Goal: Task Accomplishment & Management: Manage account settings

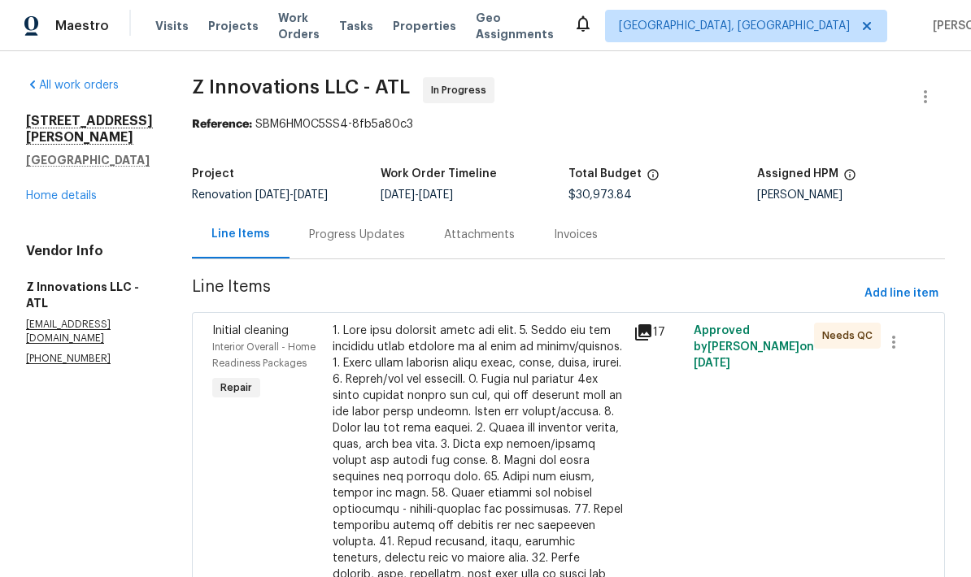
click at [76, 190] on link "Home details" at bounding box center [61, 195] width 71 height 11
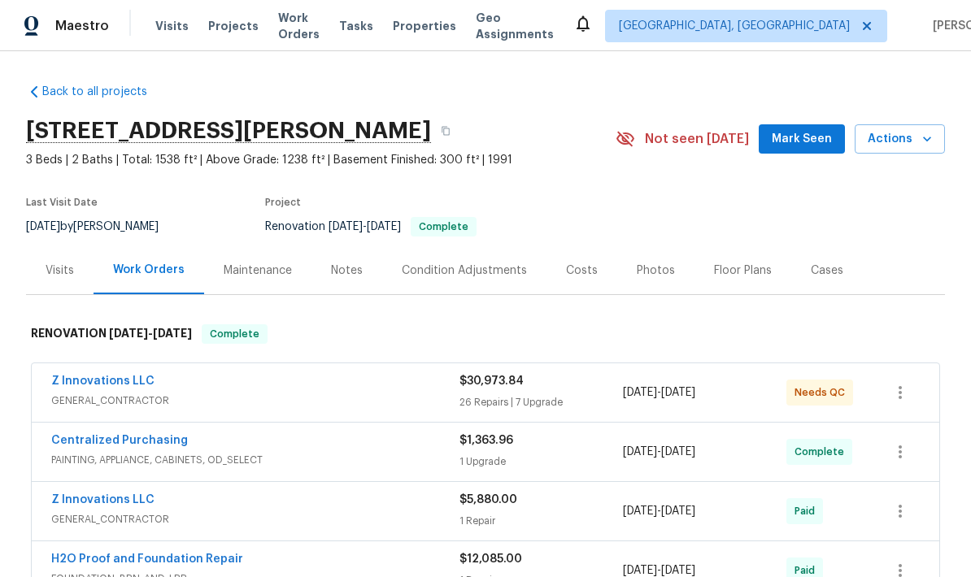
click at [653, 273] on div "Photos" at bounding box center [656, 271] width 38 height 16
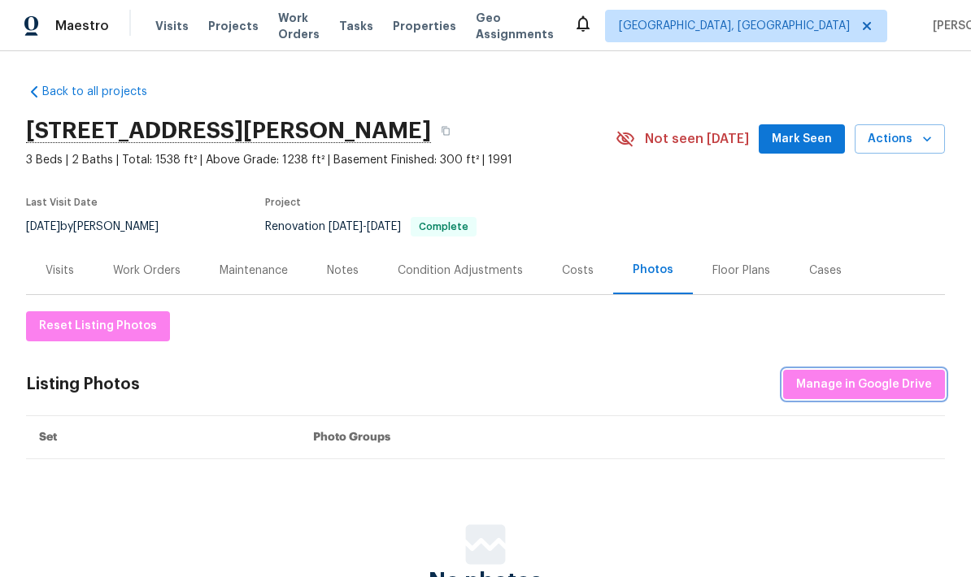
click at [847, 388] on span "Manage in Google Drive" at bounding box center [864, 385] width 136 height 20
click at [165, 272] on div "Work Orders" at bounding box center [146, 271] width 67 height 16
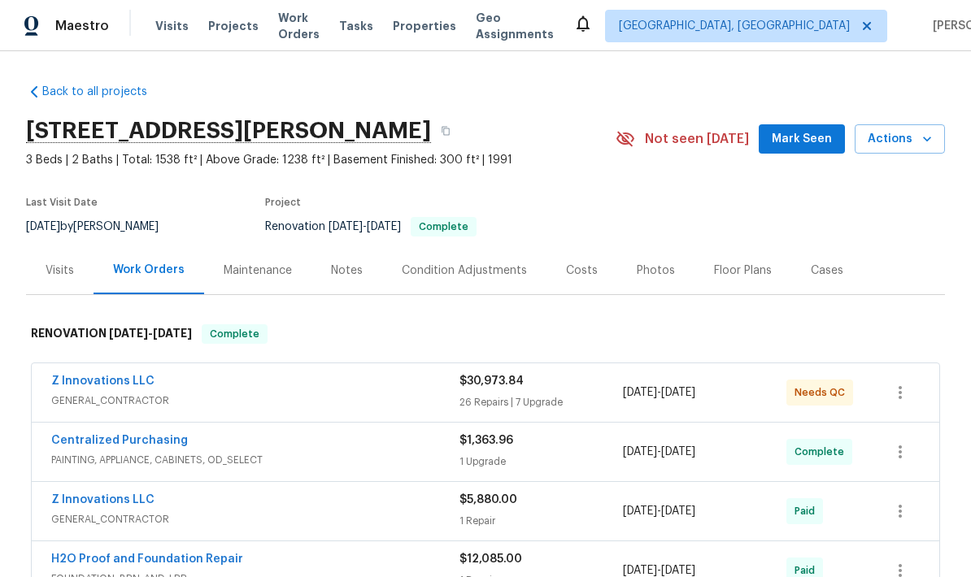
click at [142, 379] on link "Z Innovations LLC" at bounding box center [102, 381] width 103 height 11
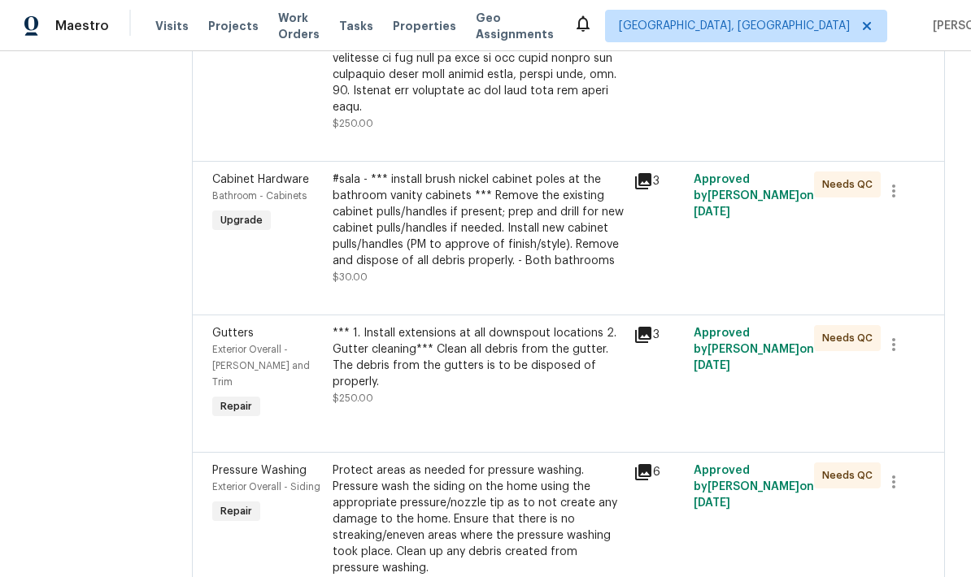
scroll to position [657, 0]
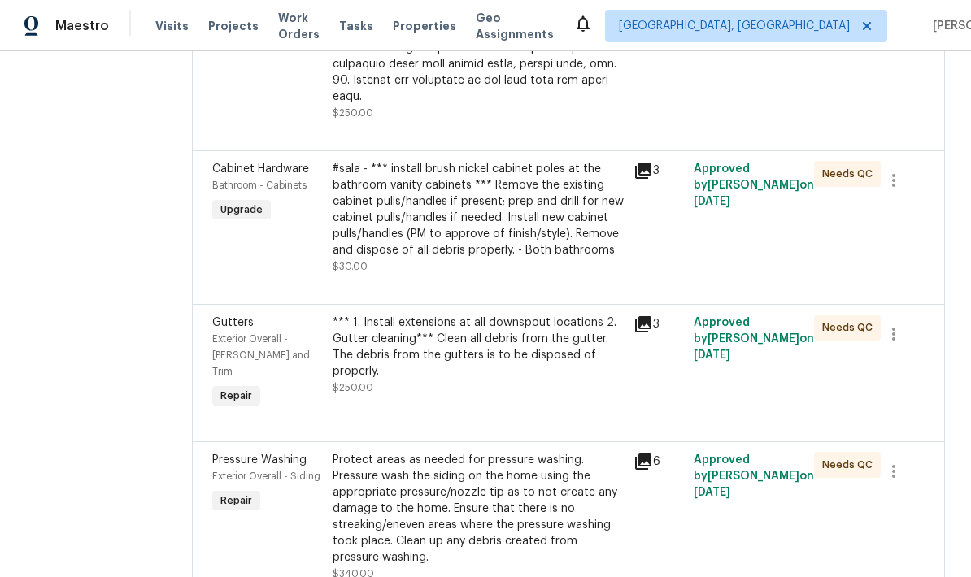
click at [536, 196] on div "#sala - *** install brush nickel cabinet poles at the bathroom vanity cabinets …" at bounding box center [478, 210] width 291 height 98
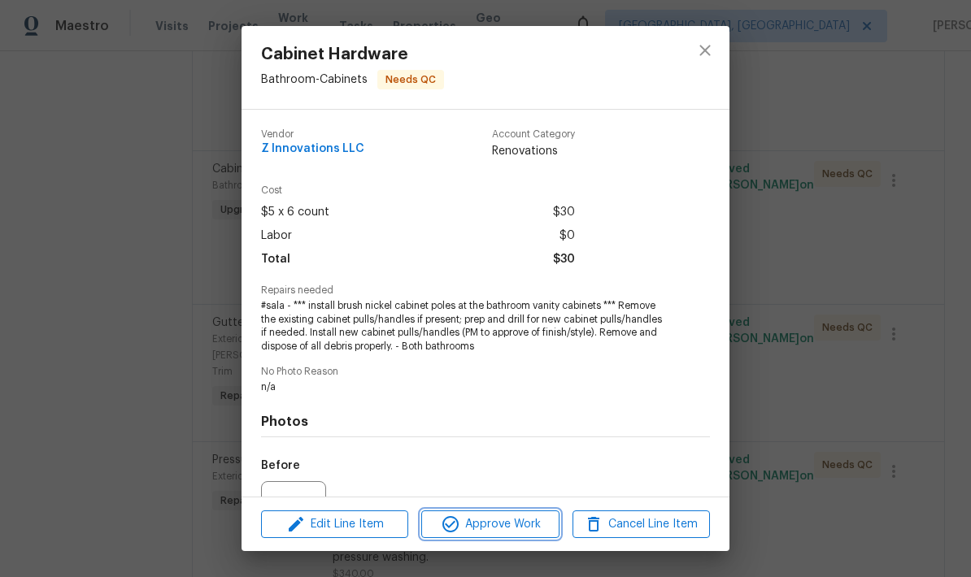
click at [496, 524] on span "Approve Work" at bounding box center [490, 525] width 128 height 20
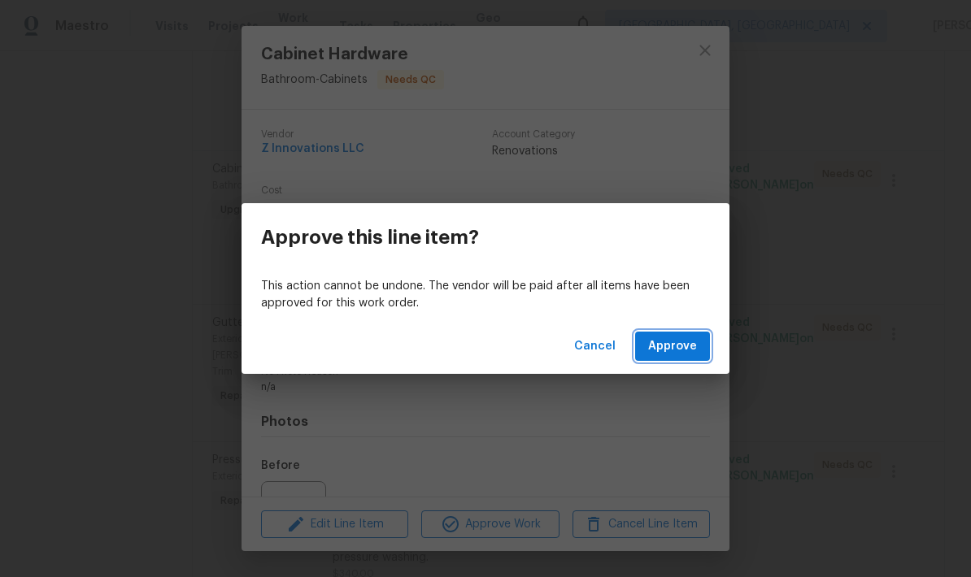
click at [665, 347] on span "Approve" at bounding box center [672, 347] width 49 height 20
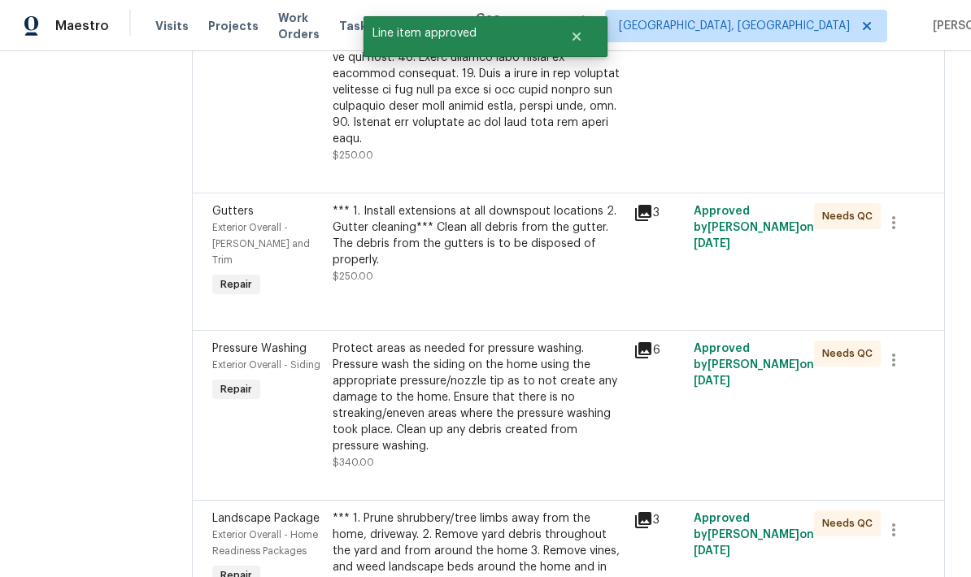
scroll to position [618, 0]
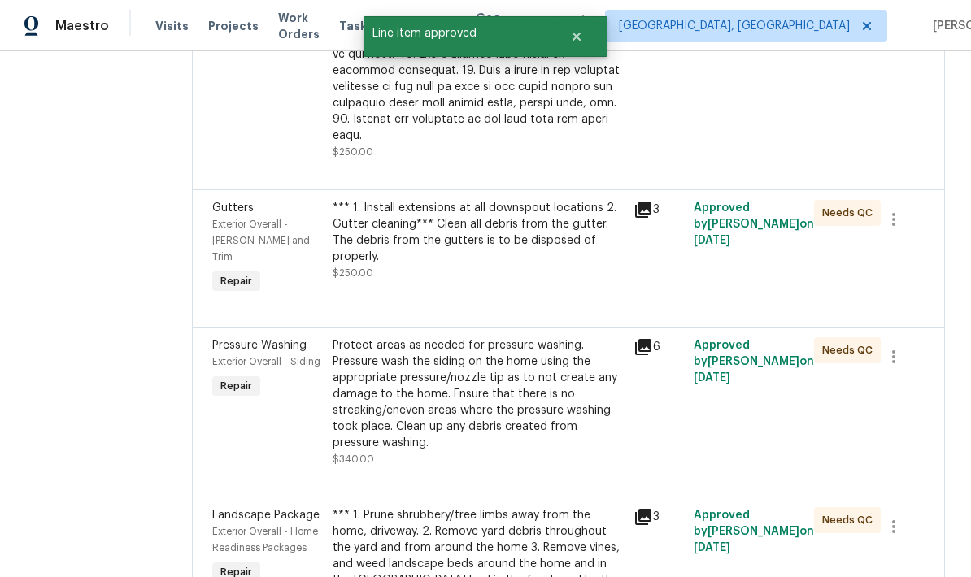
click at [536, 200] on div "*** 1. Install extensions at all downspout locations 2. Gutter cleaning*** Clea…" at bounding box center [478, 232] width 291 height 65
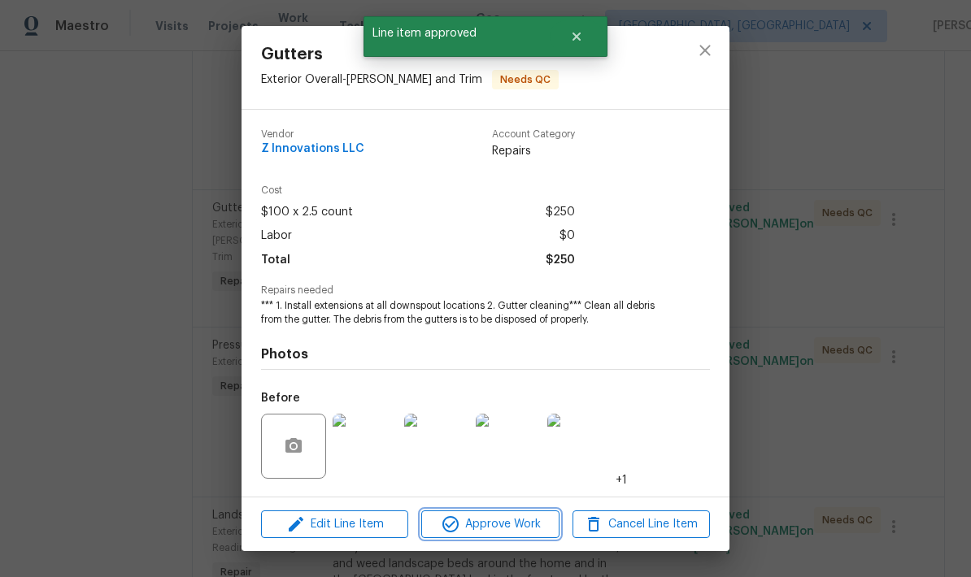
click at [503, 524] on span "Approve Work" at bounding box center [490, 525] width 128 height 20
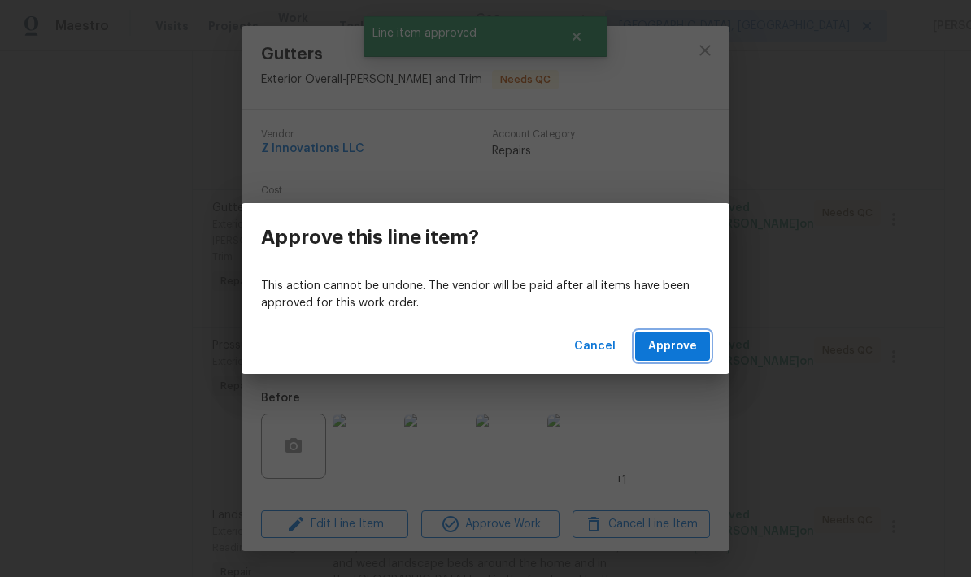
click at [680, 353] on span "Approve" at bounding box center [672, 347] width 49 height 20
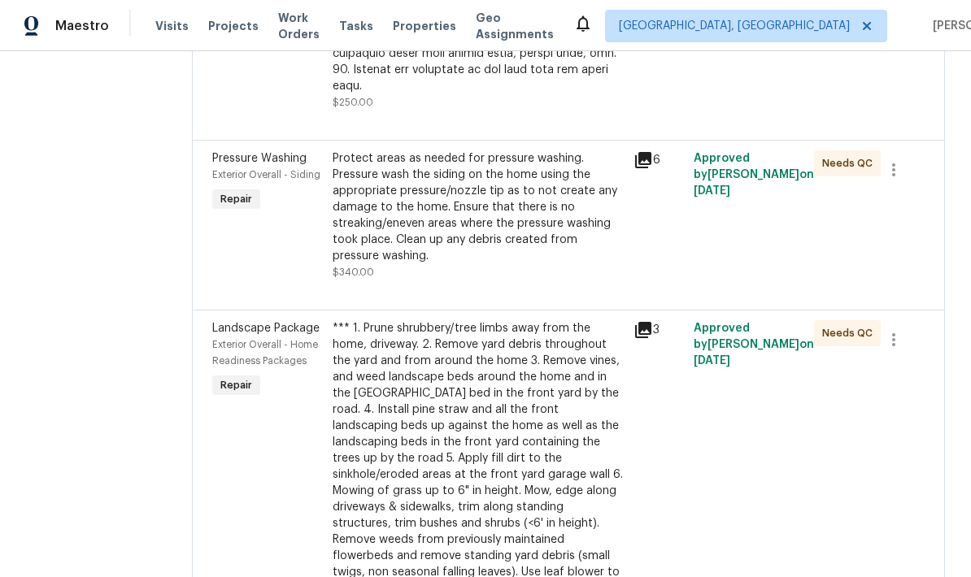
scroll to position [666, 0]
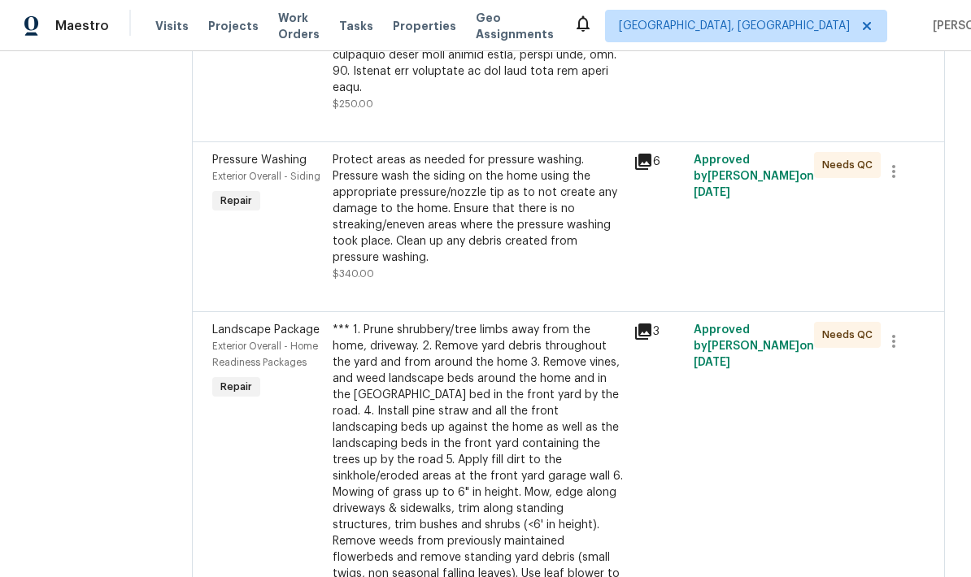
click at [486, 180] on div "Protect areas as needed for pressure washing. Pressure wash the siding on the h…" at bounding box center [478, 209] width 291 height 114
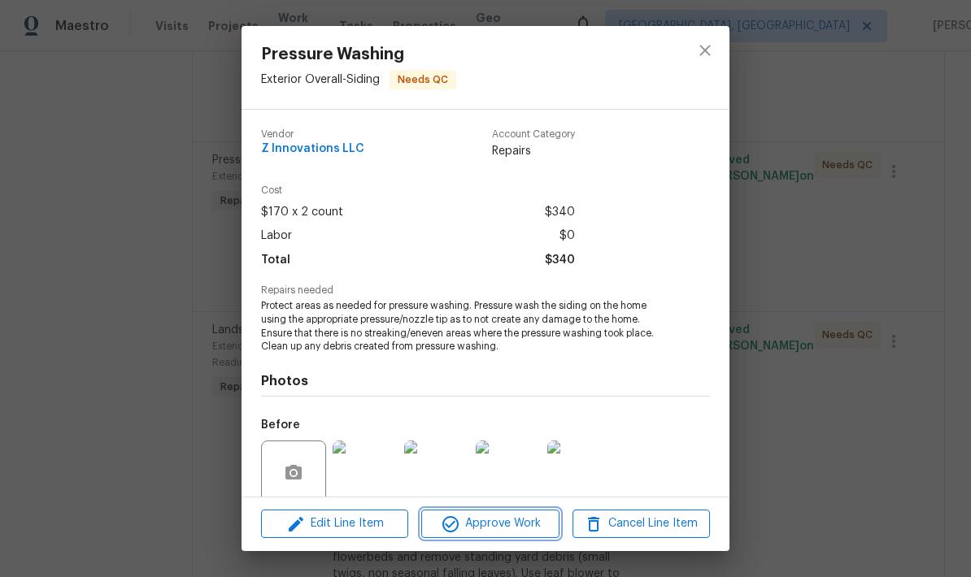
click at [529, 524] on span "Approve Work" at bounding box center [490, 524] width 128 height 20
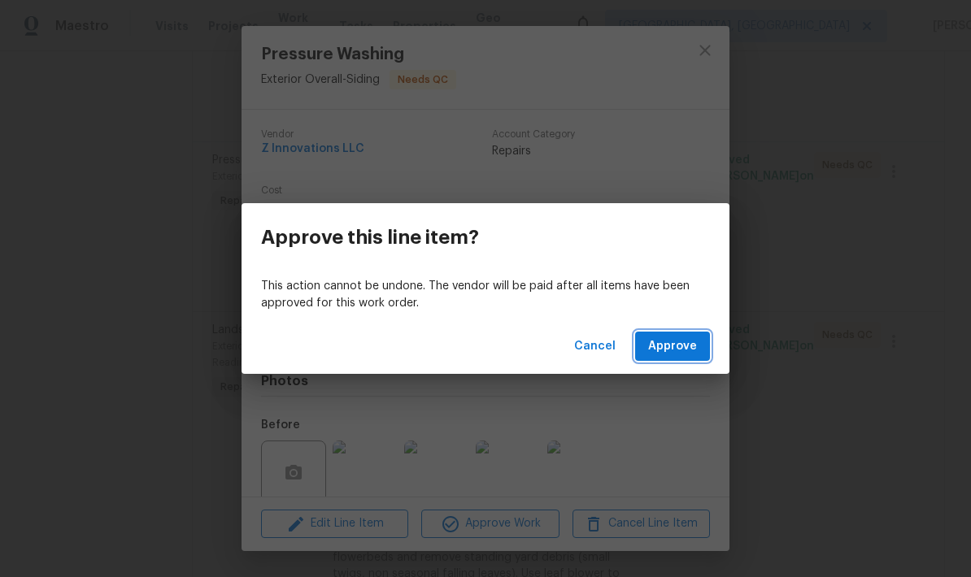
click at [689, 346] on span "Approve" at bounding box center [672, 347] width 49 height 20
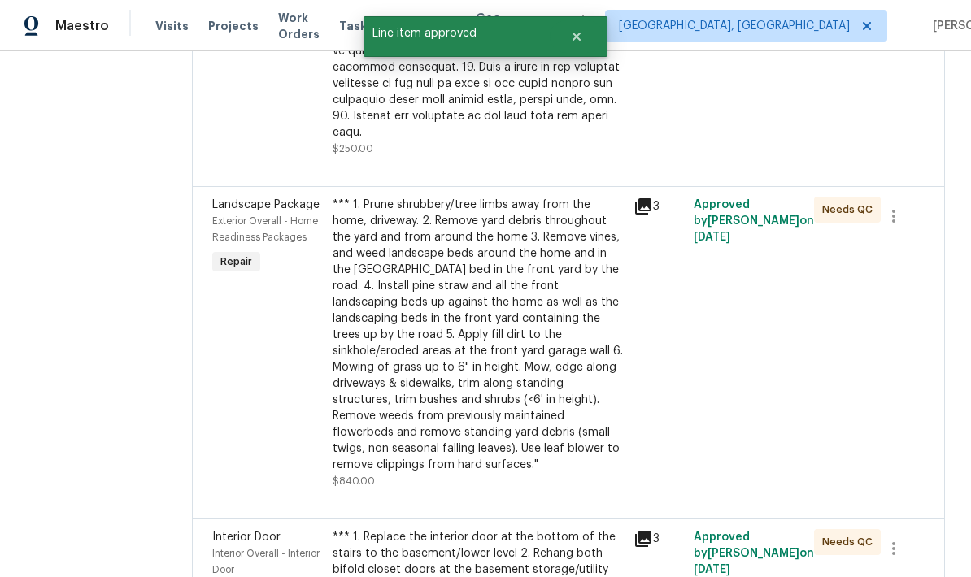
scroll to position [631, 0]
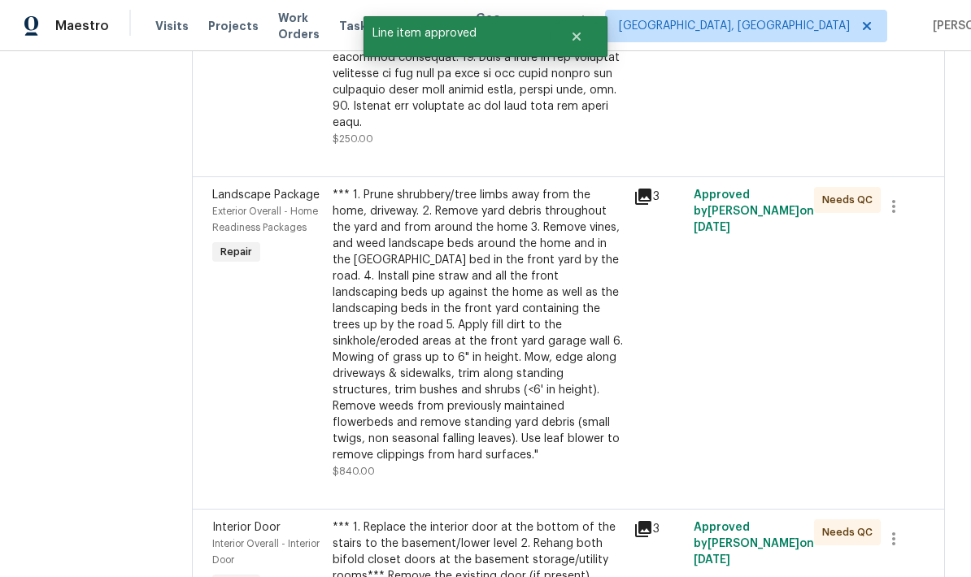
click at [551, 337] on div "*** 1. Prune shrubbery/tree limbs away from the home, driveway. 2. Remove yard …" at bounding box center [478, 325] width 291 height 276
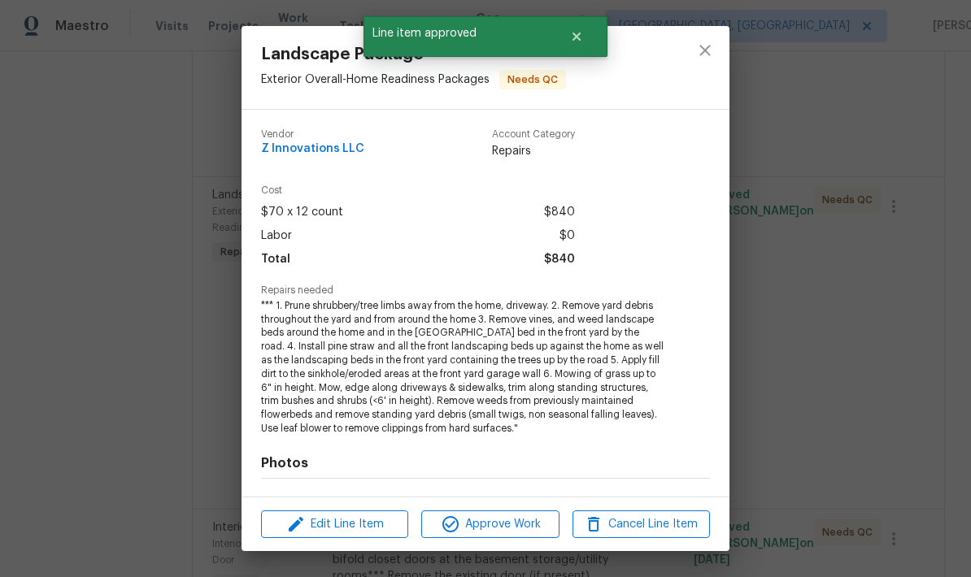
click at [529, 524] on span "Approve Work" at bounding box center [490, 525] width 128 height 20
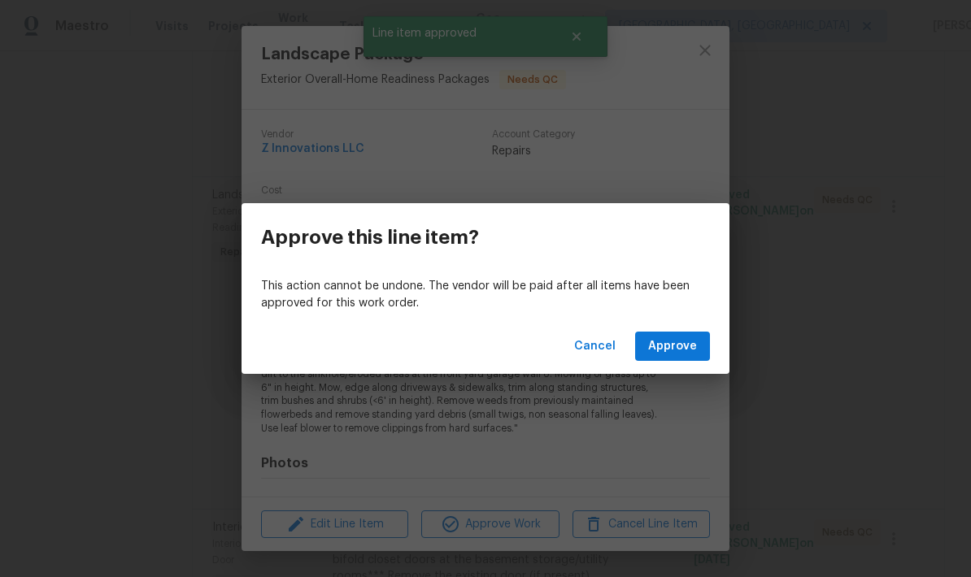
click at [690, 346] on span "Approve" at bounding box center [672, 347] width 49 height 20
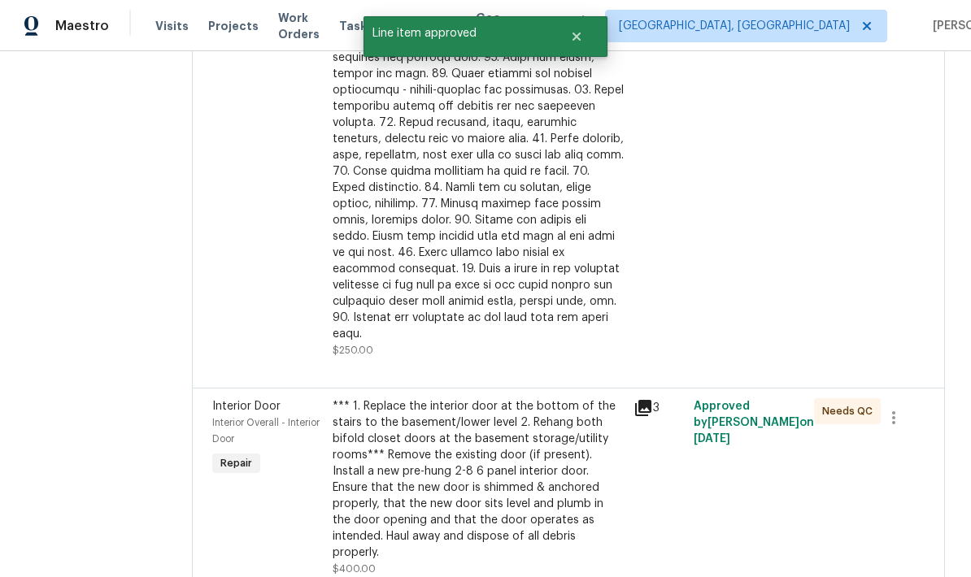
scroll to position [577, 0]
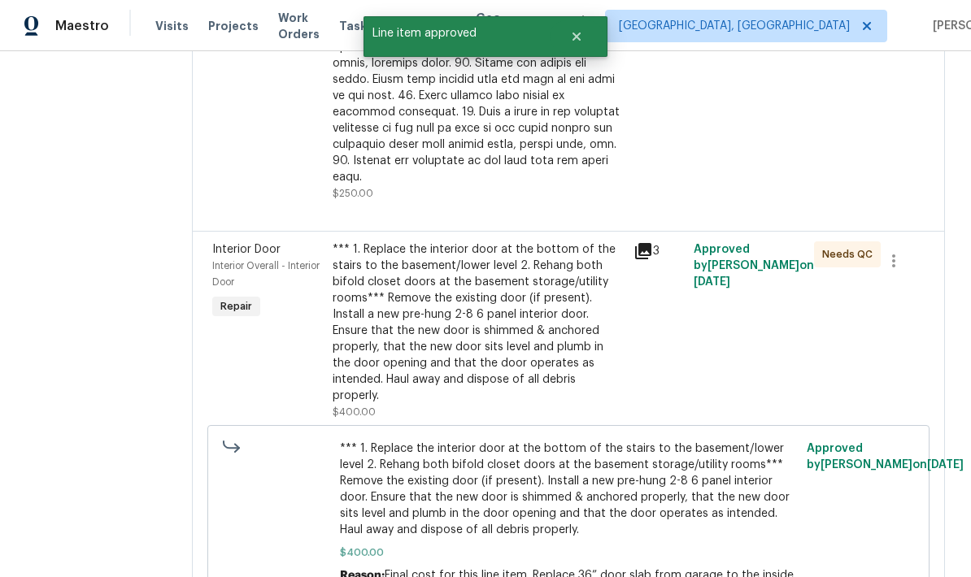
click at [551, 310] on div "*** 1. Replace the interior door at the bottom of the stairs to the basement/lo…" at bounding box center [478, 323] width 291 height 163
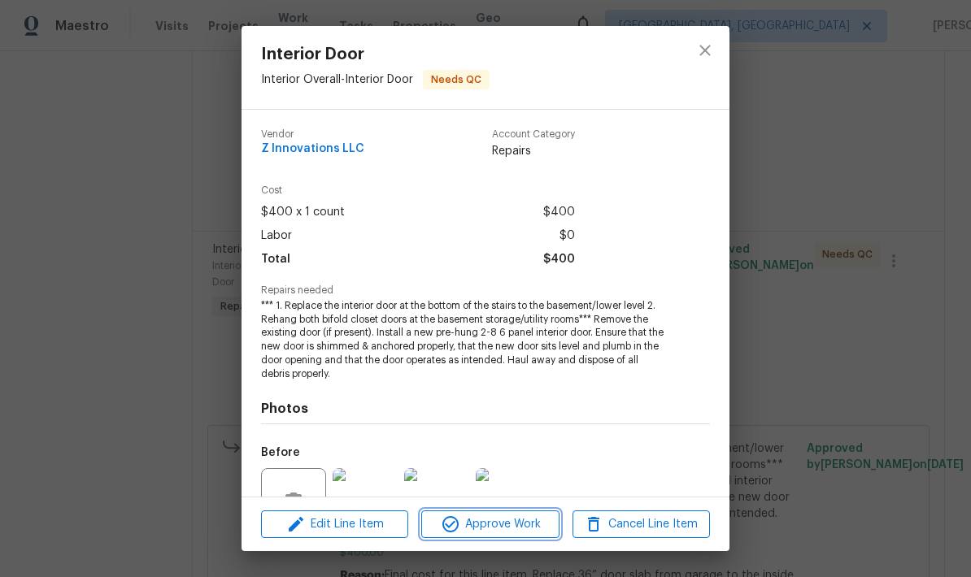
click at [520, 527] on span "Approve Work" at bounding box center [490, 525] width 128 height 20
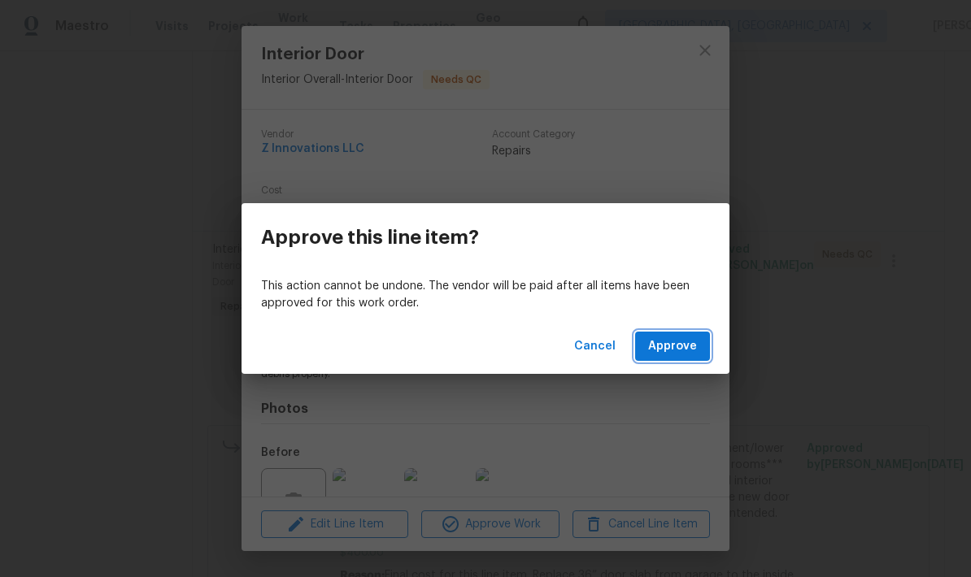
click at [675, 352] on span "Approve" at bounding box center [672, 347] width 49 height 20
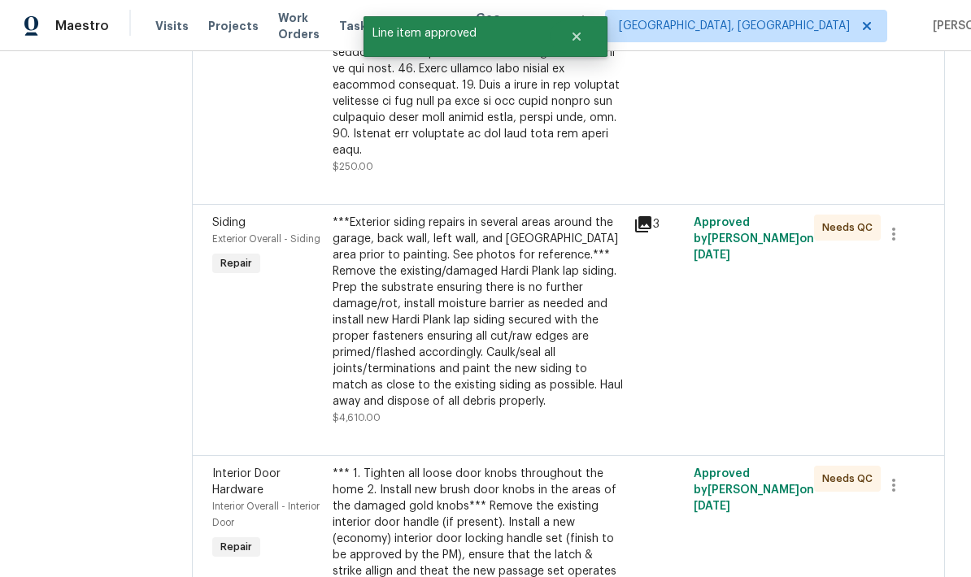
scroll to position [603, 0]
click at [541, 312] on div "***Exterior siding repairs in several areas around the garage, back wall, left …" at bounding box center [478, 312] width 291 height 195
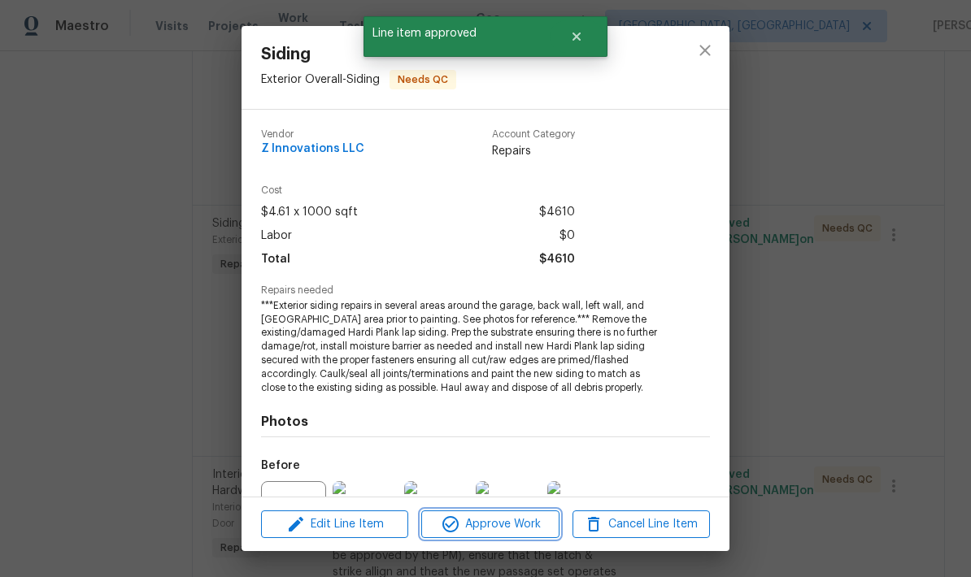
click at [520, 530] on span "Approve Work" at bounding box center [490, 525] width 128 height 20
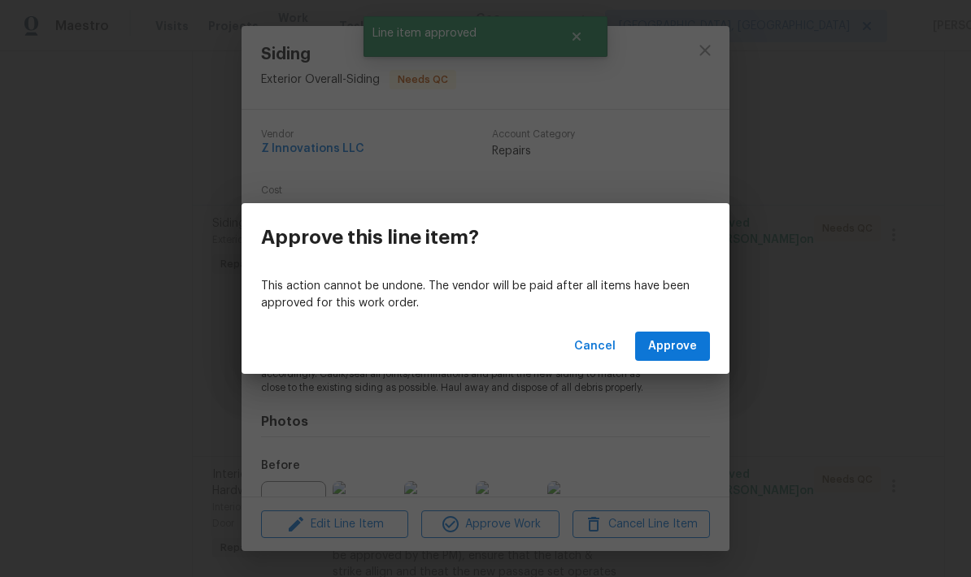
click at [675, 357] on button "Approve" at bounding box center [672, 347] width 75 height 30
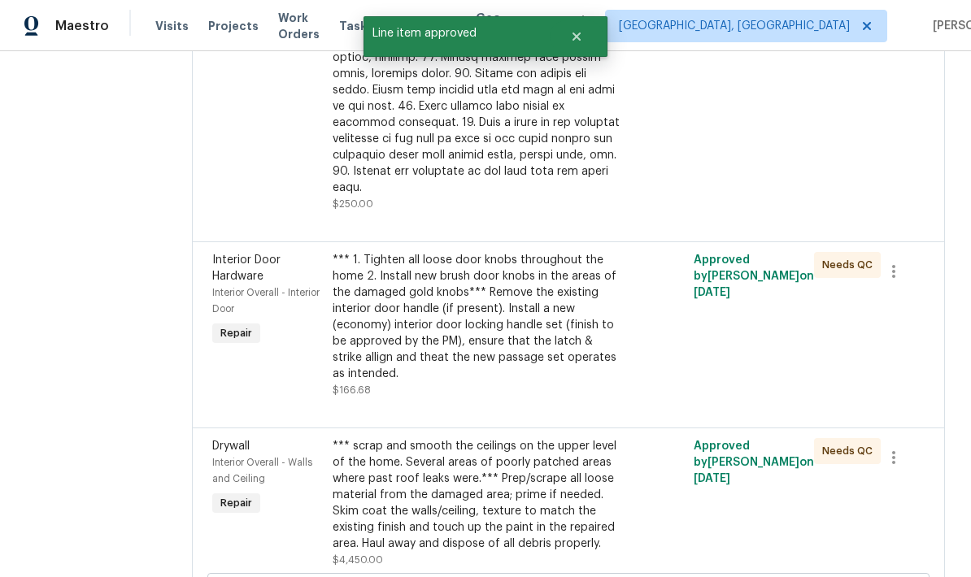
scroll to position [609, 0]
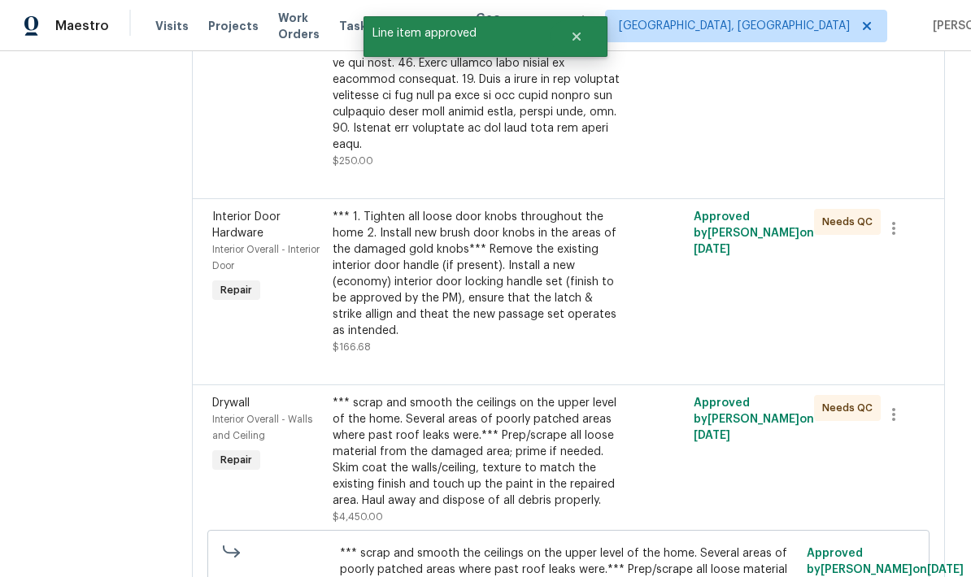
click at [511, 259] on div "*** 1. Tighten all loose door knobs throughout the home 2. Install new brush do…" at bounding box center [478, 274] width 291 height 130
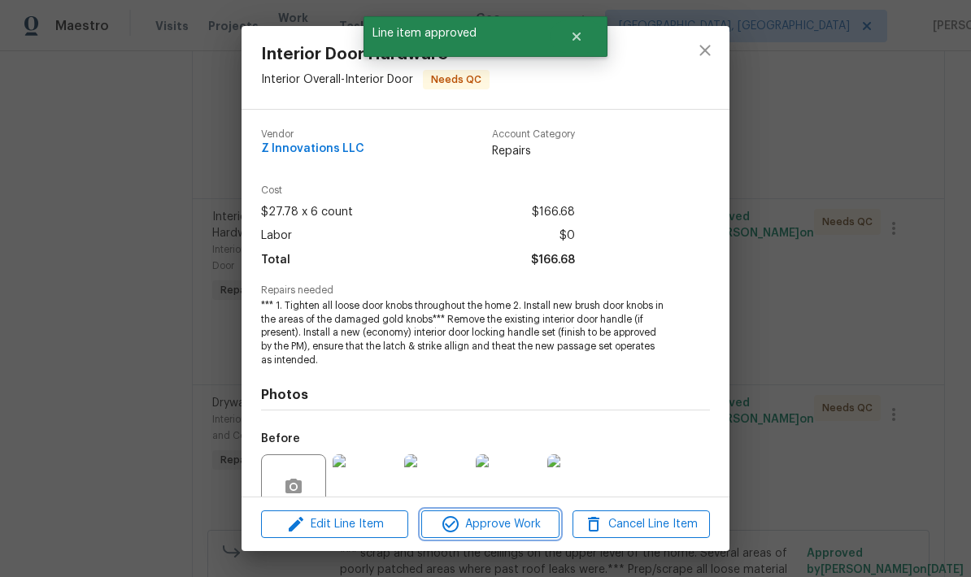
click at [503, 528] on span "Approve Work" at bounding box center [490, 525] width 128 height 20
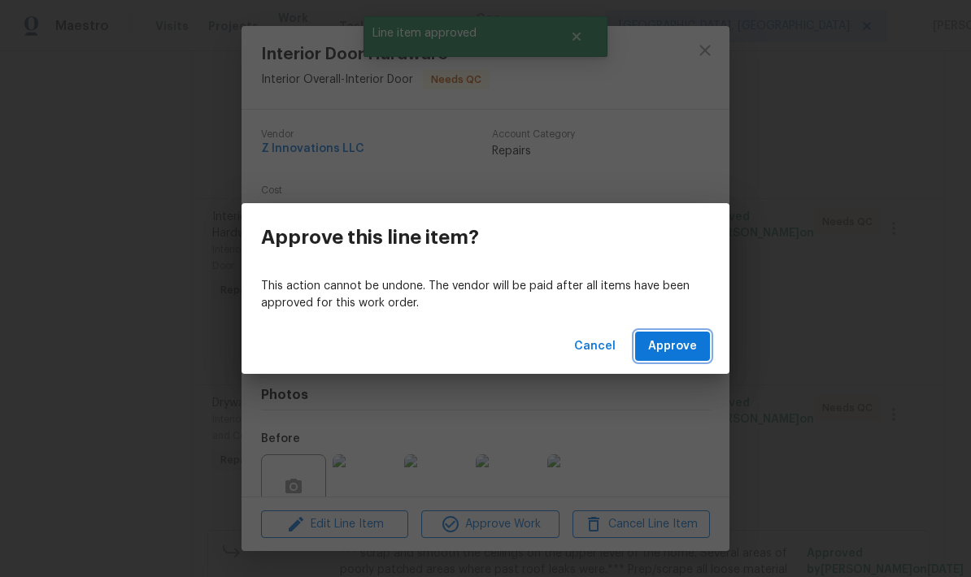
click at [696, 349] on span "Approve" at bounding box center [672, 347] width 49 height 20
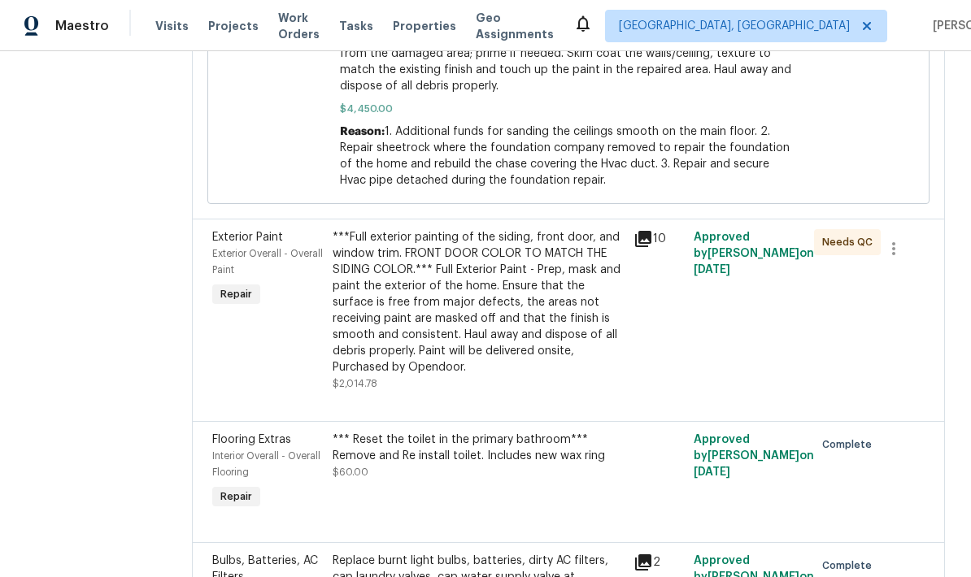
scroll to position [960, 0]
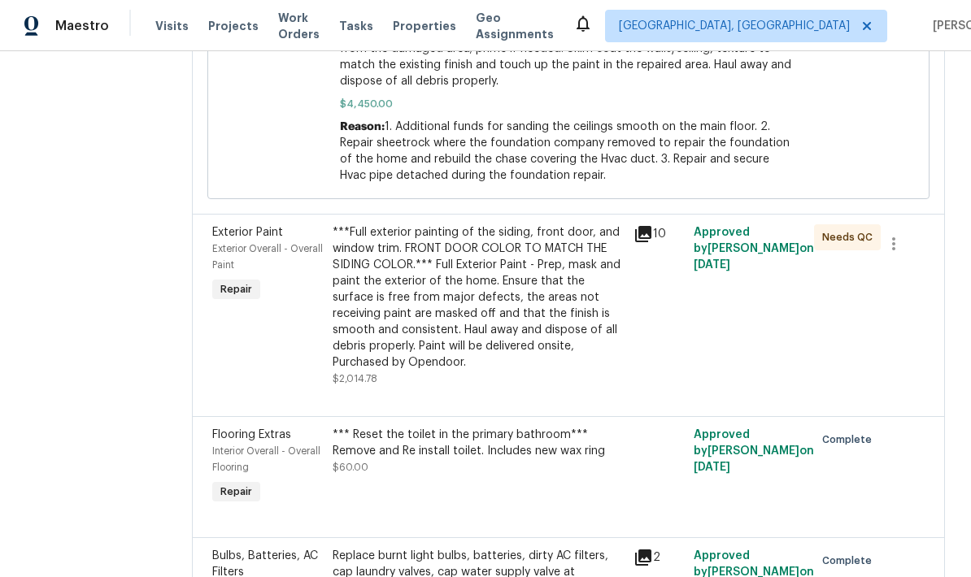
click at [500, 294] on div "***Full exterior painting of the siding, front door, and window trim. FRONT DOO…" at bounding box center [478, 297] width 291 height 146
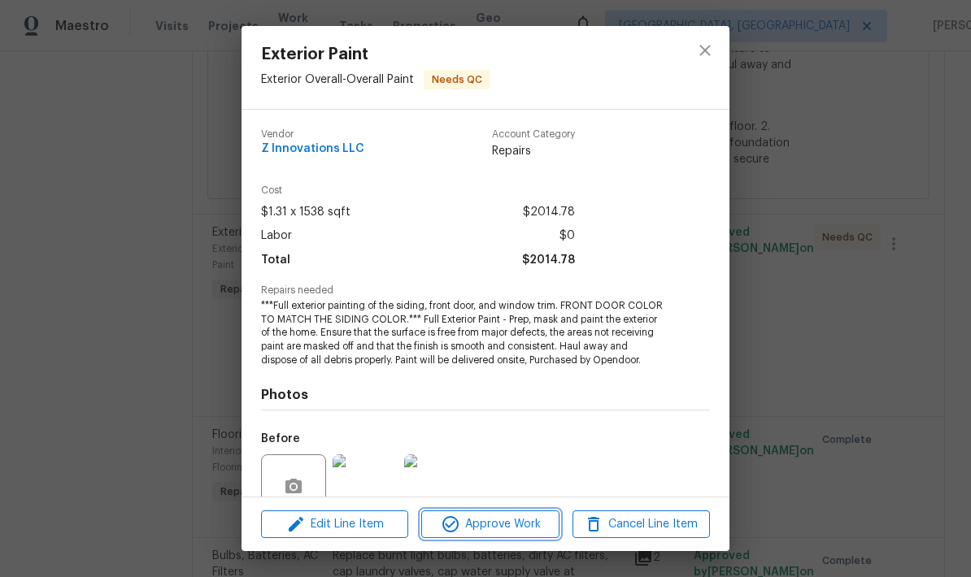
click at [528, 529] on span "Approve Work" at bounding box center [490, 525] width 128 height 20
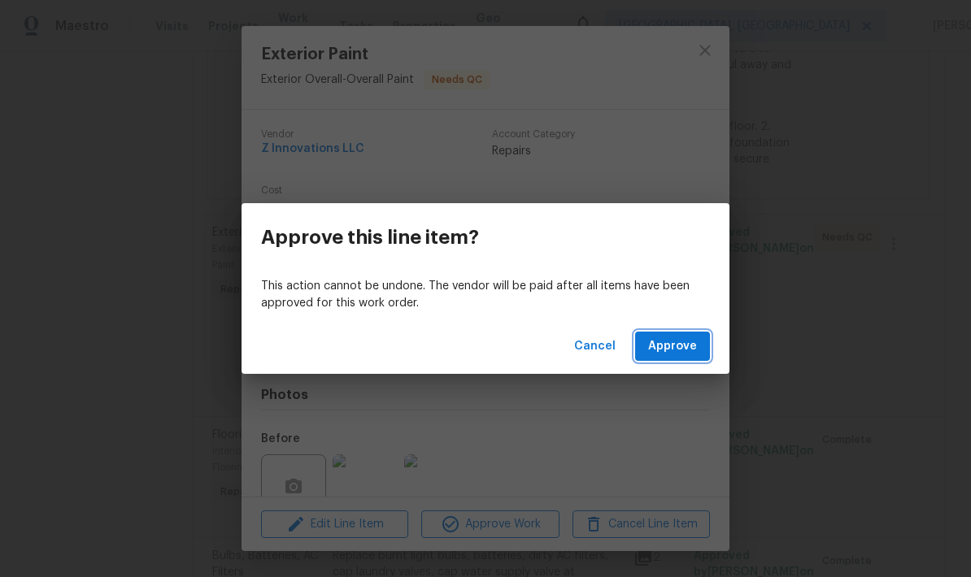
click at [688, 347] on span "Approve" at bounding box center [672, 347] width 49 height 20
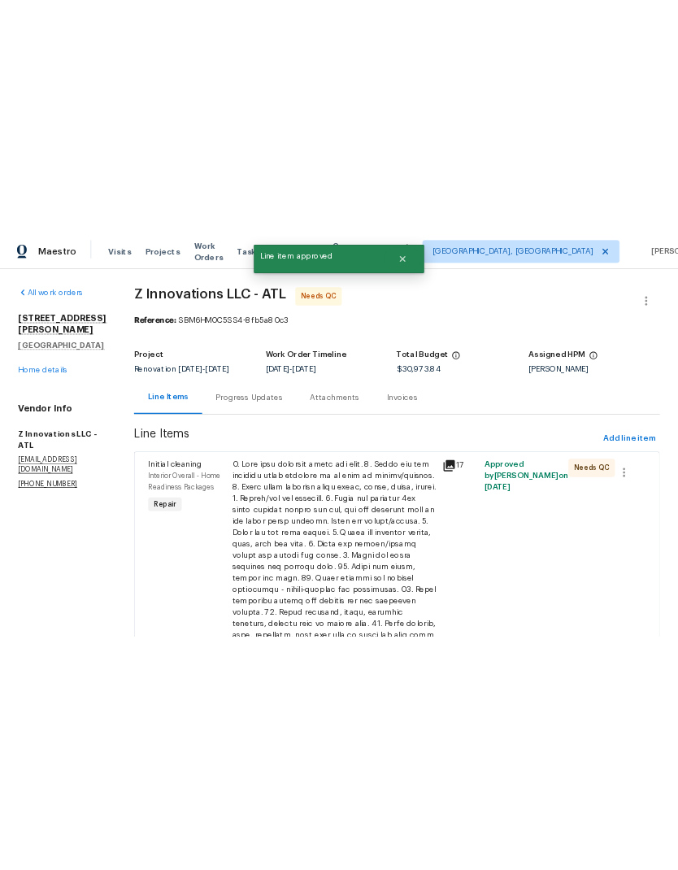
scroll to position [0, 0]
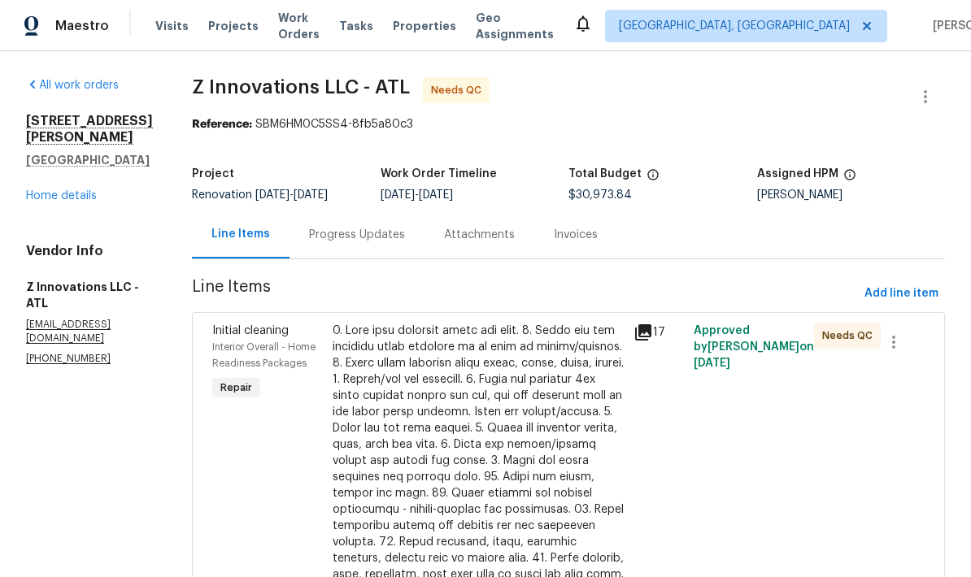
click at [94, 190] on link "Home details" at bounding box center [61, 195] width 71 height 11
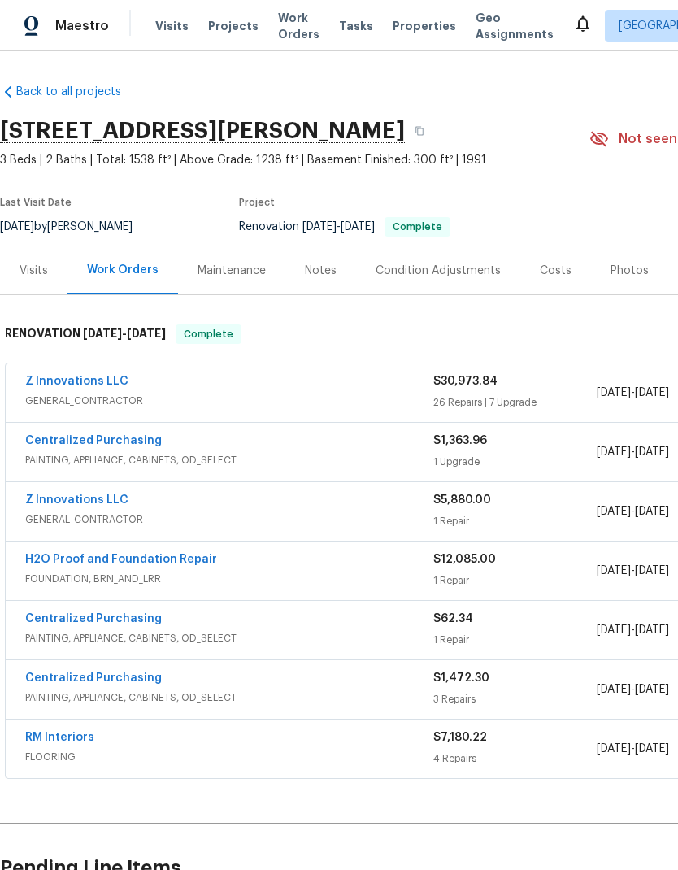
click at [624, 266] on div "Photos" at bounding box center [630, 271] width 38 height 16
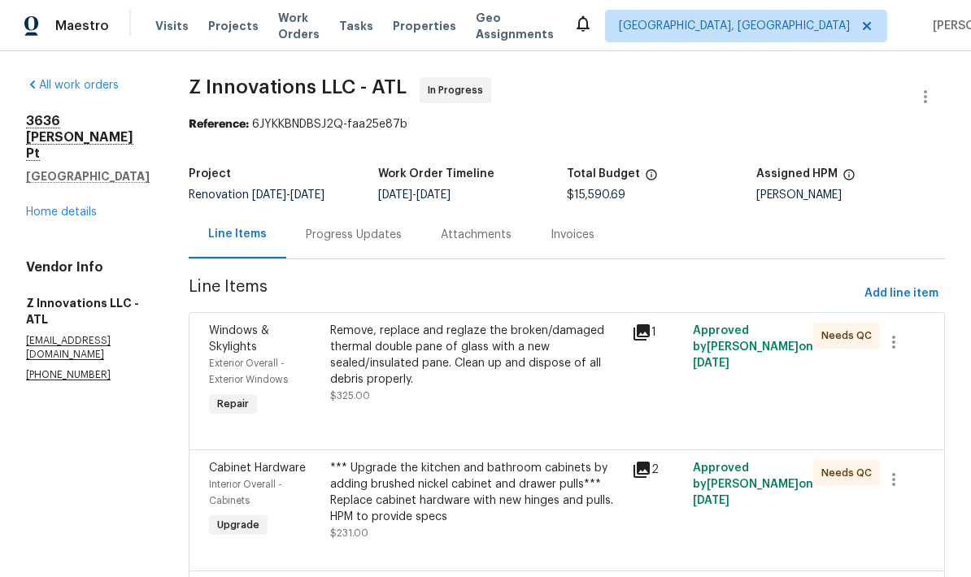
click at [478, 363] on div "Remove, replace and reglaze the broken/damaged thermal double pane of glass wit…" at bounding box center [476, 355] width 293 height 65
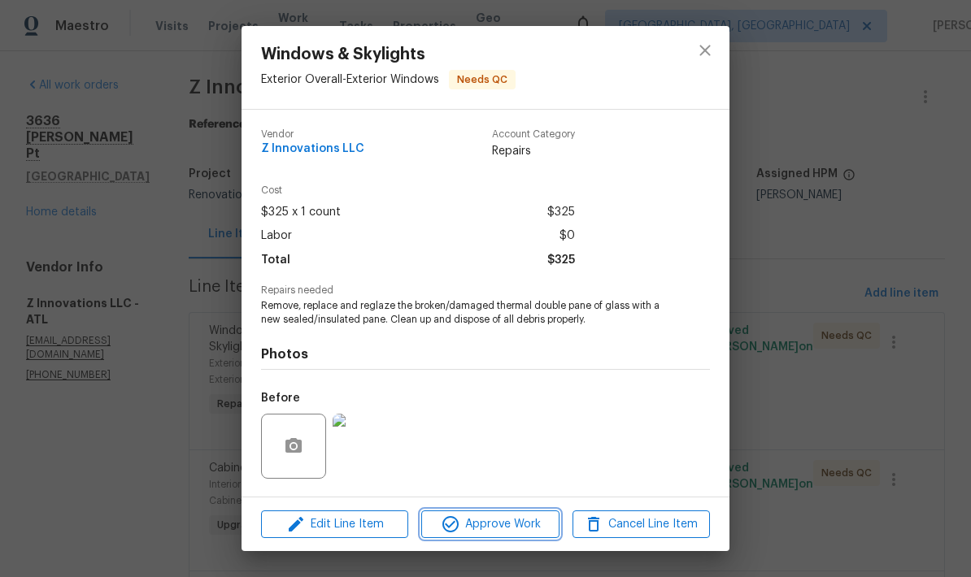
click at [529, 527] on span "Approve Work" at bounding box center [490, 525] width 128 height 20
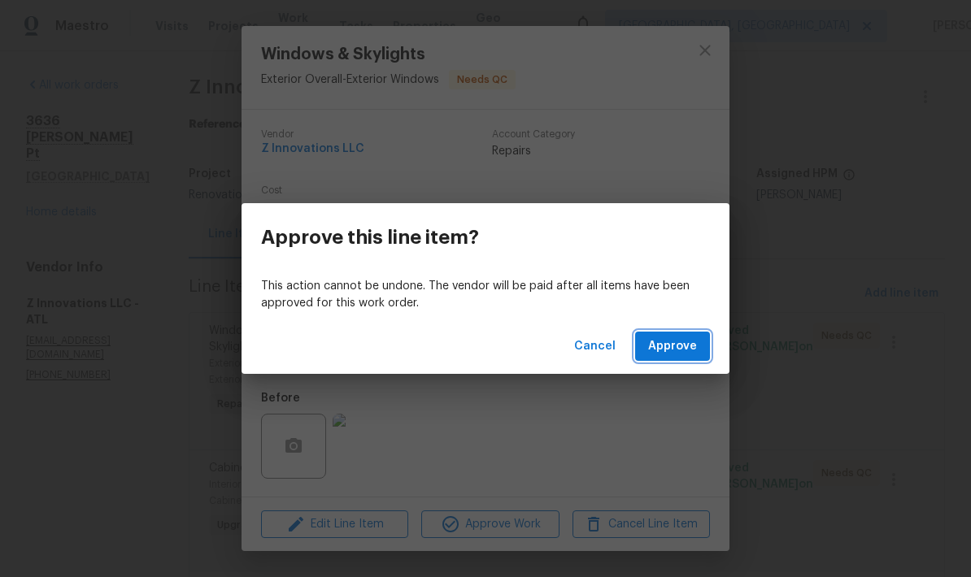
click at [704, 348] on button "Approve" at bounding box center [672, 347] width 75 height 30
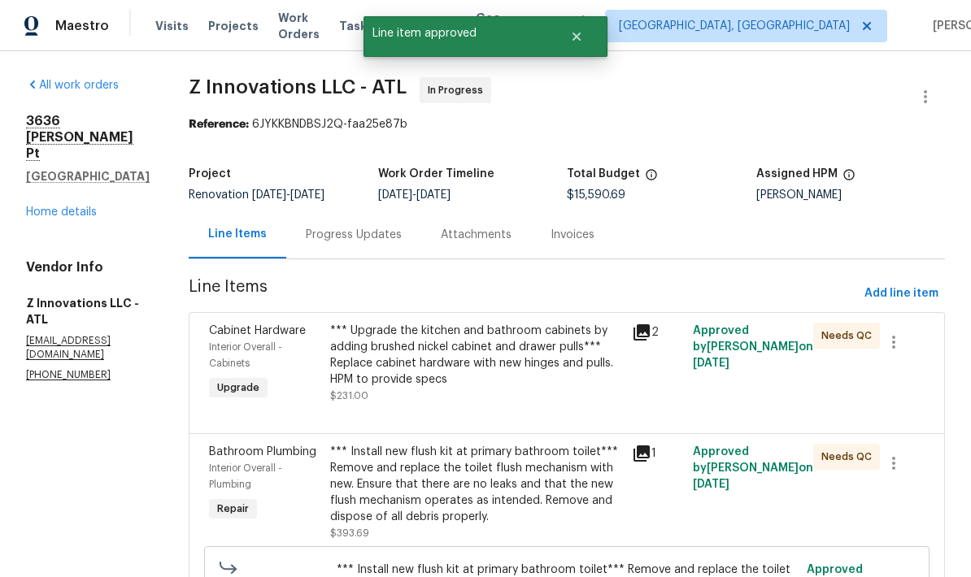
click at [485, 359] on div "*** Upgrade the kitchen and bathroom cabinets by adding brushed nickel cabinet …" at bounding box center [476, 355] width 293 height 65
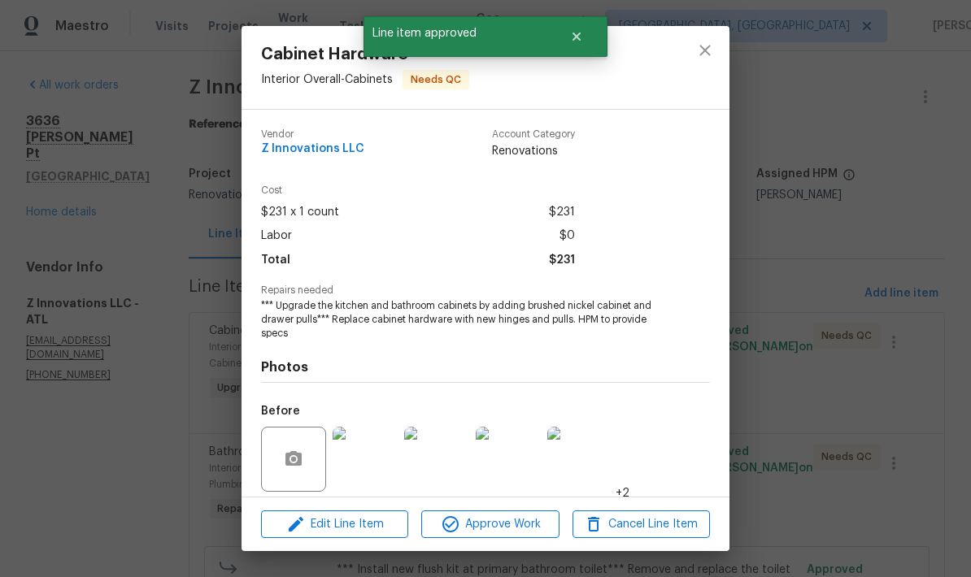
click at [522, 523] on span "Approve Work" at bounding box center [490, 525] width 128 height 20
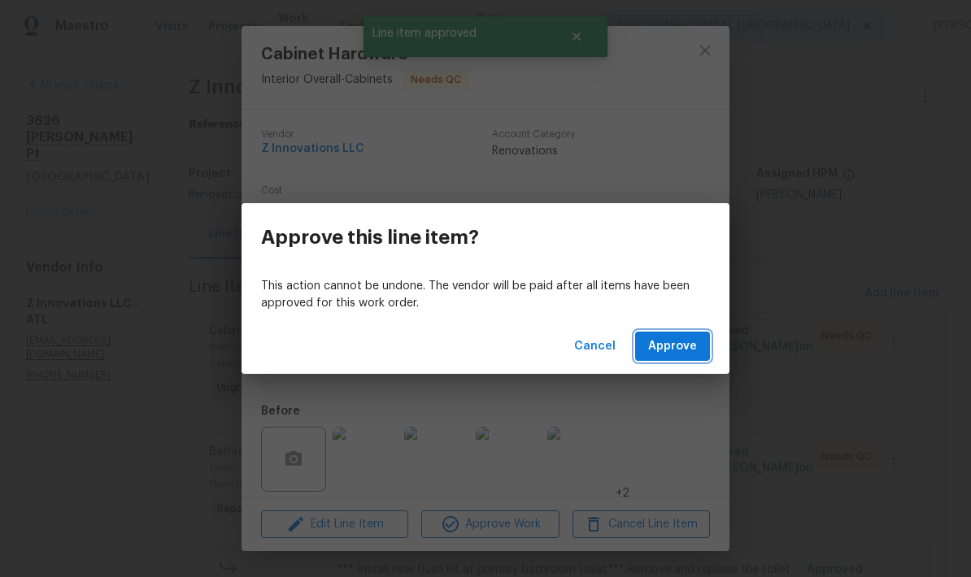
click at [683, 351] on span "Approve" at bounding box center [672, 347] width 49 height 20
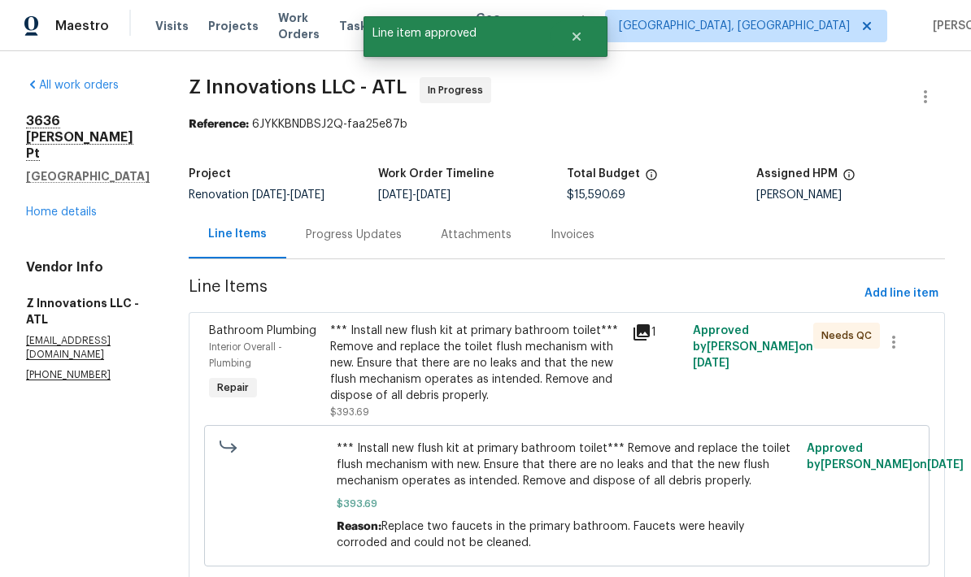
click at [500, 369] on div "*** Install new flush kit at primary bathroom toilet*** Remove and replace the …" at bounding box center [476, 363] width 293 height 81
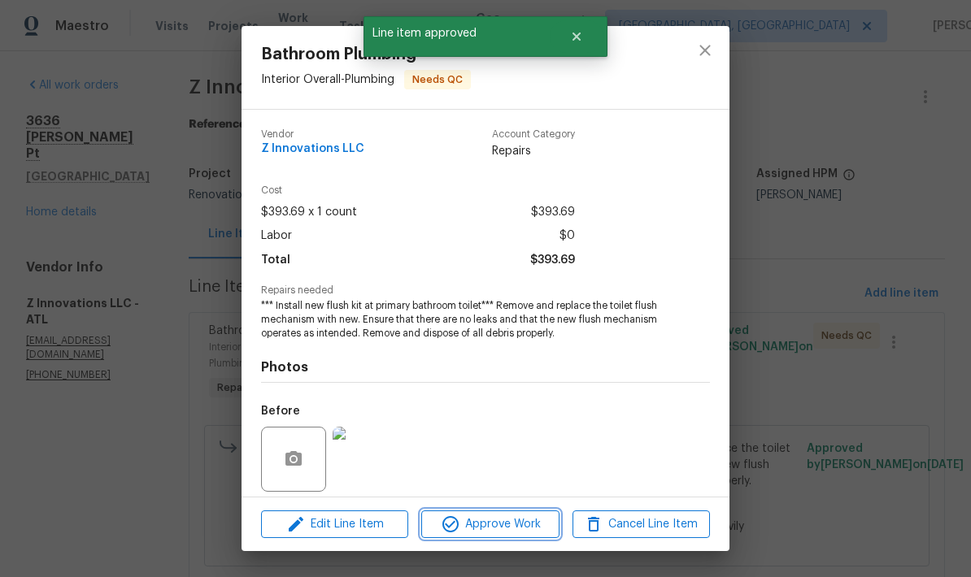
click at [521, 525] on span "Approve Work" at bounding box center [490, 525] width 128 height 20
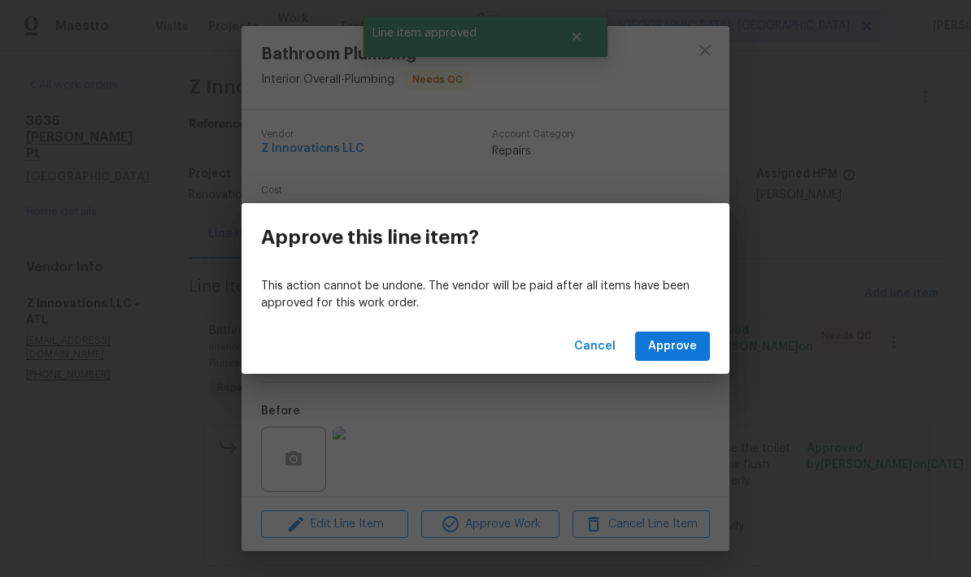
click at [694, 357] on button "Approve" at bounding box center [672, 347] width 75 height 30
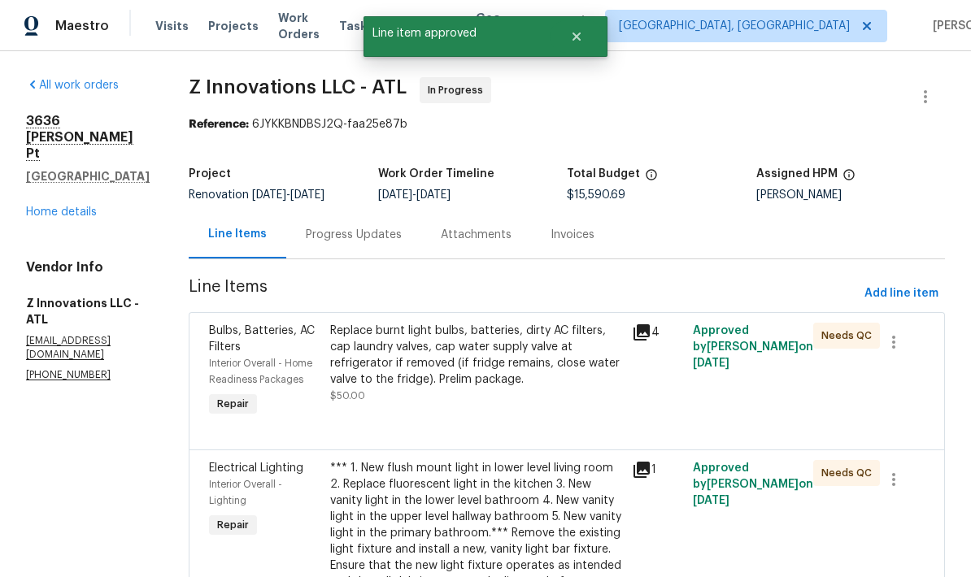
click at [490, 363] on div "Replace burnt light bulbs, batteries, dirty AC filters, cap laundry valves, cap…" at bounding box center [476, 355] width 293 height 65
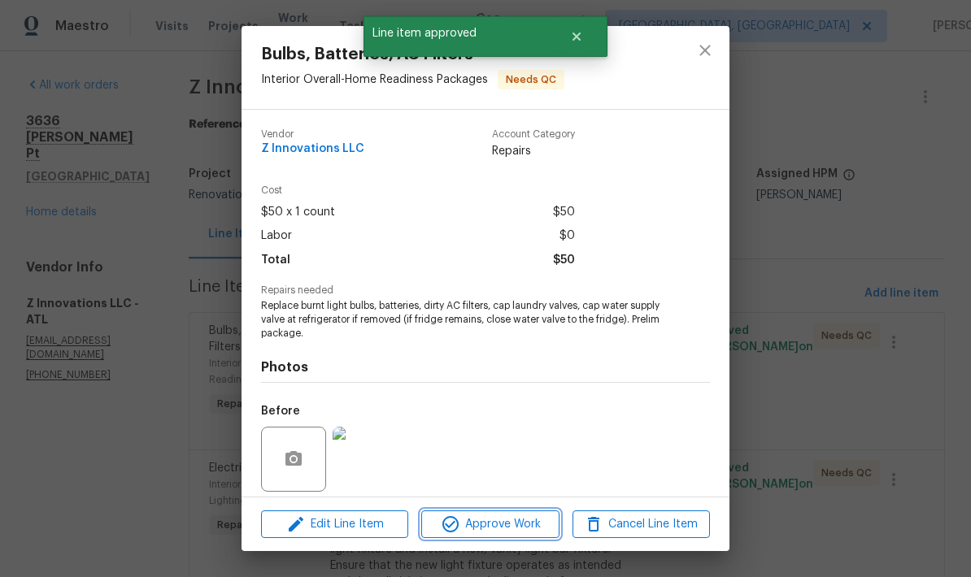
click at [509, 529] on span "Approve Work" at bounding box center [490, 525] width 128 height 20
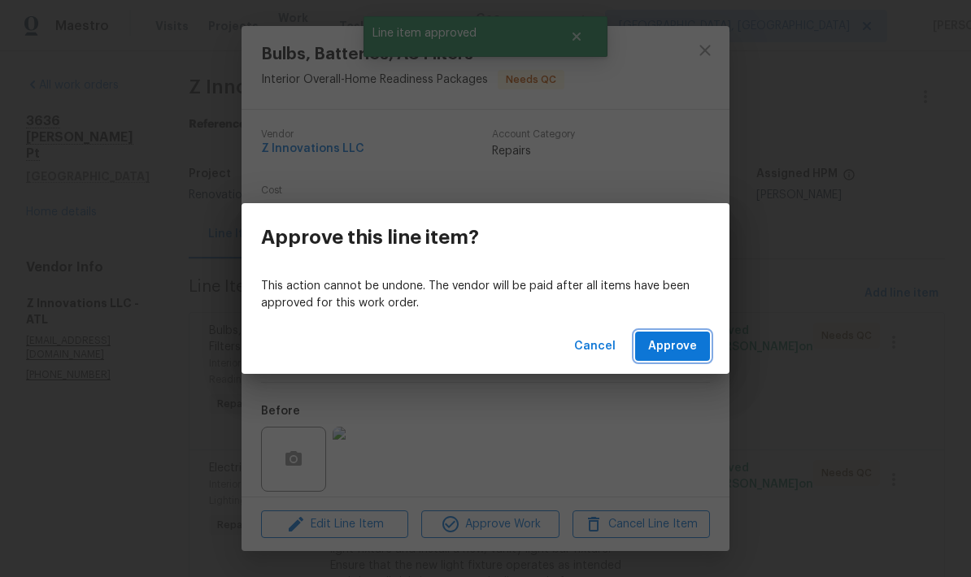
click at [704, 344] on button "Approve" at bounding box center [672, 347] width 75 height 30
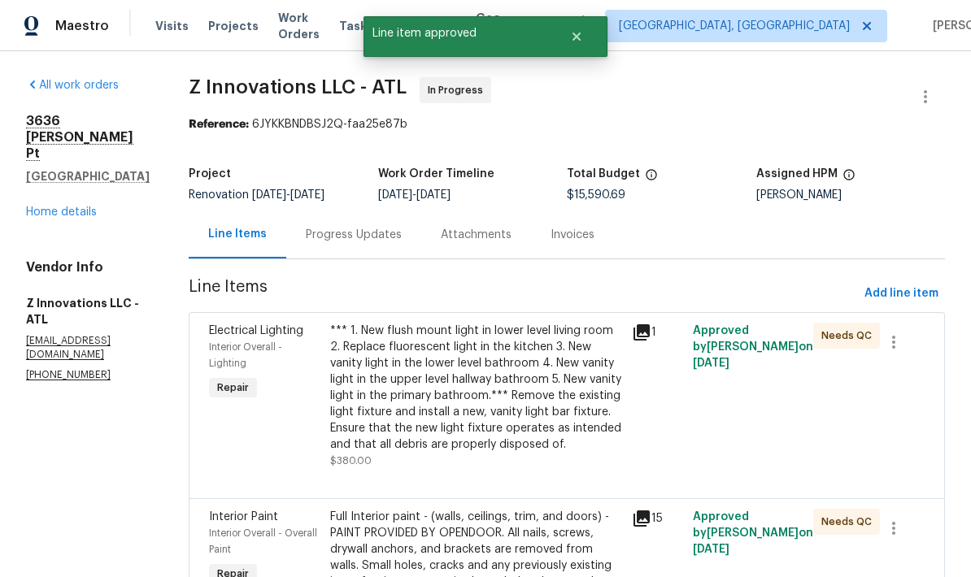
click at [533, 389] on div "*** 1. New flush mount light in lower level living room 2. Replace fluorescent …" at bounding box center [476, 388] width 293 height 130
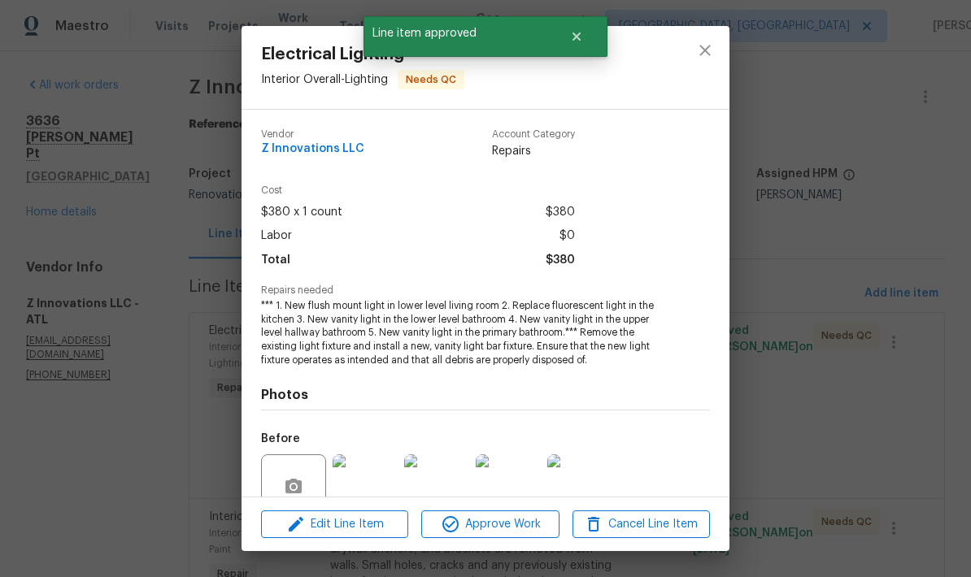
click at [524, 529] on span "Approve Work" at bounding box center [490, 525] width 128 height 20
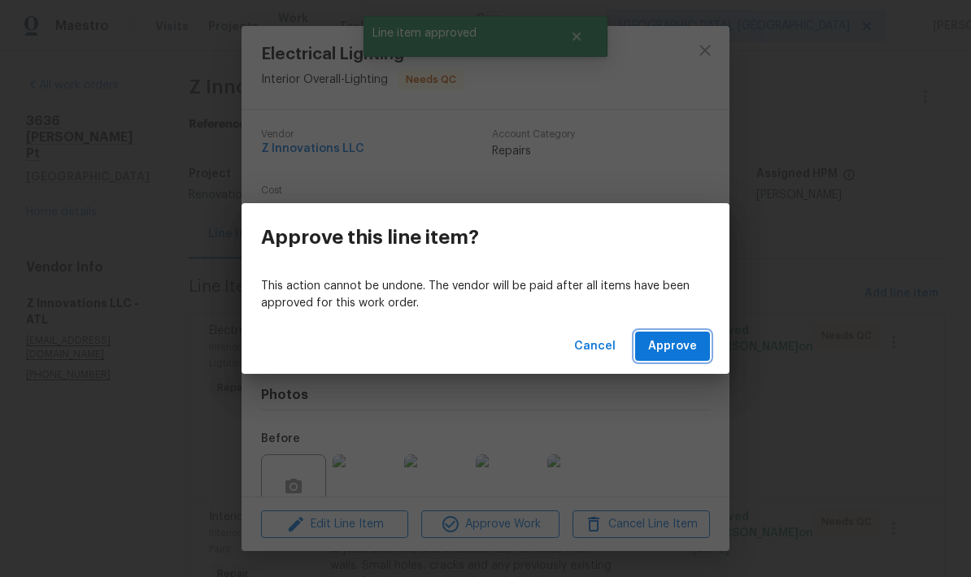
click at [689, 351] on span "Approve" at bounding box center [672, 347] width 49 height 20
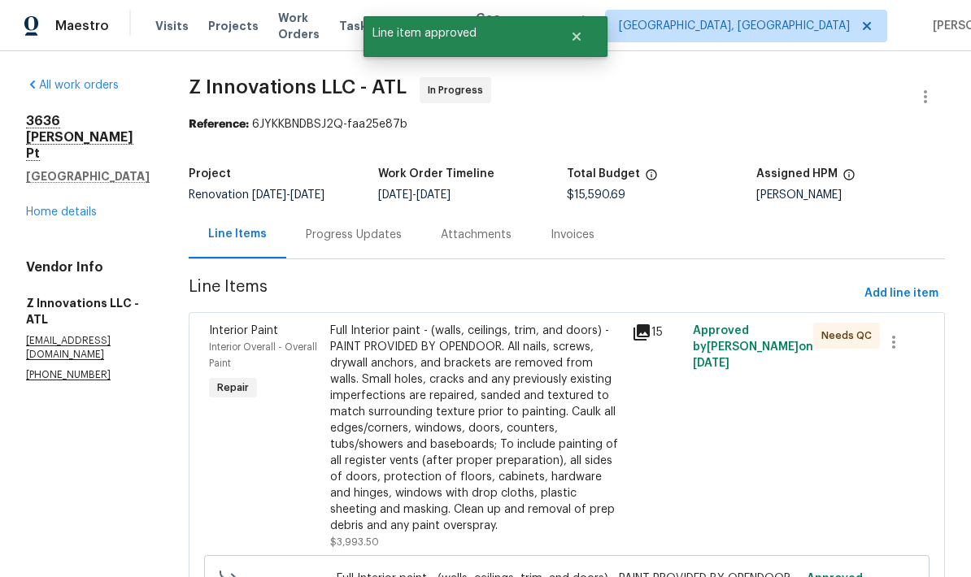
click at [514, 439] on div "Full Interior paint - (walls, ceilings, trim, and doors) - PAINT PROVIDED BY OP…" at bounding box center [476, 428] width 293 height 211
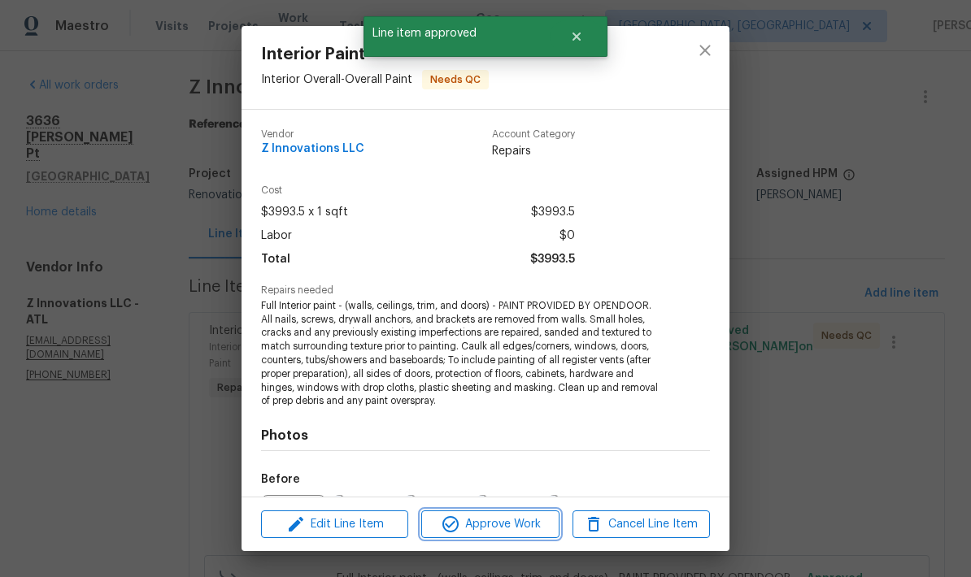
click at [529, 527] on span "Approve Work" at bounding box center [490, 525] width 128 height 20
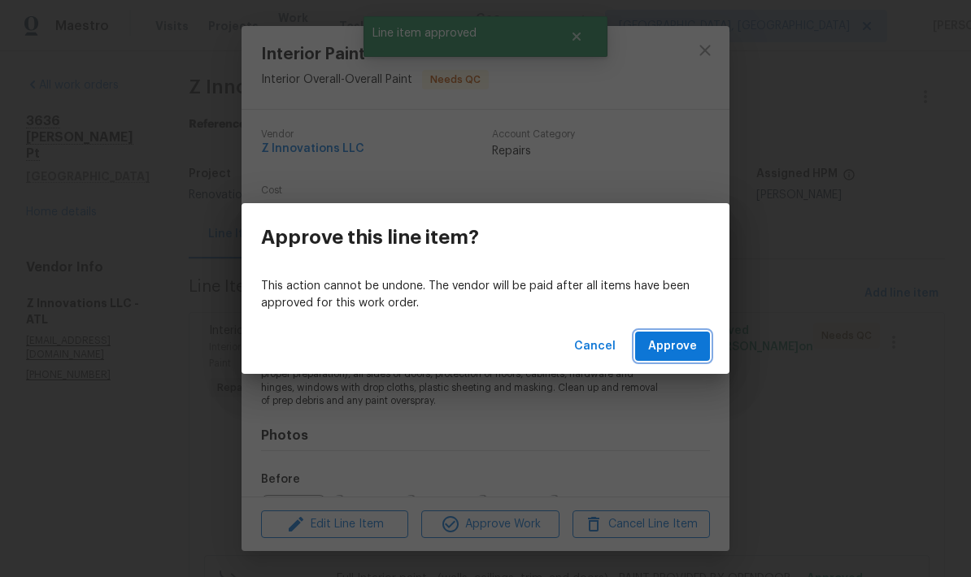
click at [696, 350] on span "Approve" at bounding box center [672, 347] width 49 height 20
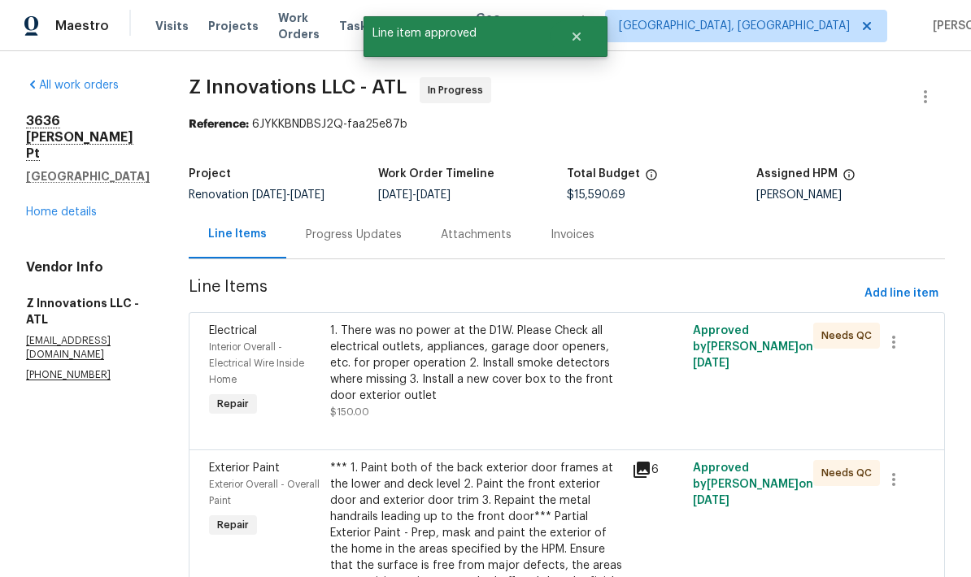
click at [545, 368] on div "1. There was no power at the D1W. Please Check all electrical outlets, applianc…" at bounding box center [476, 363] width 293 height 81
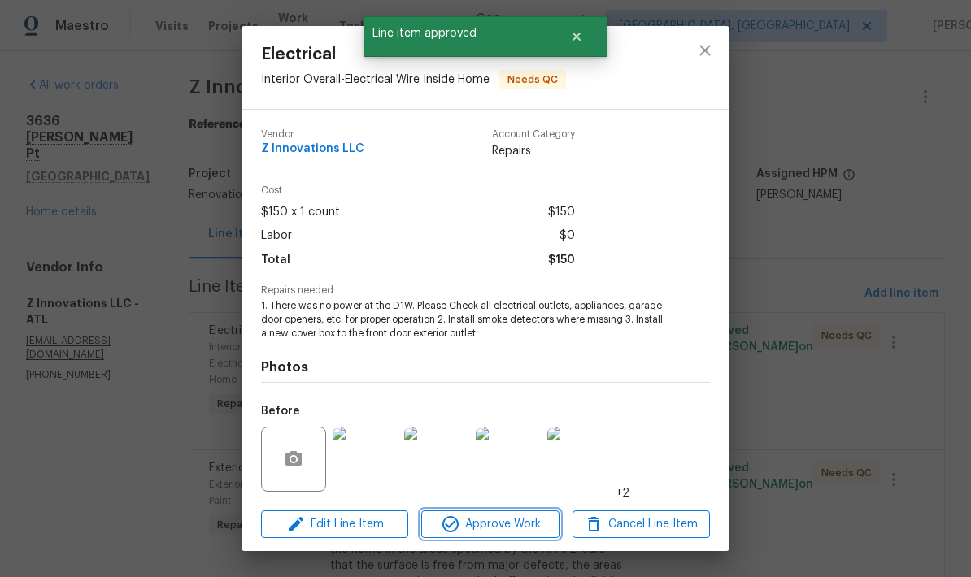
click at [542, 524] on span "Approve Work" at bounding box center [490, 525] width 128 height 20
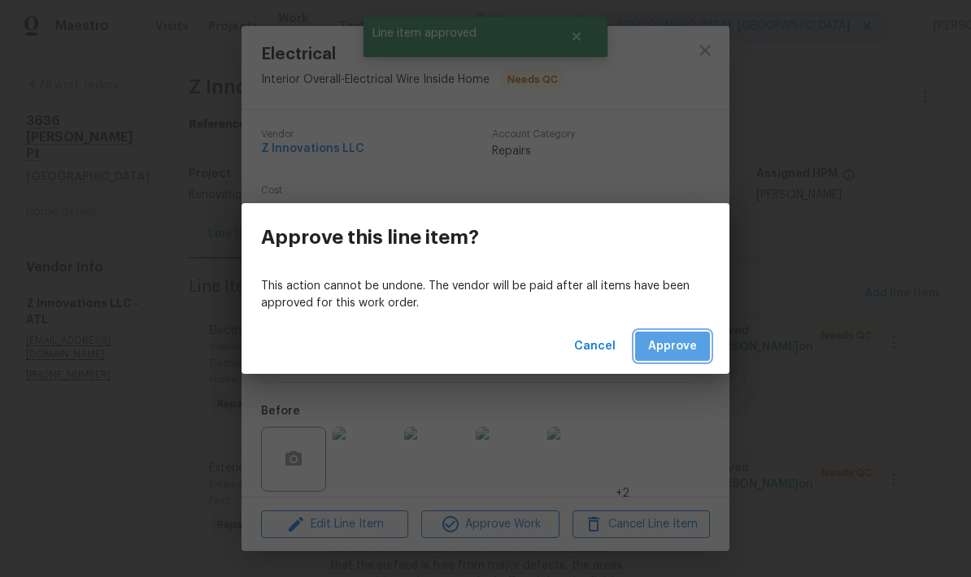
click at [681, 353] on span "Approve" at bounding box center [672, 347] width 49 height 20
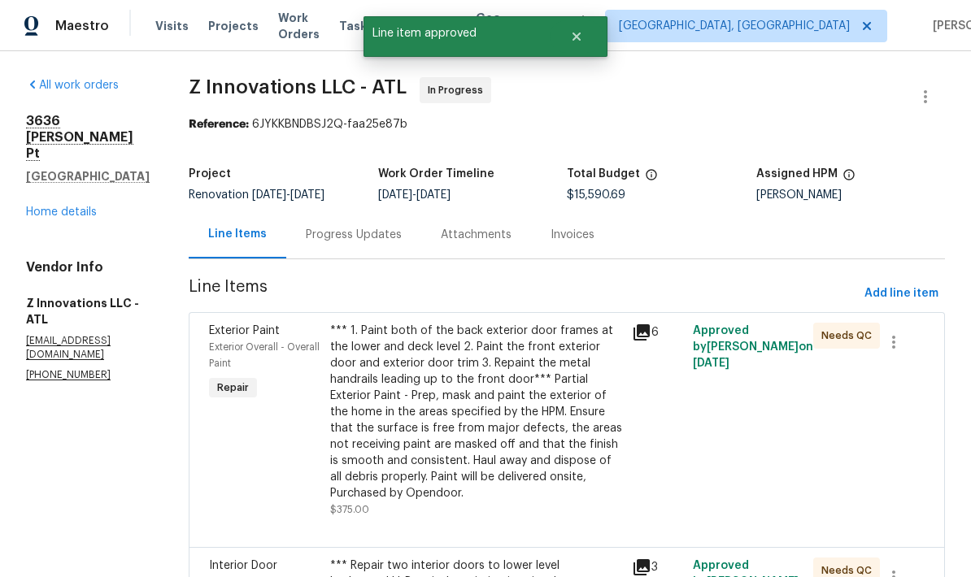
click at [550, 420] on div "*** 1. Paint both of the back exterior door frames at the lower and deck level …" at bounding box center [476, 412] width 293 height 179
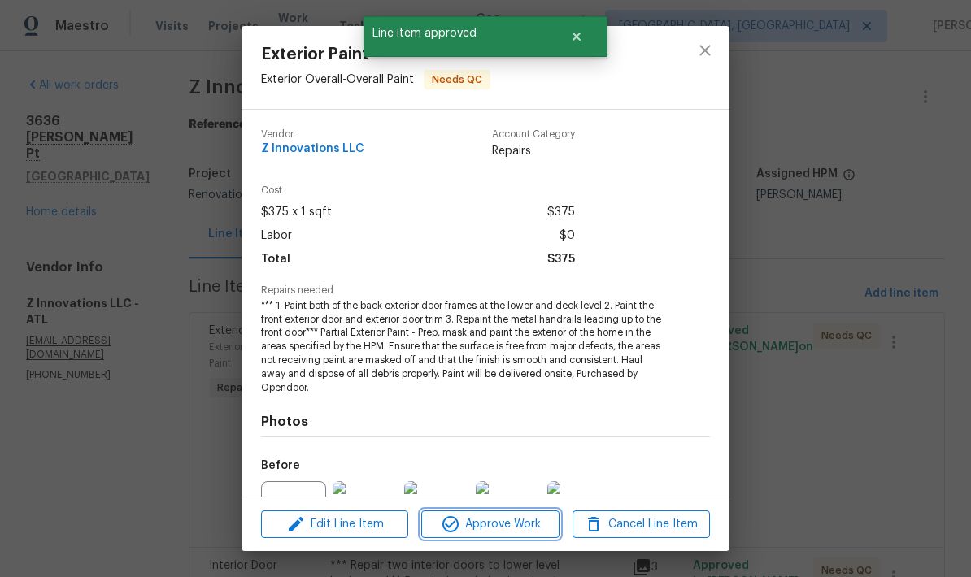
click at [527, 527] on span "Approve Work" at bounding box center [490, 525] width 128 height 20
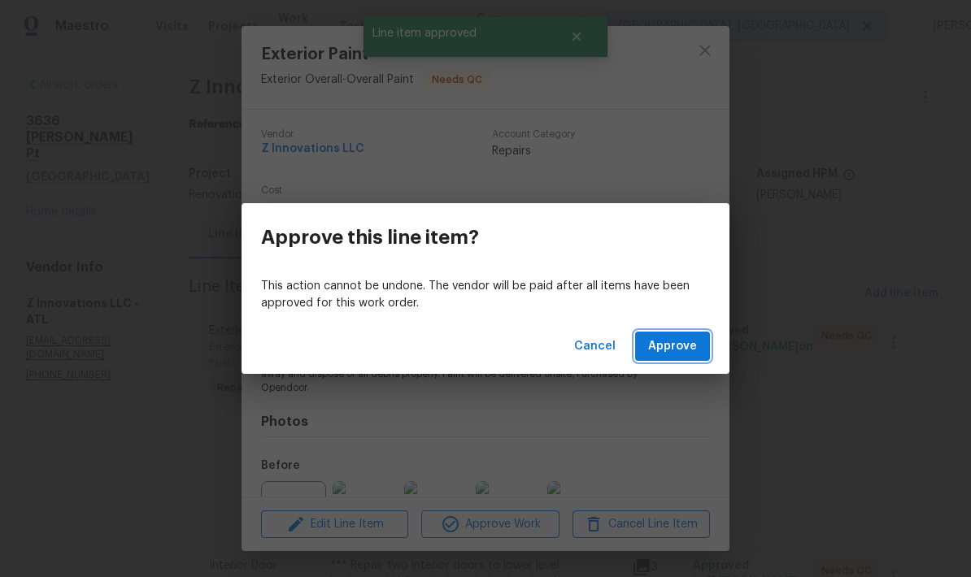
click at [706, 347] on button "Approve" at bounding box center [672, 347] width 75 height 30
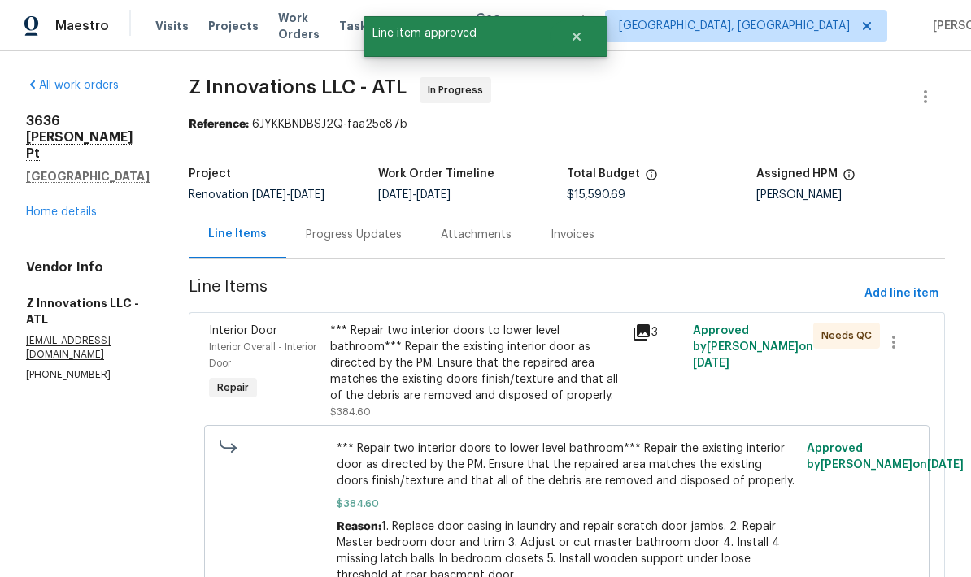
click at [533, 371] on div "*** Repair two interior doors to lower level bathroom*** Repair the existing in…" at bounding box center [476, 363] width 293 height 81
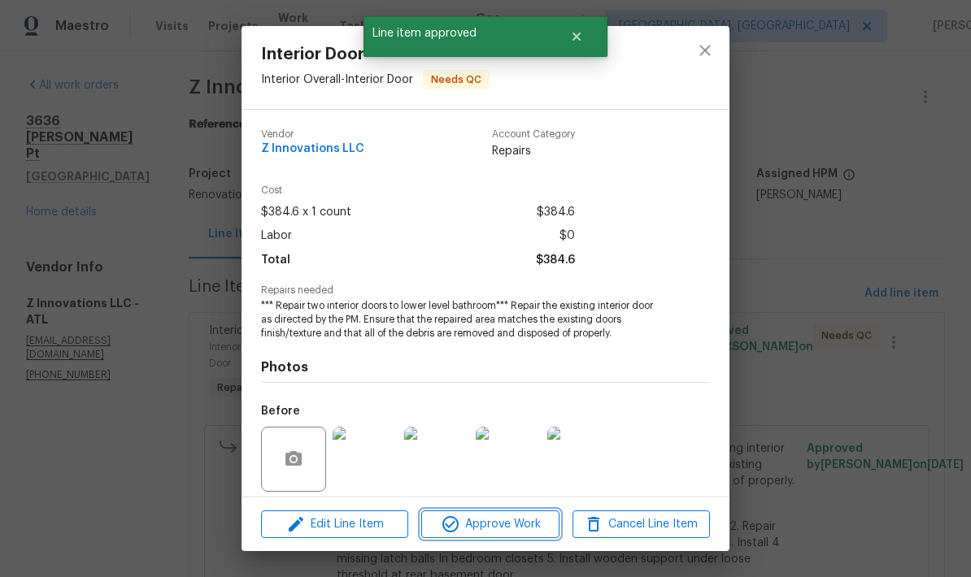
click at [532, 519] on span "Approve Work" at bounding box center [490, 525] width 128 height 20
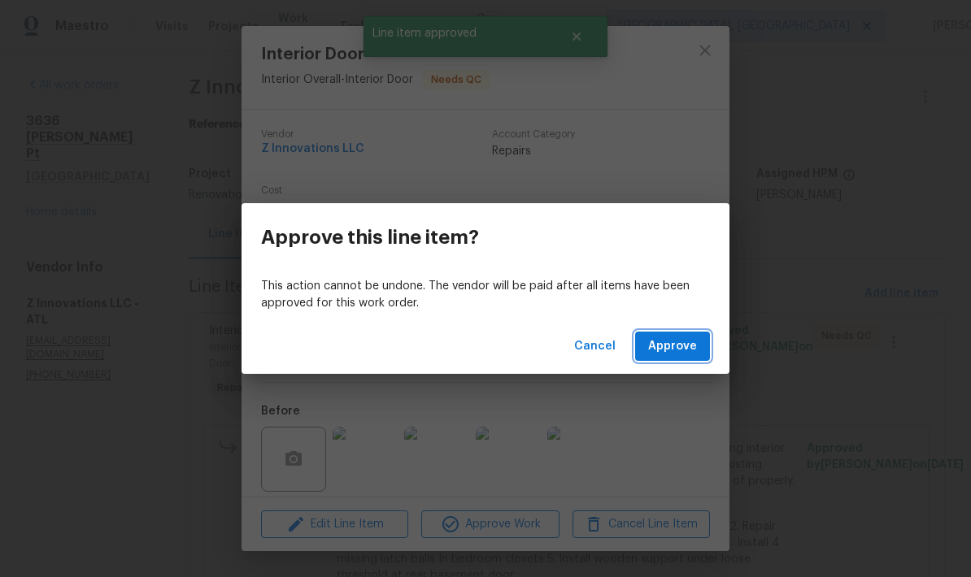
click at [675, 351] on span "Approve" at bounding box center [672, 347] width 49 height 20
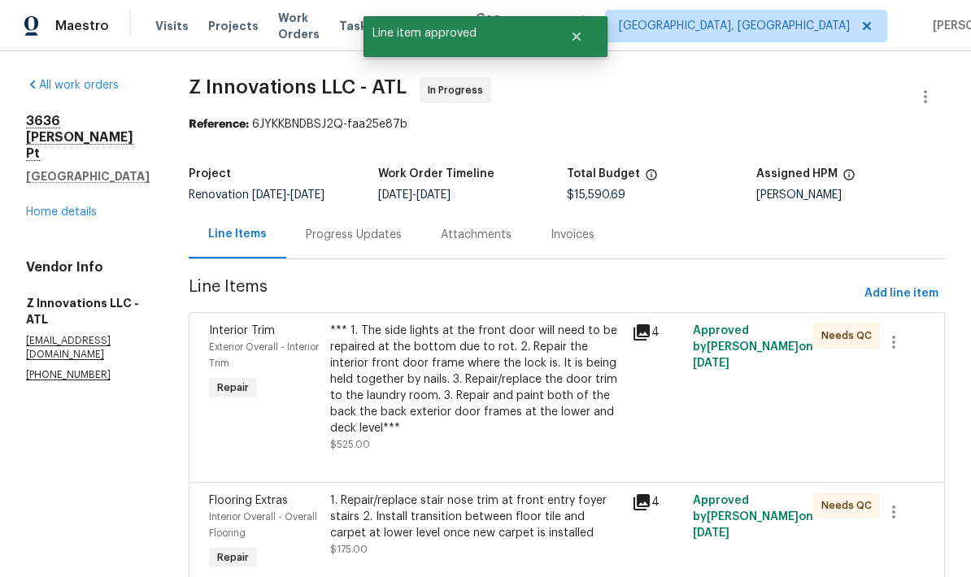
click at [520, 380] on div "*** 1. The side lights at the front door will need to be repaired at the bottom…" at bounding box center [476, 380] width 293 height 114
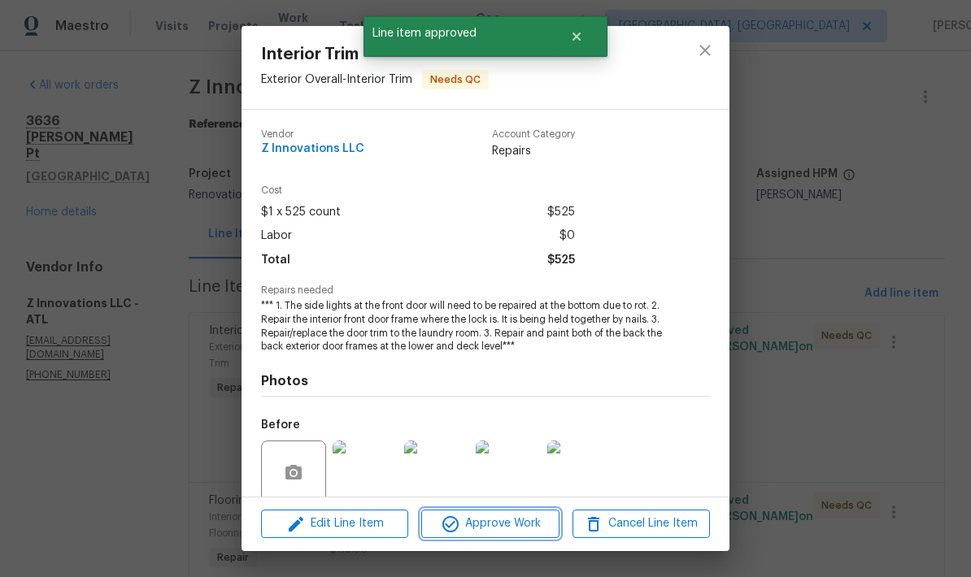
click at [511, 519] on span "Approve Work" at bounding box center [490, 524] width 128 height 20
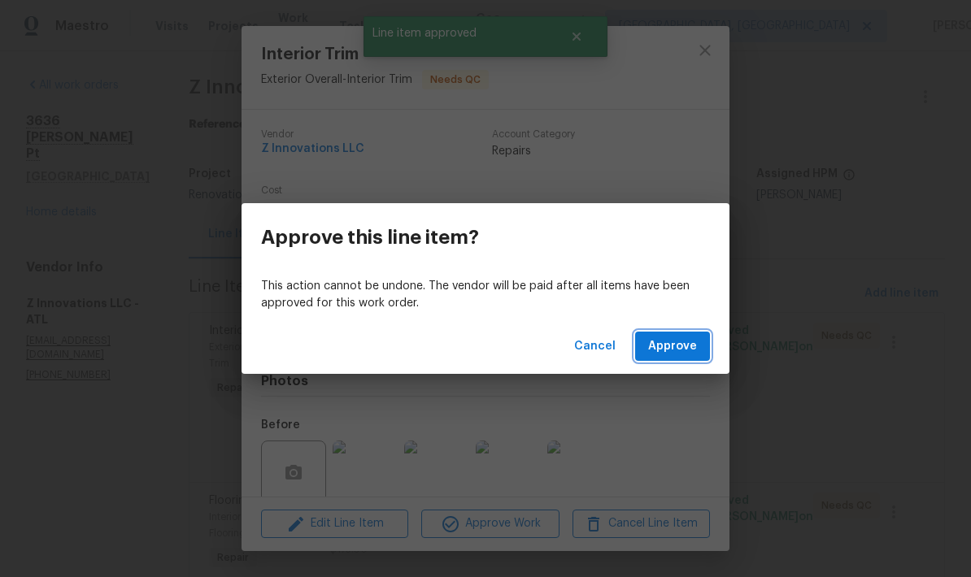
click at [685, 344] on span "Approve" at bounding box center [672, 347] width 49 height 20
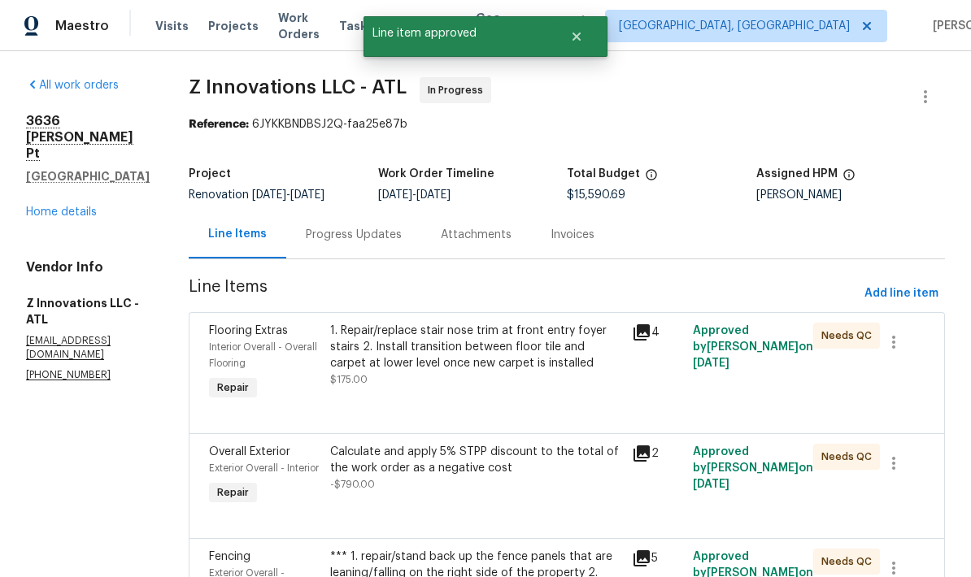
click at [516, 350] on div "1. Repair/replace stair nose trim at front entry foyer stairs 2. Install transi…" at bounding box center [476, 347] width 293 height 49
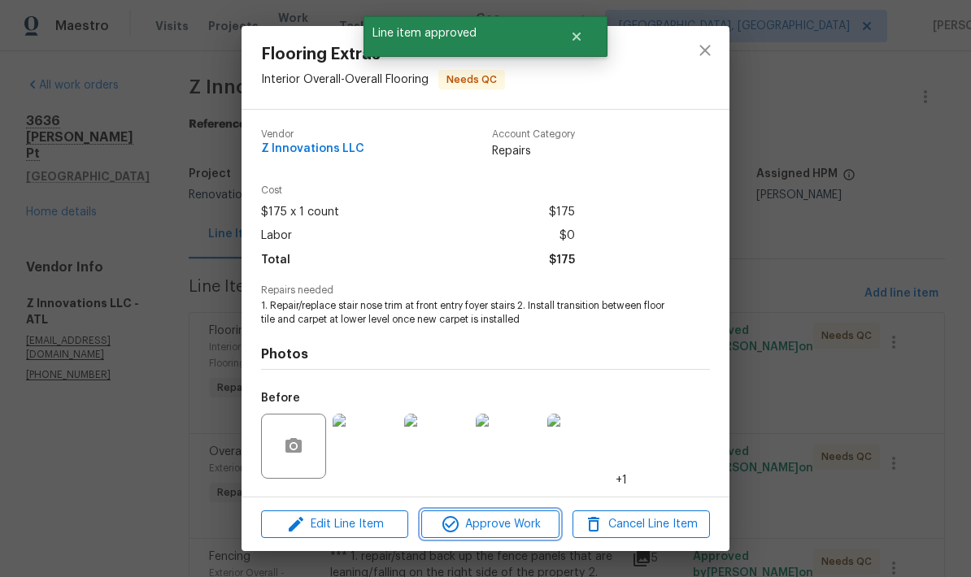
click at [551, 523] on span "Approve Work" at bounding box center [490, 525] width 128 height 20
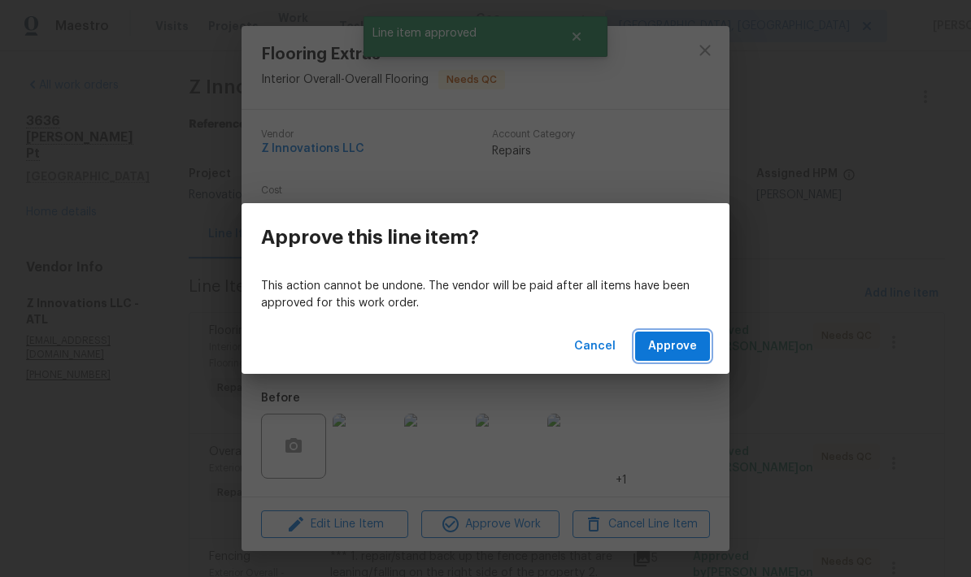
click at [704, 349] on button "Approve" at bounding box center [672, 347] width 75 height 30
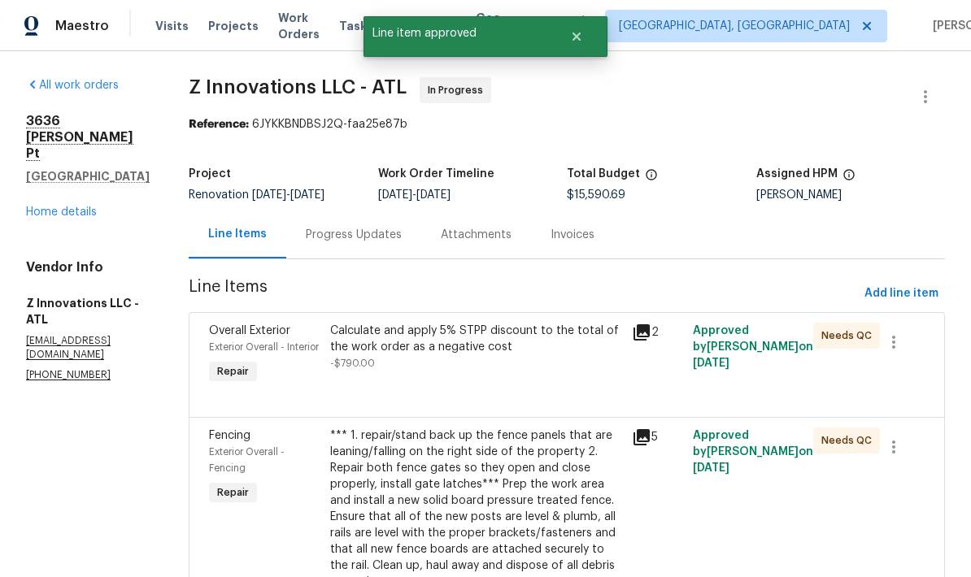
click at [485, 338] on div "Calculate and apply 5% STPP discount to the total of the work order as a negati…" at bounding box center [476, 339] width 293 height 33
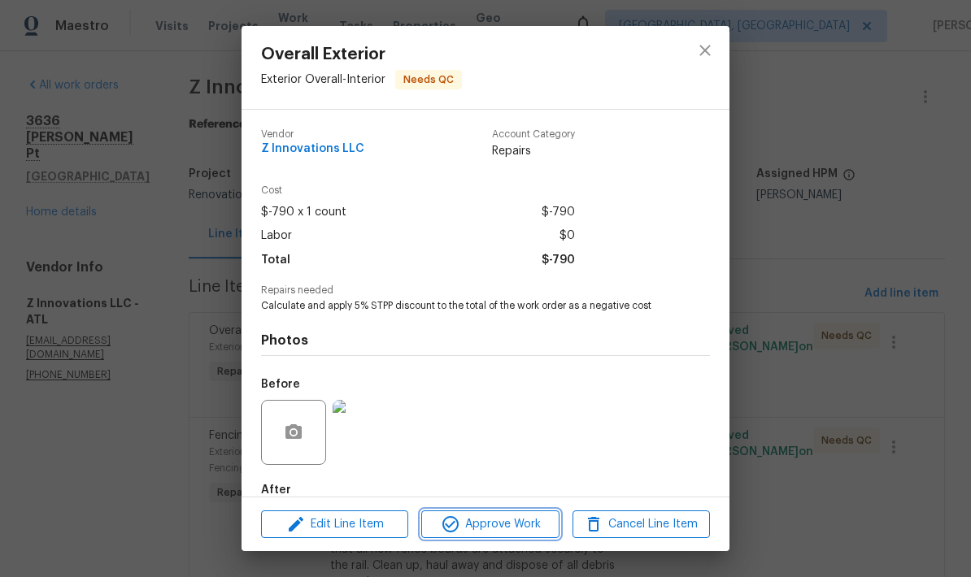
click at [529, 529] on span "Approve Work" at bounding box center [490, 525] width 128 height 20
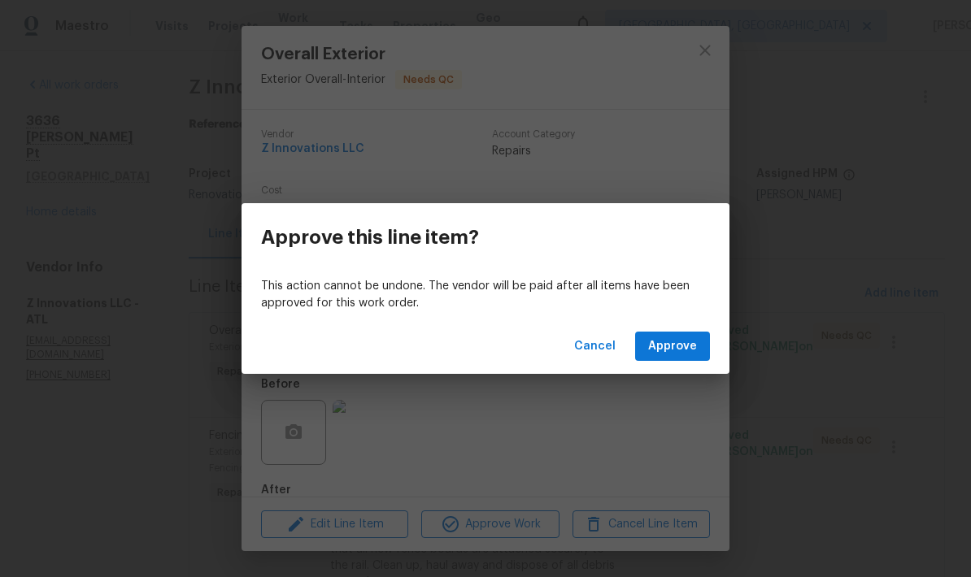
click at [675, 345] on span "Approve" at bounding box center [672, 347] width 49 height 20
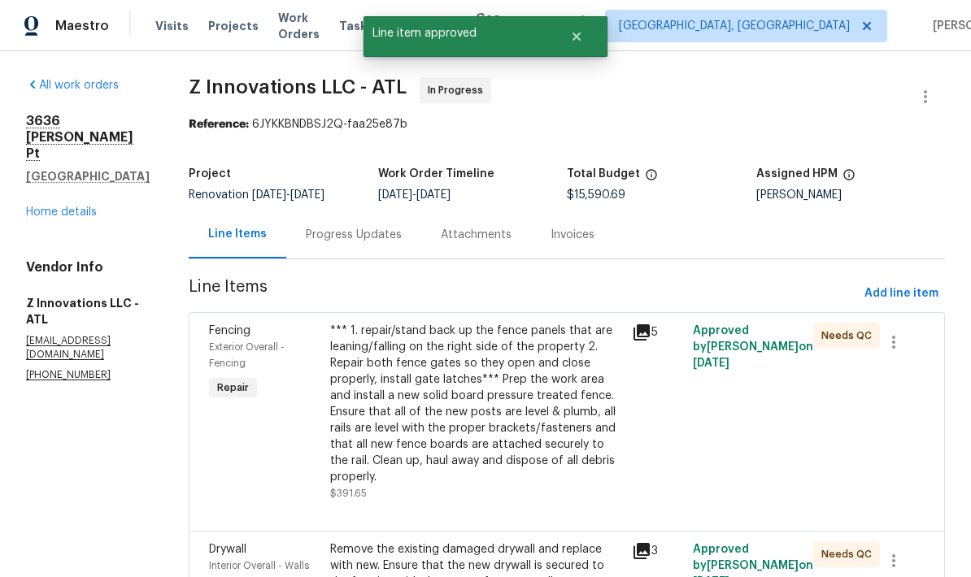
click at [504, 397] on div "*** 1. repair/stand back up the fence panels that are leaning/falling on the ri…" at bounding box center [476, 404] width 293 height 163
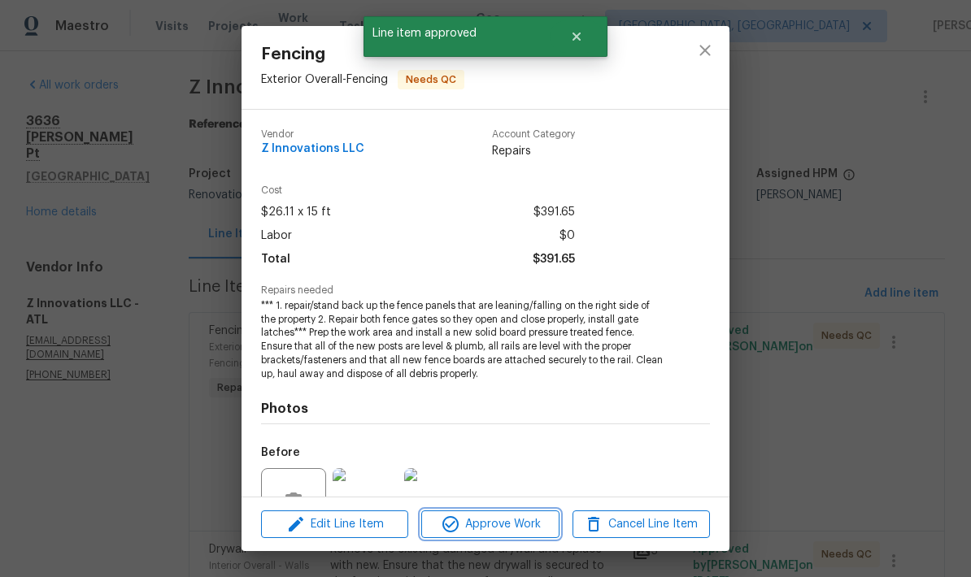
click at [529, 532] on span "Approve Work" at bounding box center [490, 525] width 128 height 20
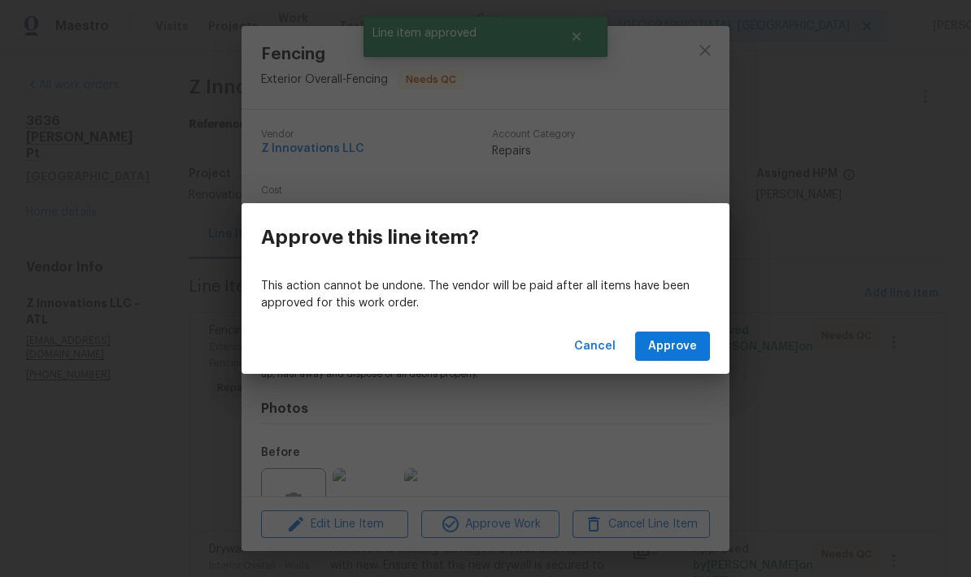
click at [685, 351] on span "Approve" at bounding box center [672, 347] width 49 height 20
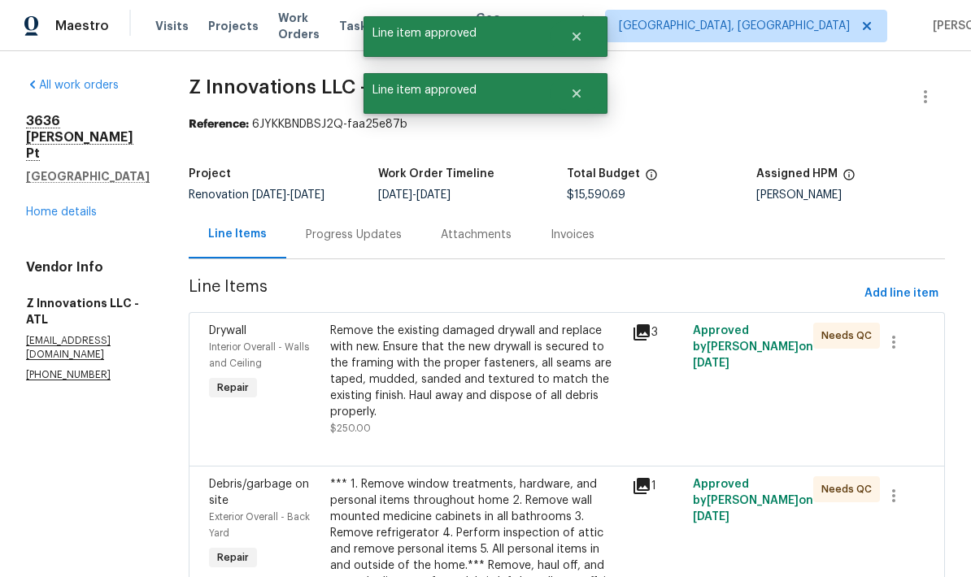
click at [521, 370] on div "Remove the existing damaged drywall and replace with new. Ensure that the new d…" at bounding box center [476, 372] width 293 height 98
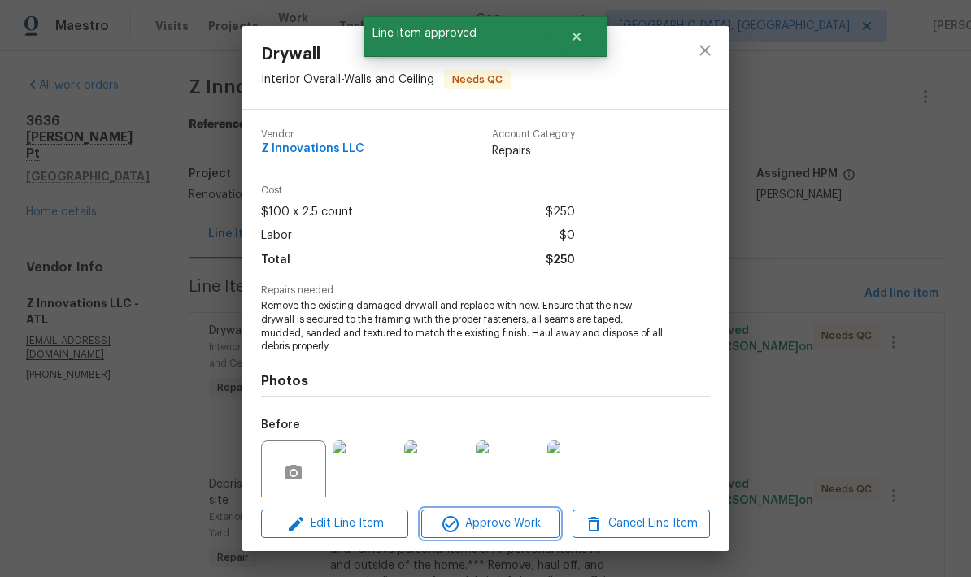
click at [533, 527] on span "Approve Work" at bounding box center [490, 524] width 128 height 20
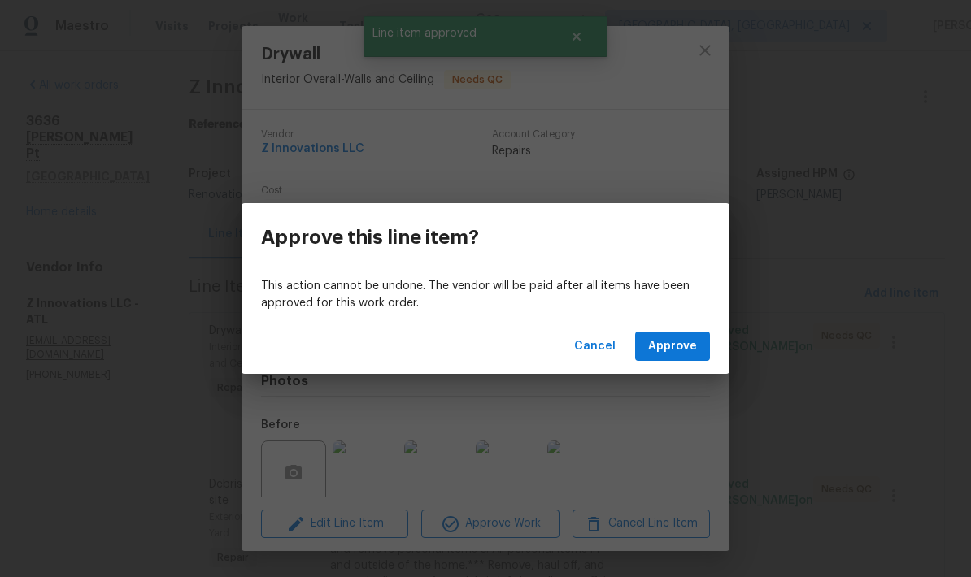
click at [683, 347] on span "Approve" at bounding box center [672, 347] width 49 height 20
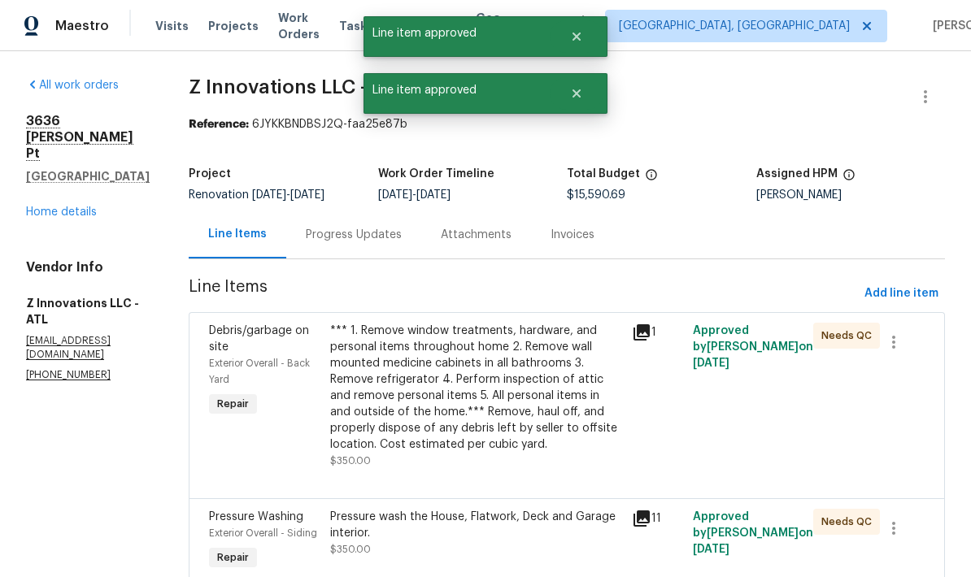
click at [520, 382] on div "*** 1. Remove window treatments, hardware, and personal items throughout home 2…" at bounding box center [476, 388] width 293 height 130
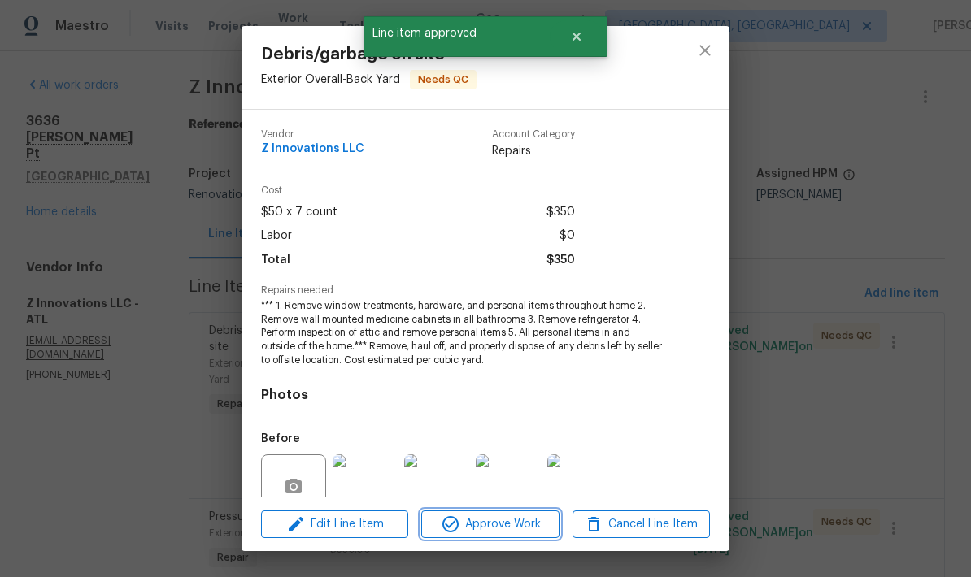
click at [528, 523] on span "Approve Work" at bounding box center [490, 525] width 128 height 20
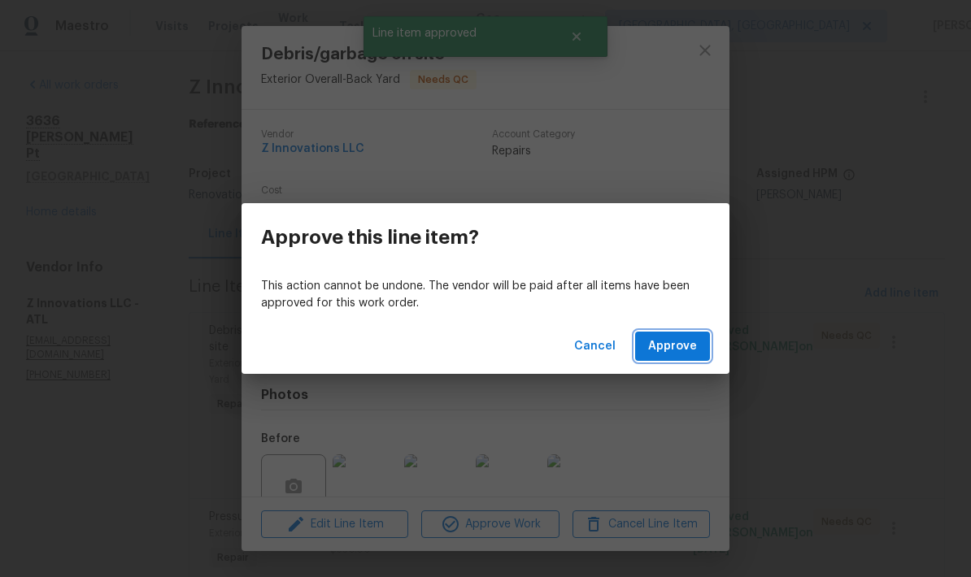
click at [690, 346] on span "Approve" at bounding box center [672, 347] width 49 height 20
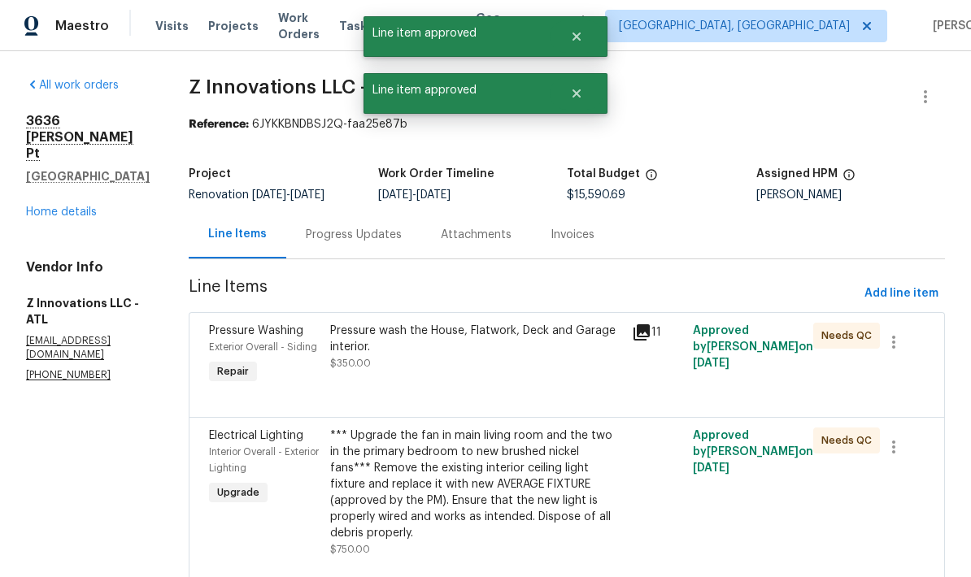
click at [513, 341] on div "Pressure wash the House, Flatwork, Deck and Garage interior." at bounding box center [476, 339] width 293 height 33
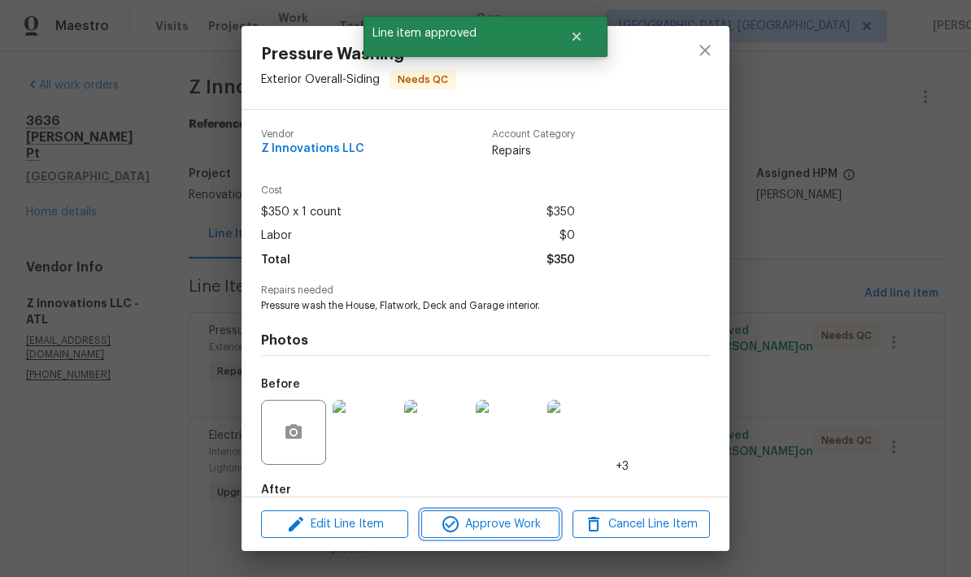
click at [536, 523] on span "Approve Work" at bounding box center [490, 525] width 128 height 20
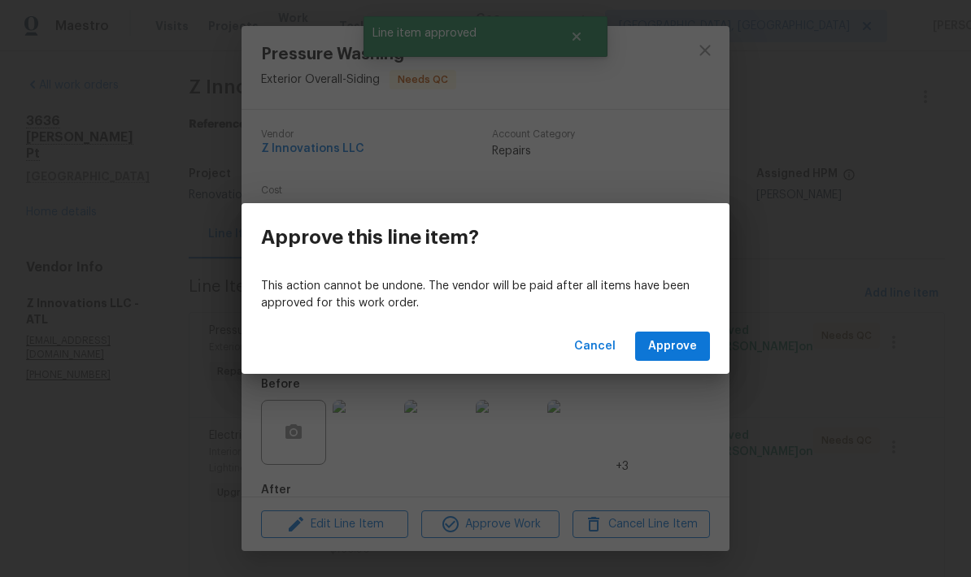
click at [677, 354] on span "Approve" at bounding box center [672, 347] width 49 height 20
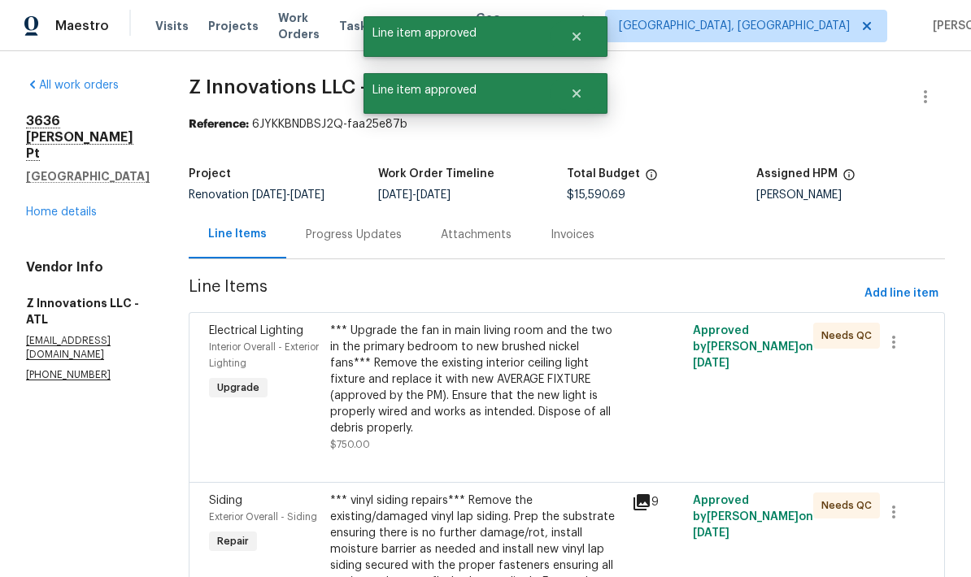
click at [511, 375] on div "*** Upgrade the fan in main living room and the two in the primary bedroom to n…" at bounding box center [476, 380] width 293 height 114
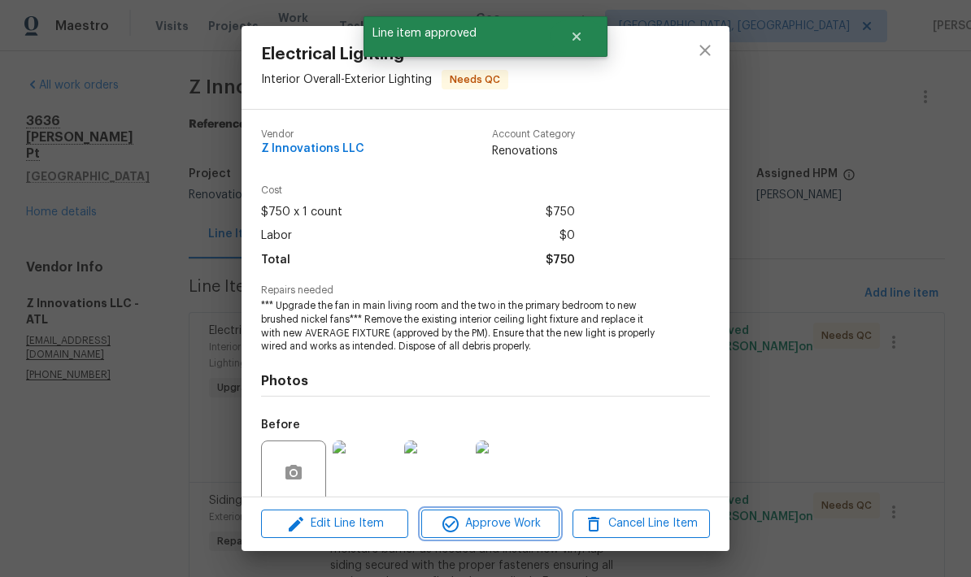
click at [529, 524] on span "Approve Work" at bounding box center [490, 524] width 128 height 20
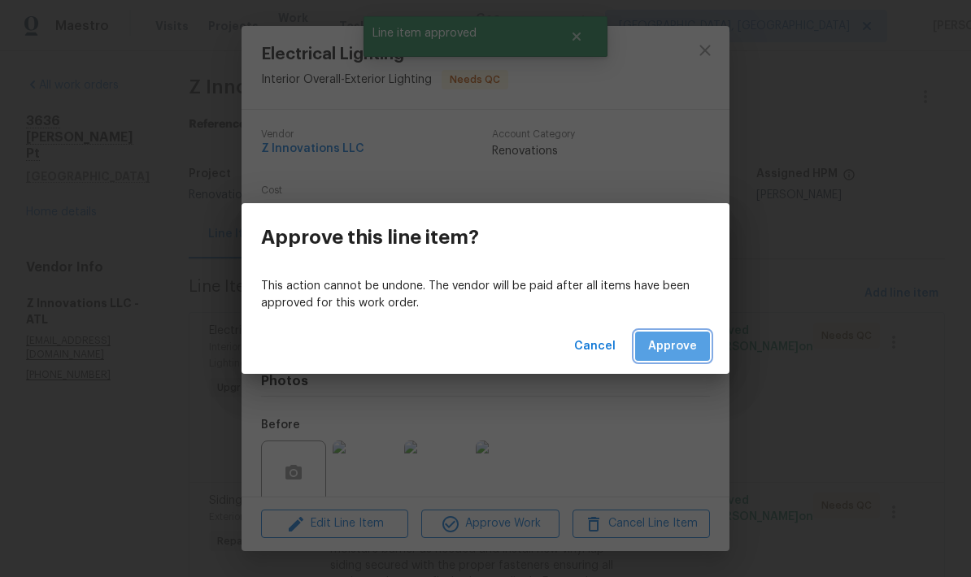
click at [679, 347] on span "Approve" at bounding box center [672, 347] width 49 height 20
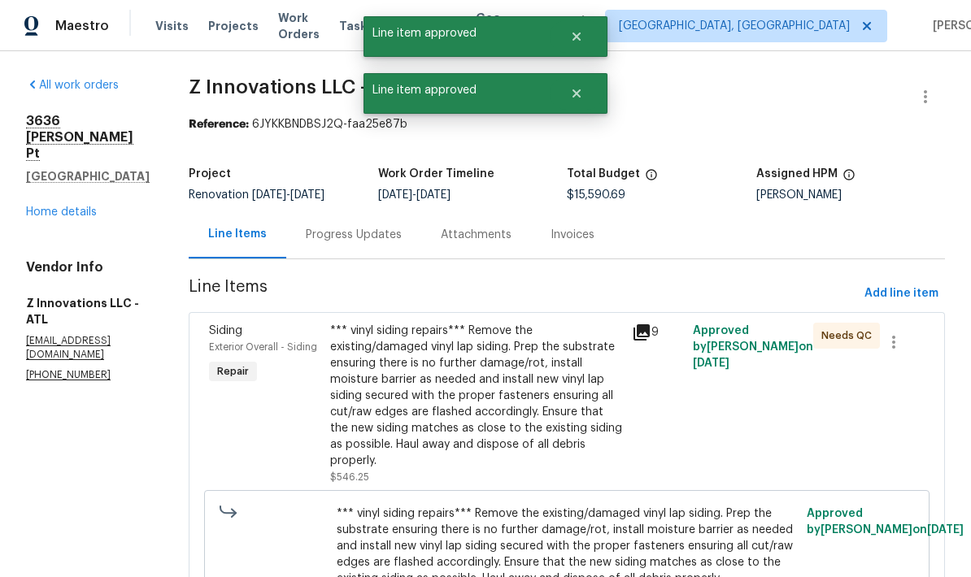
click at [509, 390] on div "*** vinyl siding repairs*** Remove the existing/damaged vinyl lap siding. Prep …" at bounding box center [476, 396] width 293 height 146
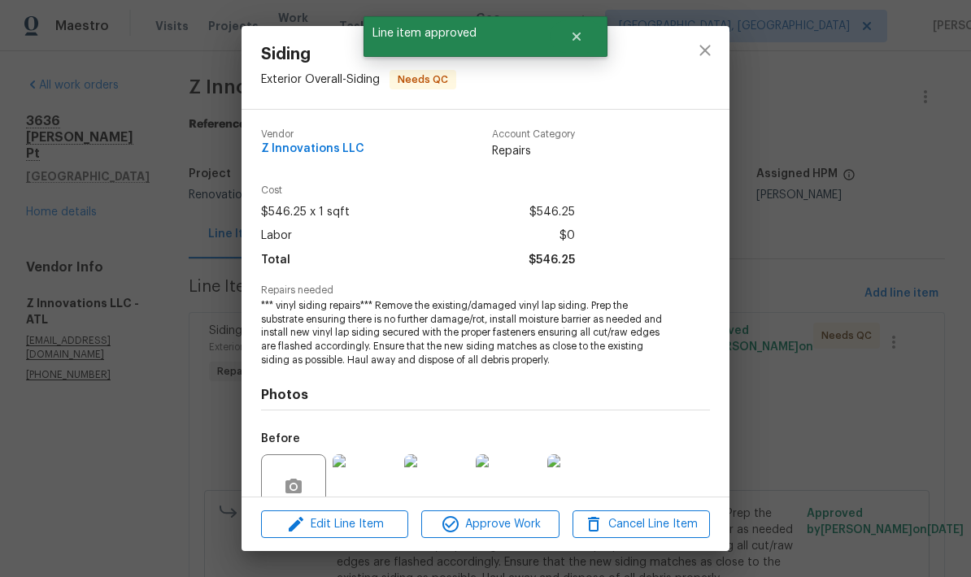
click at [521, 524] on span "Approve Work" at bounding box center [490, 525] width 128 height 20
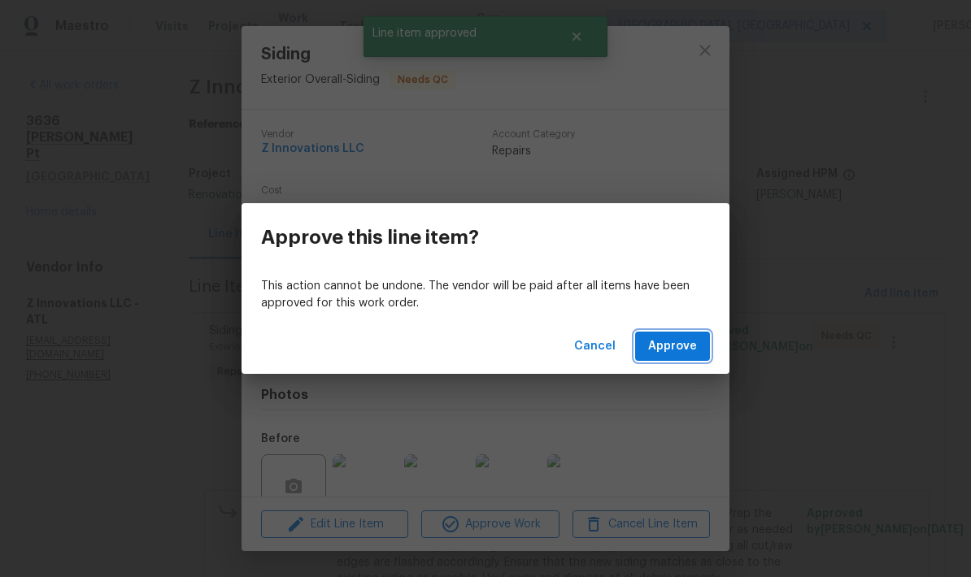
click at [696, 342] on span "Approve" at bounding box center [672, 347] width 49 height 20
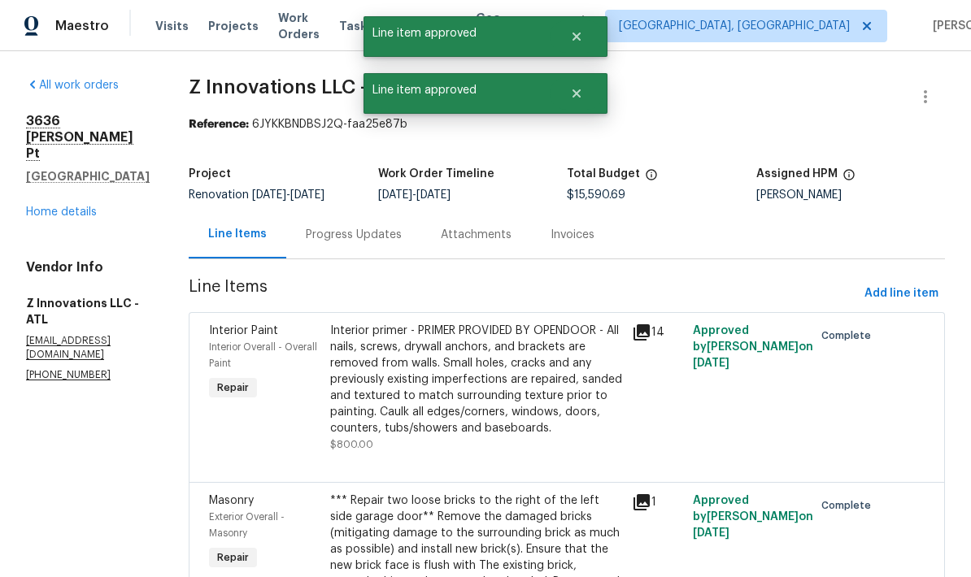
click at [529, 386] on div "Interior primer - PRIMER PROVIDED BY OPENDOOR - All nails, screws, drywall anch…" at bounding box center [476, 380] width 293 height 114
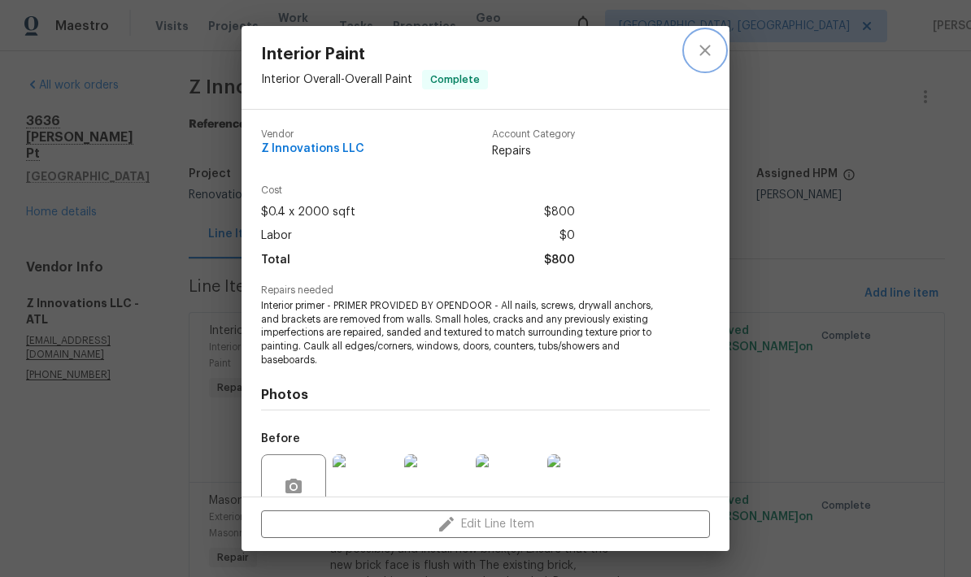
click at [712, 55] on icon "close" at bounding box center [705, 51] width 20 height 20
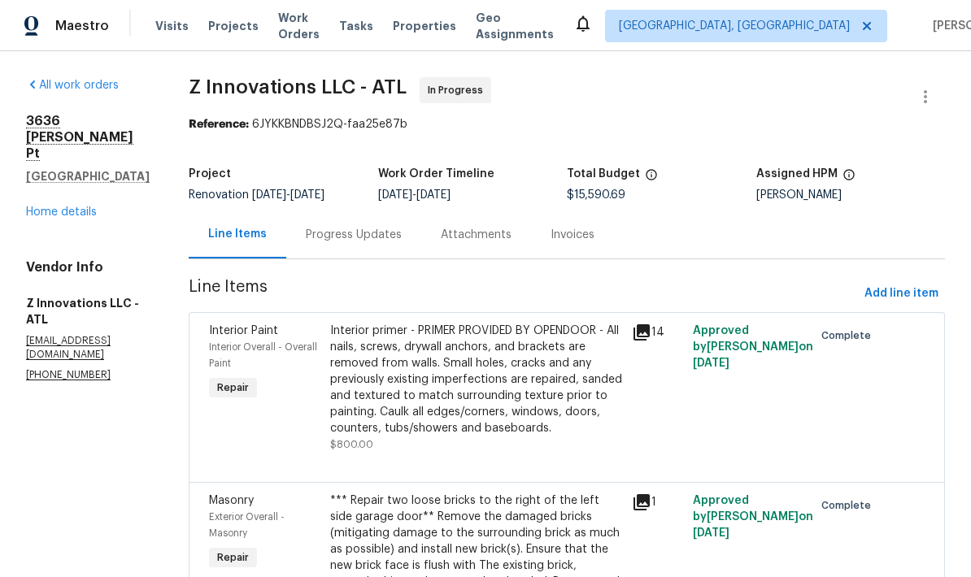
click at [81, 207] on link "Home details" at bounding box center [61, 212] width 71 height 11
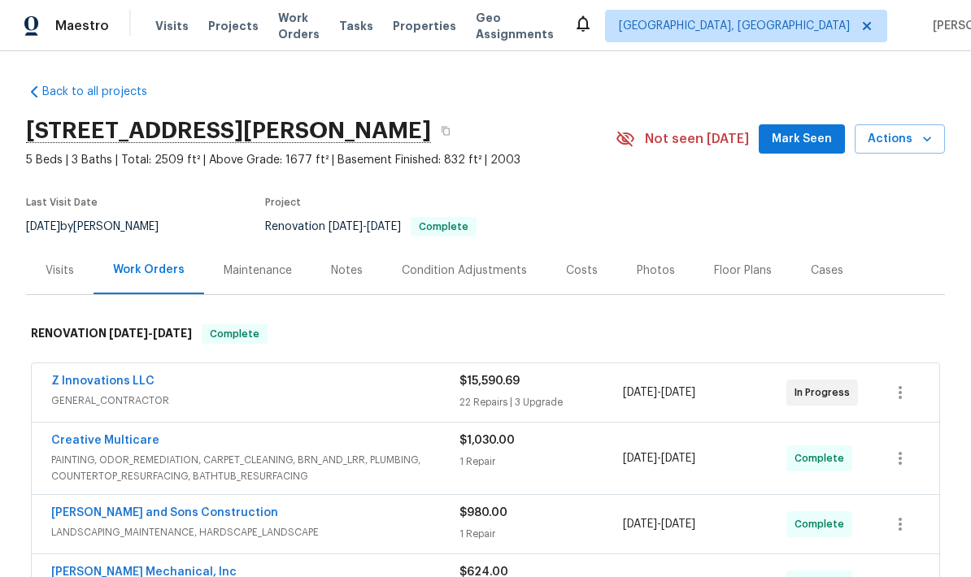
click at [137, 384] on link "Z Innovations LLC" at bounding box center [102, 381] width 103 height 11
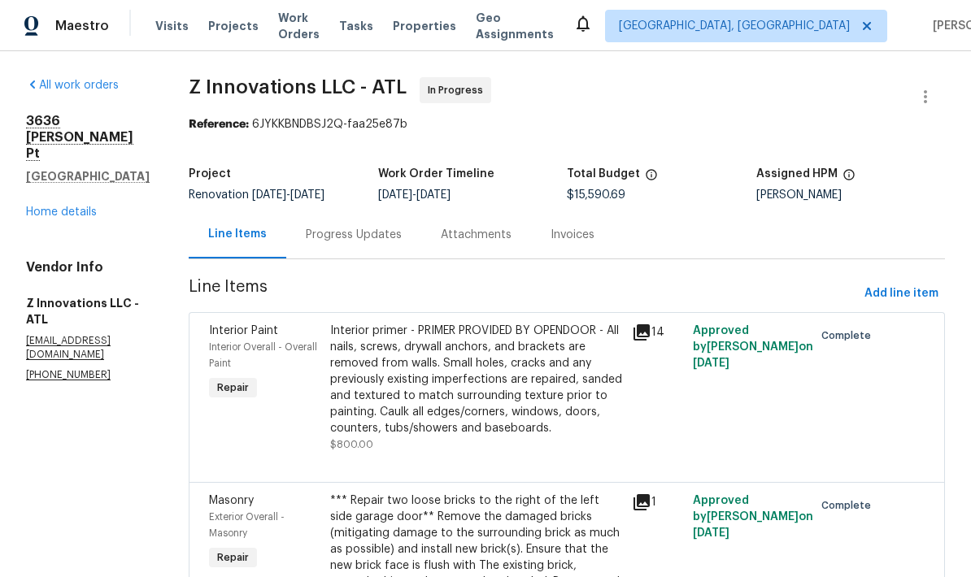
click at [359, 227] on div "Progress Updates" at bounding box center [354, 235] width 96 height 16
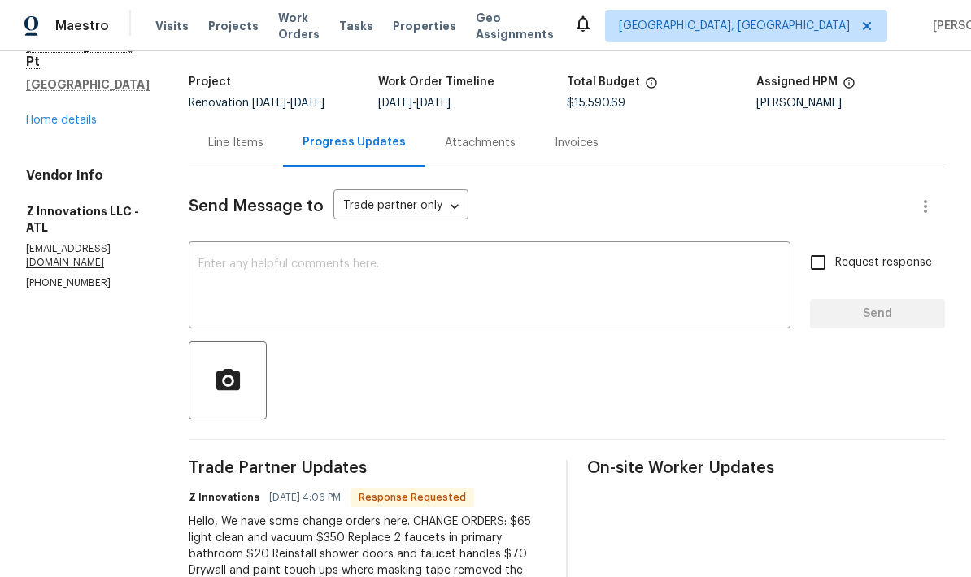
scroll to position [70, 0]
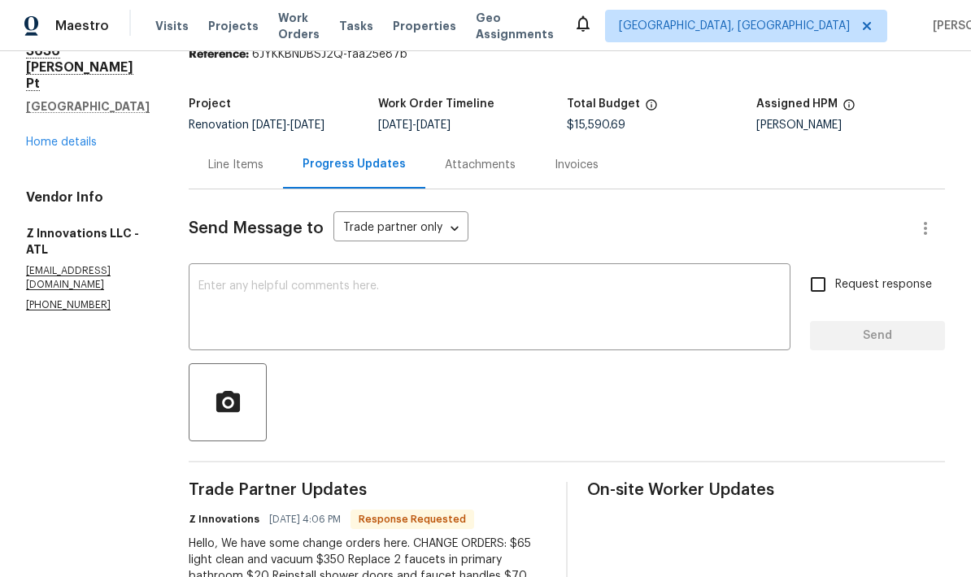
click at [384, 281] on textarea at bounding box center [489, 309] width 582 height 57
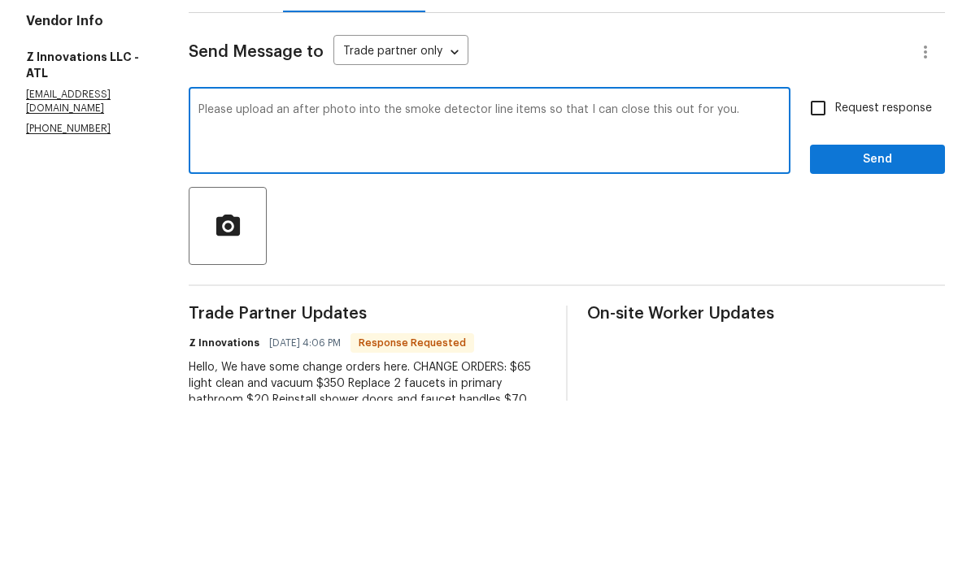
type textarea "Please upload an after photo into the smoke detector line items so that I can c…"
click at [885, 326] on span "Send" at bounding box center [877, 336] width 109 height 20
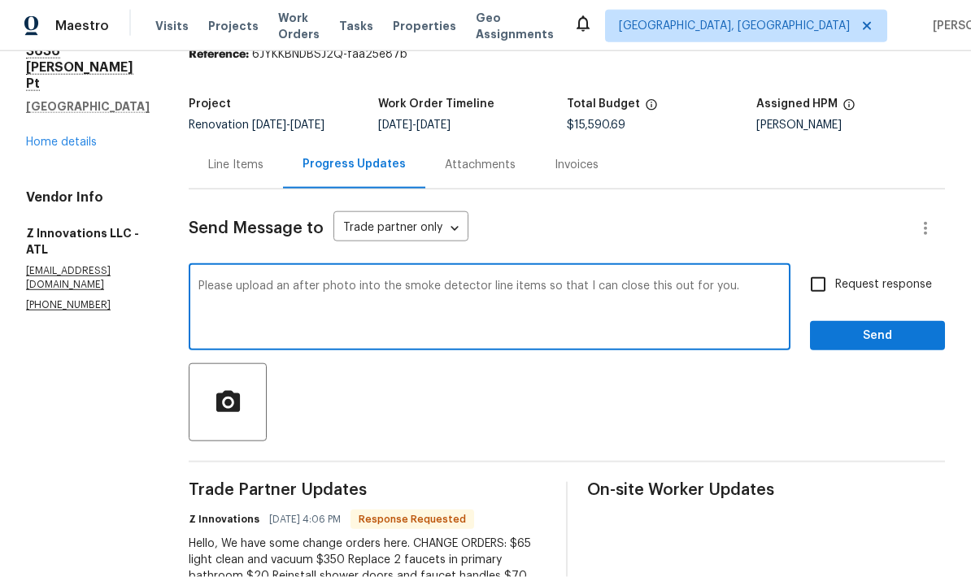
scroll to position [0, 0]
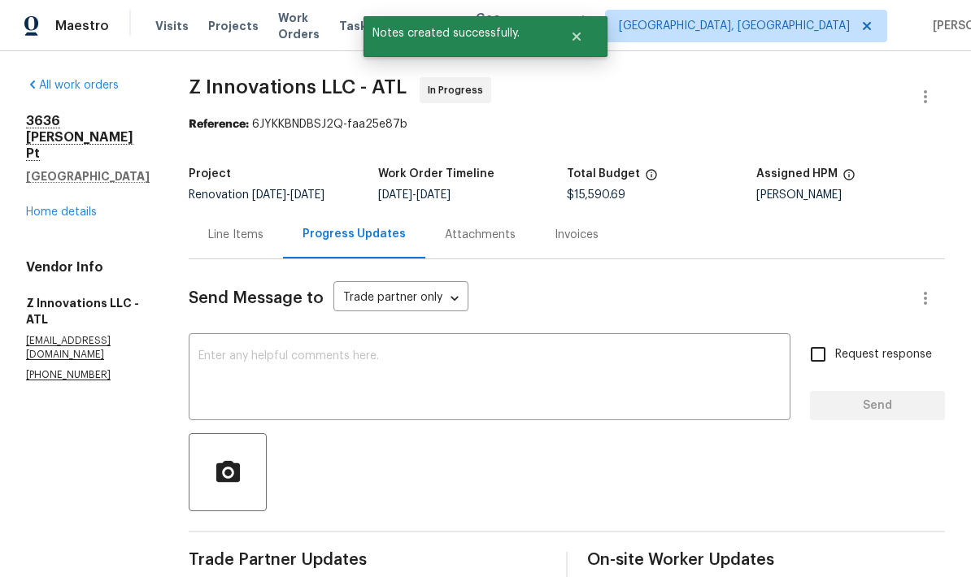
click at [94, 207] on link "Home details" at bounding box center [61, 212] width 71 height 11
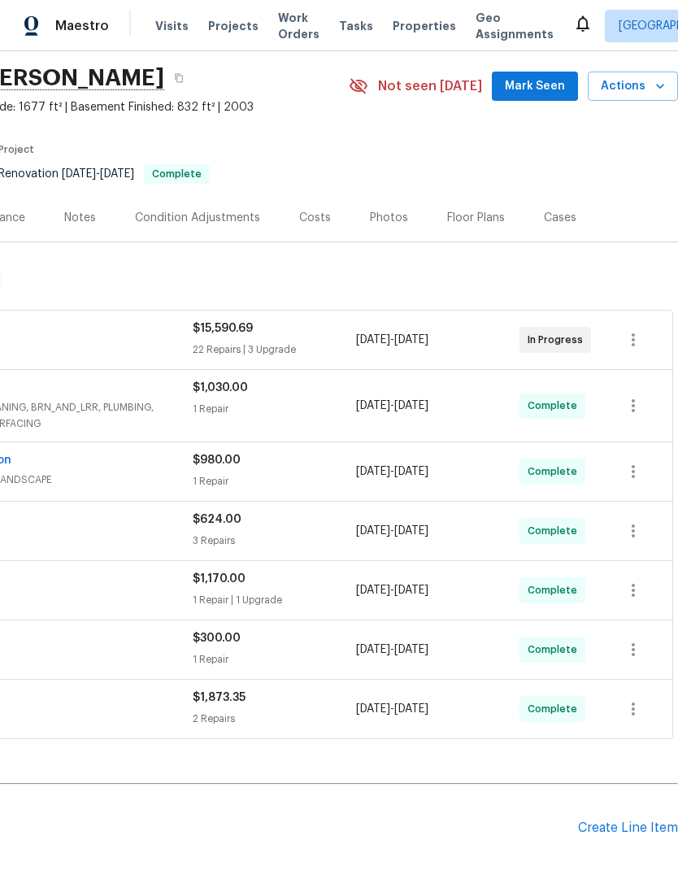
scroll to position [58, 241]
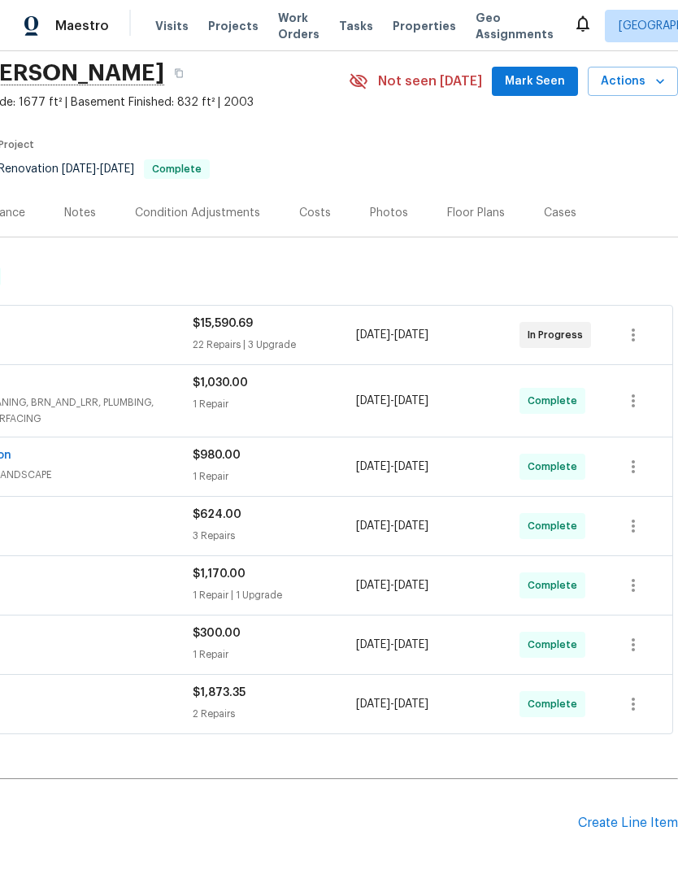
click at [643, 81] on span "Actions" at bounding box center [633, 82] width 64 height 20
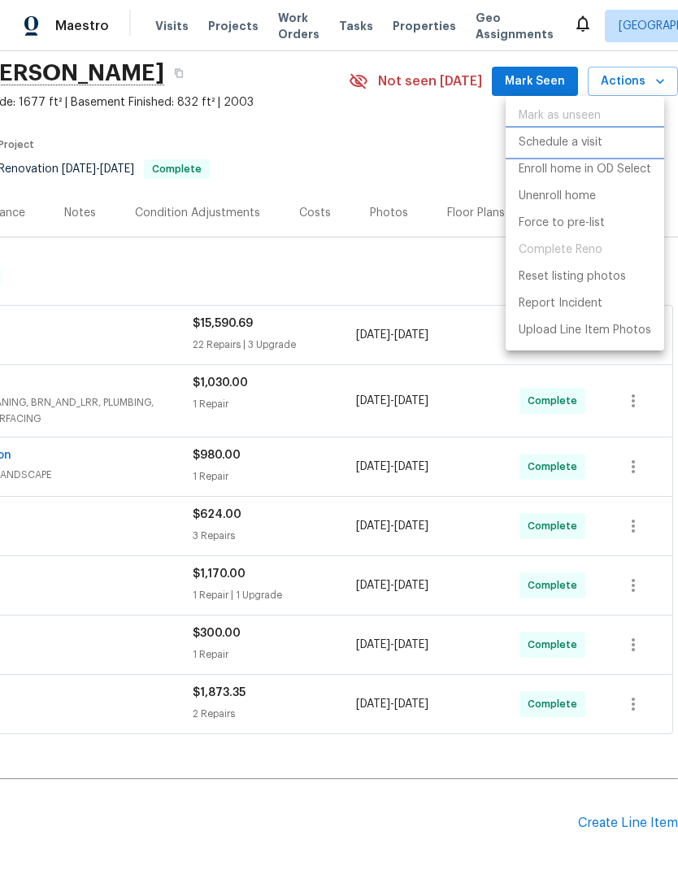
click at [594, 139] on p "Schedule a visit" at bounding box center [561, 142] width 84 height 17
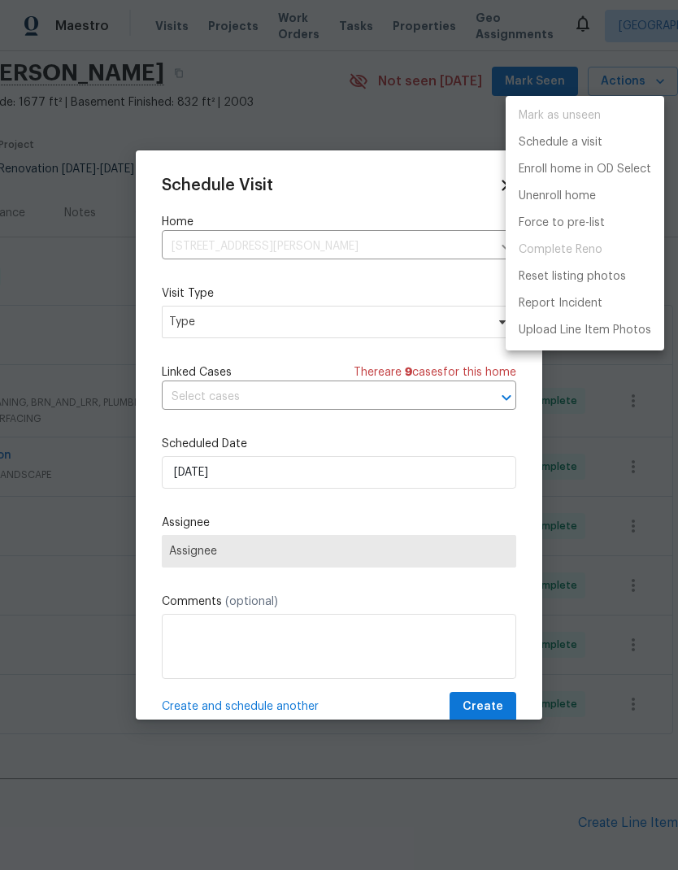
click at [315, 329] on div at bounding box center [339, 435] width 678 height 870
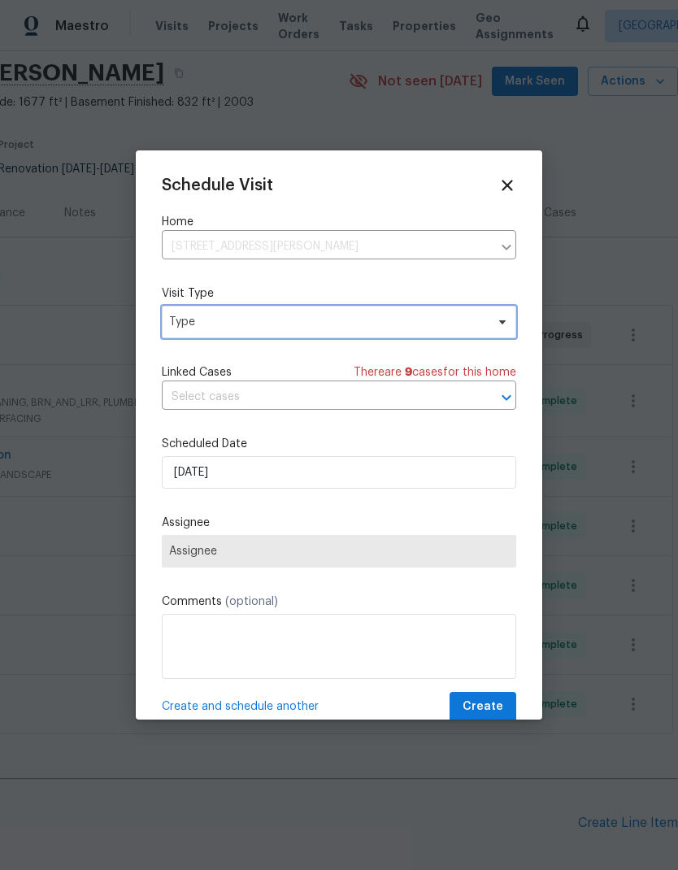
click at [342, 324] on span "Type" at bounding box center [327, 322] width 316 height 16
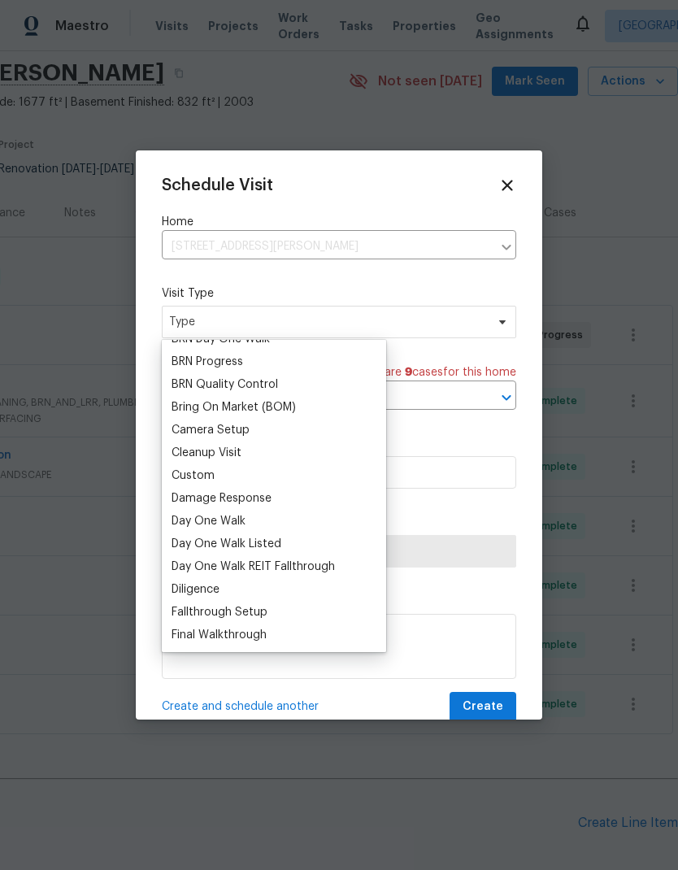
scroll to position [128, 0]
click at [280, 477] on div "Custom" at bounding box center [274, 476] width 215 height 23
click at [317, 481] on div "Custom" at bounding box center [274, 476] width 215 height 23
click at [207, 475] on div "Custom" at bounding box center [193, 476] width 43 height 16
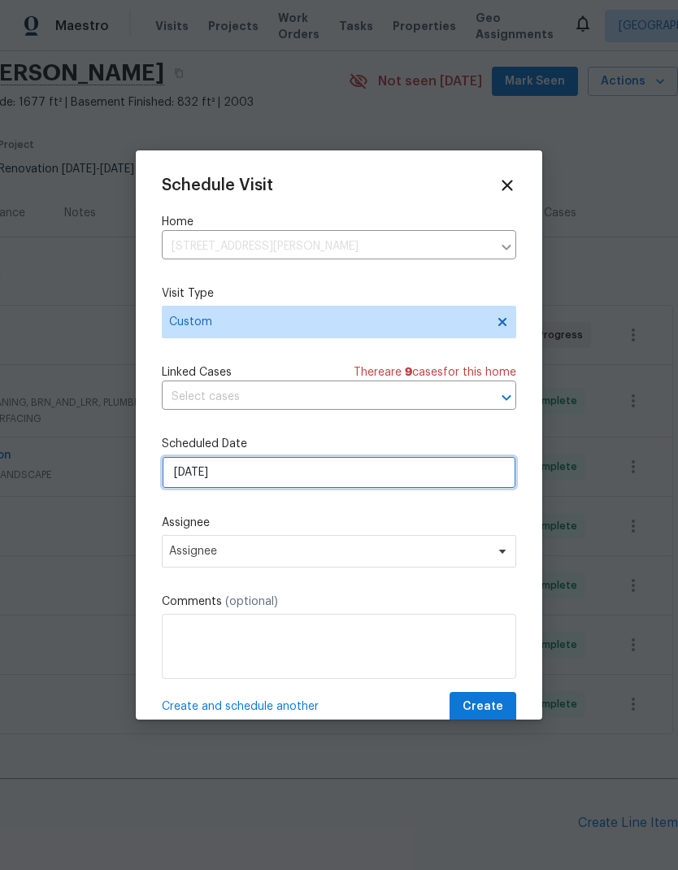
click at [310, 480] on input "10/3/2025" at bounding box center [339, 472] width 355 height 33
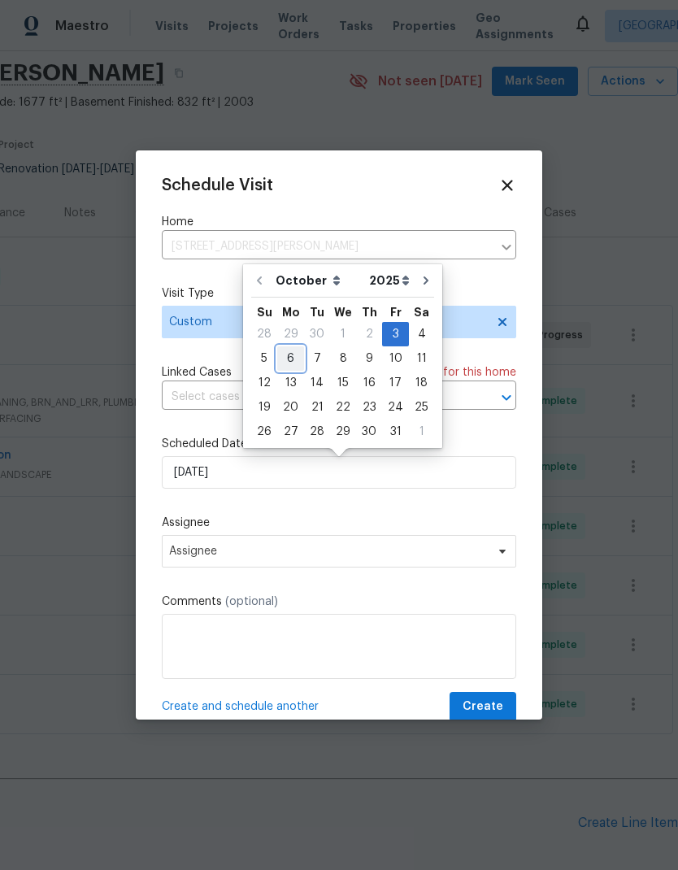
click at [296, 363] on div "6" at bounding box center [290, 358] width 27 height 23
type input "10/6/2025"
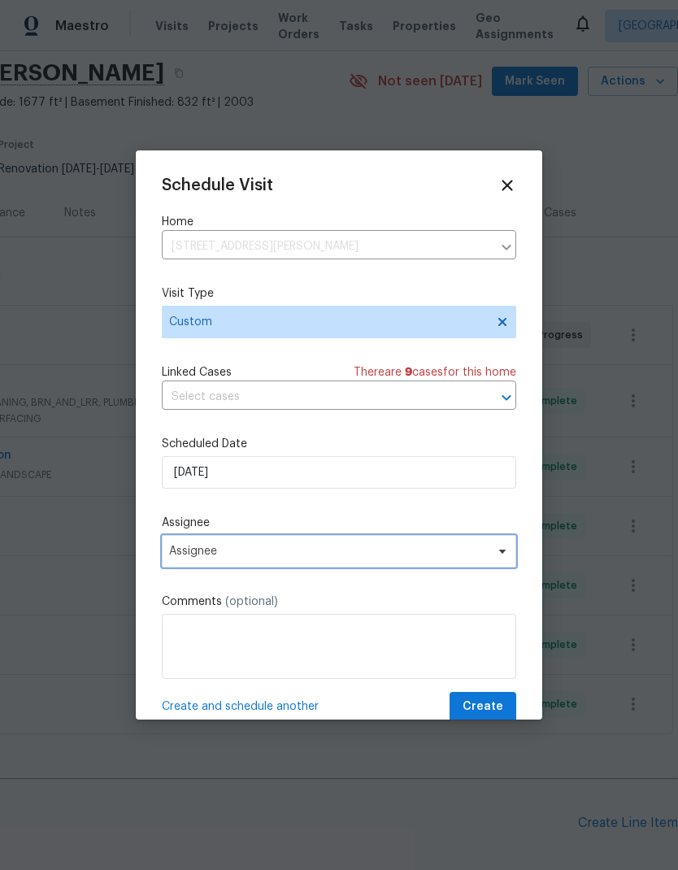
click at [306, 557] on span "Assignee" at bounding box center [328, 551] width 319 height 13
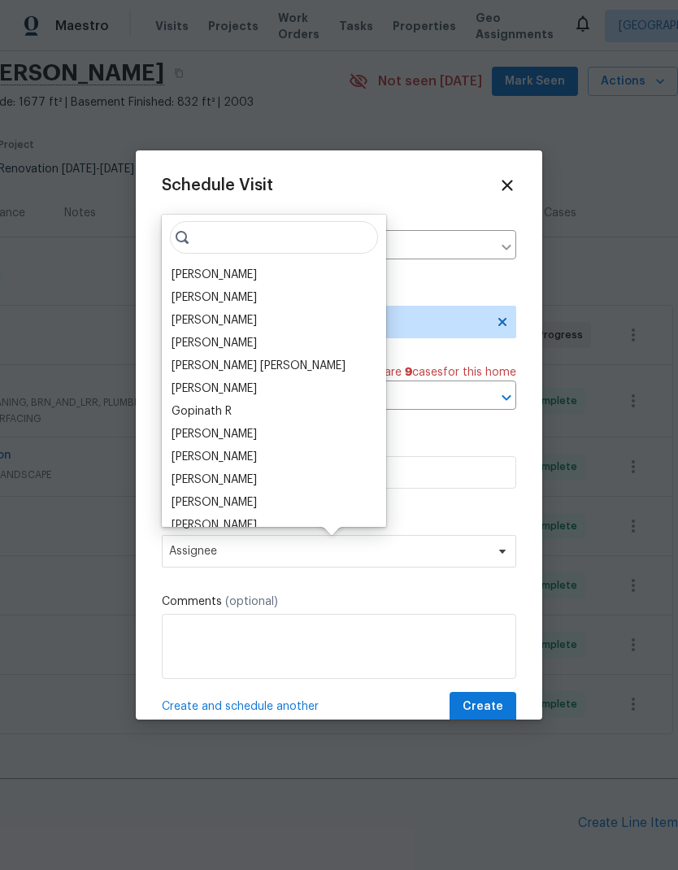
click at [224, 277] on div "[PERSON_NAME]" at bounding box center [214, 275] width 85 height 16
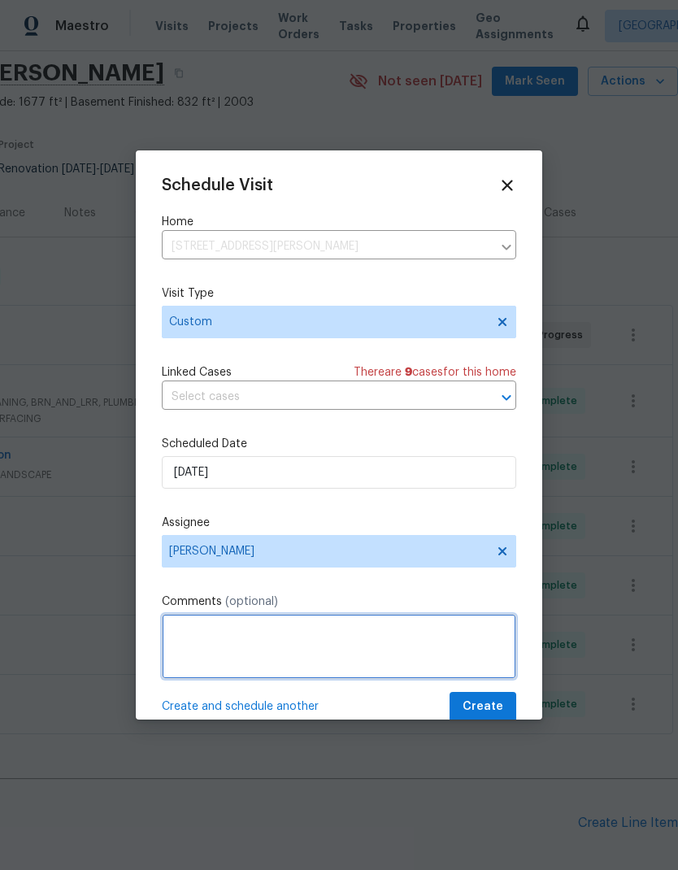
click at [241, 577] on textarea at bounding box center [339, 646] width 355 height 65
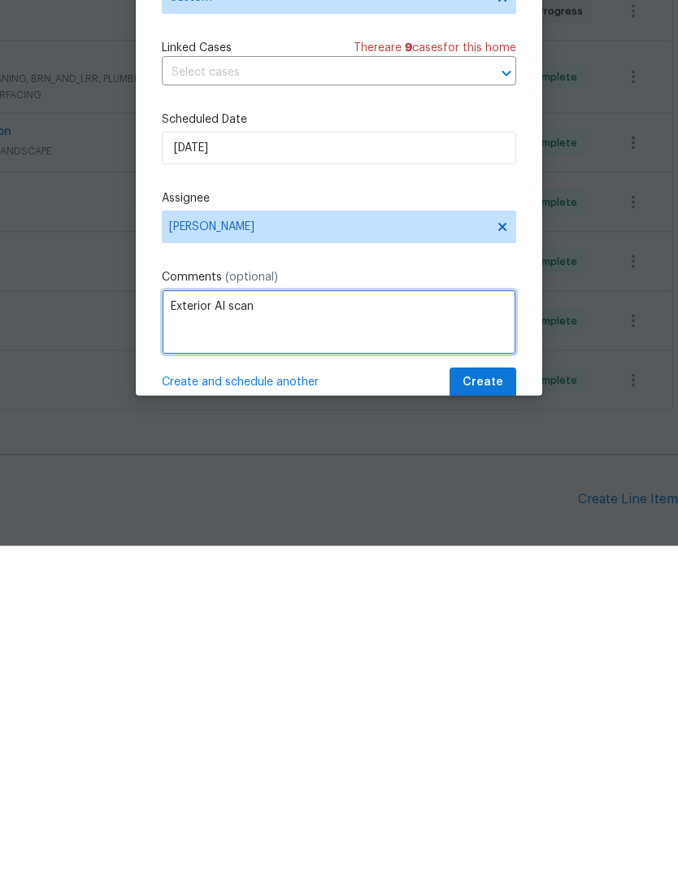
type textarea "Exterior AI scan"
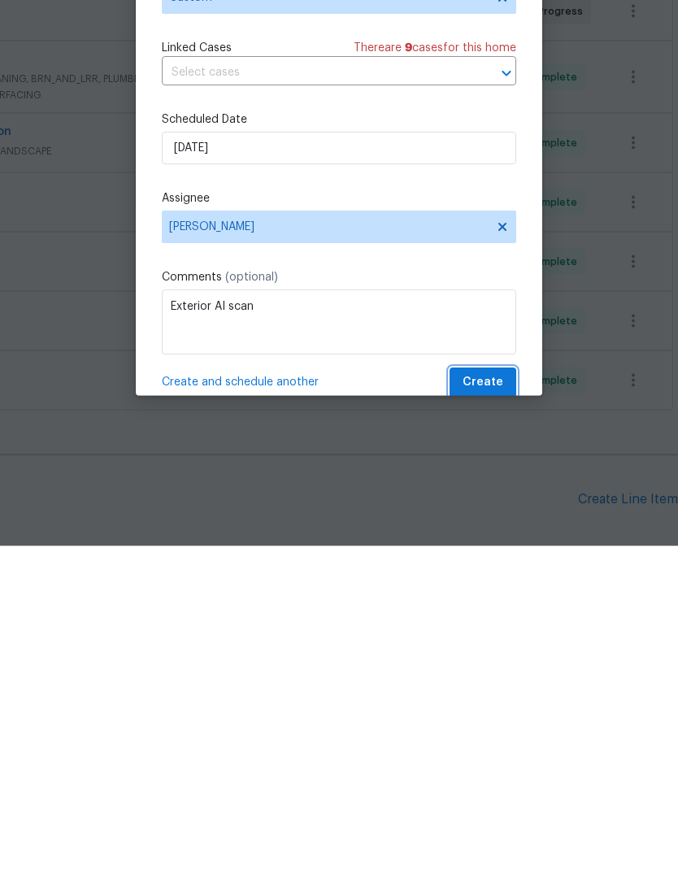
click at [501, 577] on span "Create" at bounding box center [483, 707] width 41 height 20
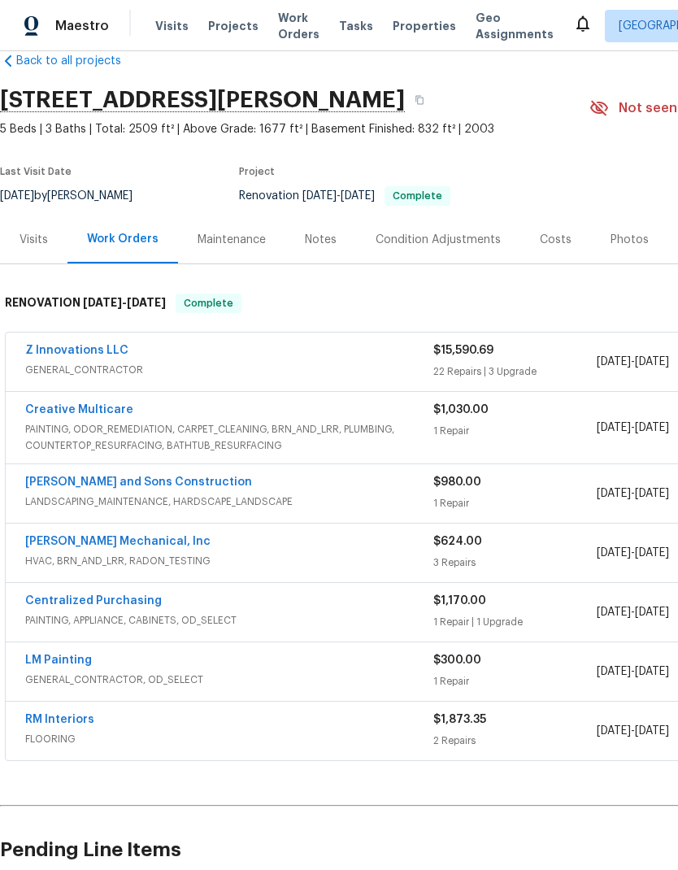
scroll to position [31, 0]
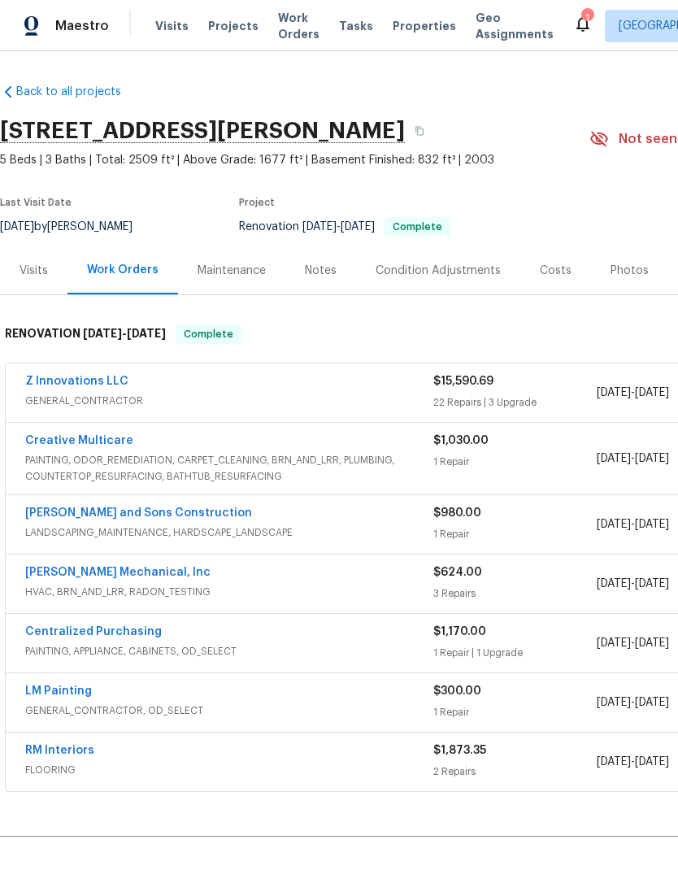
click at [624, 269] on div "Photos" at bounding box center [630, 271] width 38 height 16
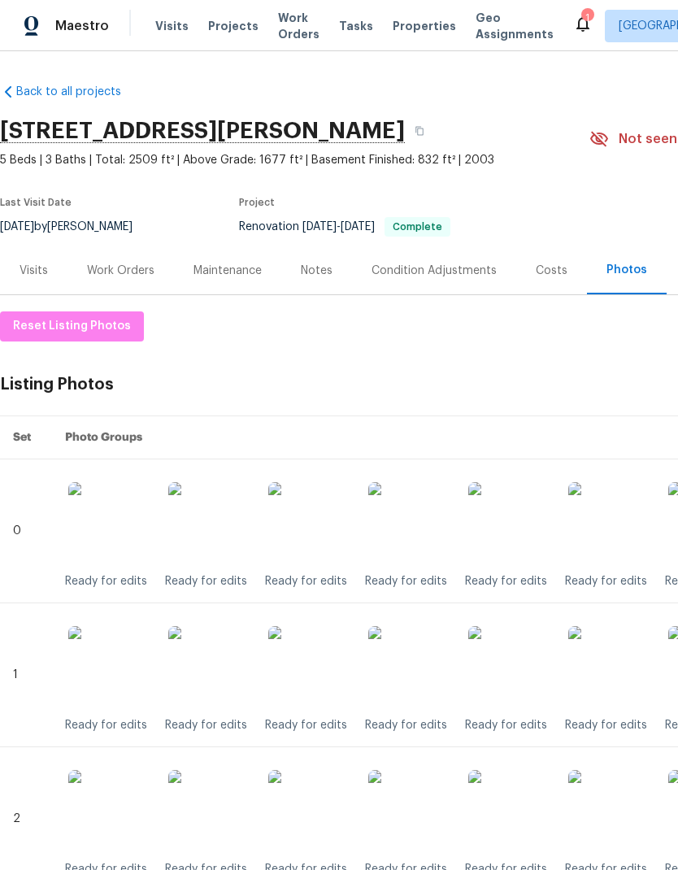
click at [134, 268] on div "Work Orders" at bounding box center [120, 271] width 67 height 16
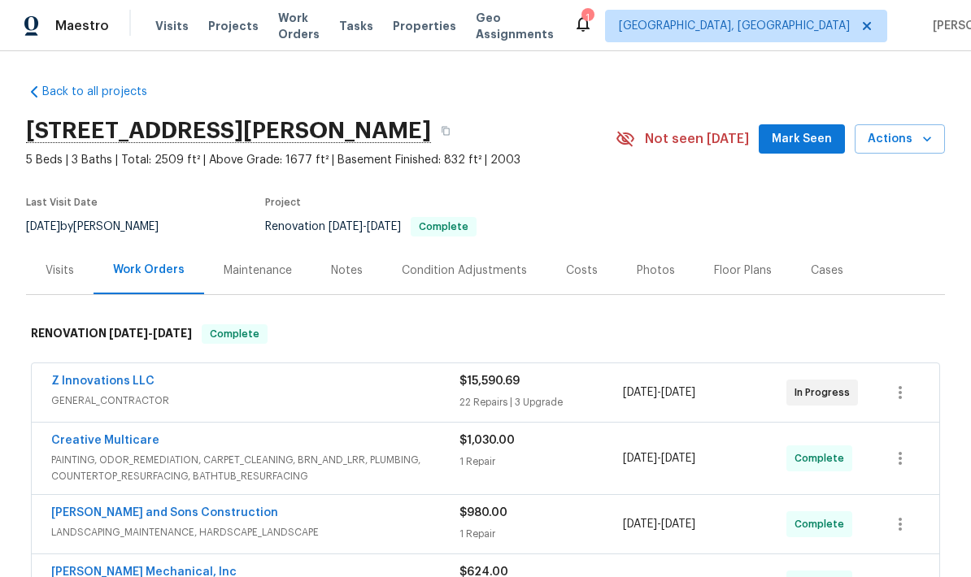
click at [587, 269] on div "Costs" at bounding box center [582, 271] width 32 height 16
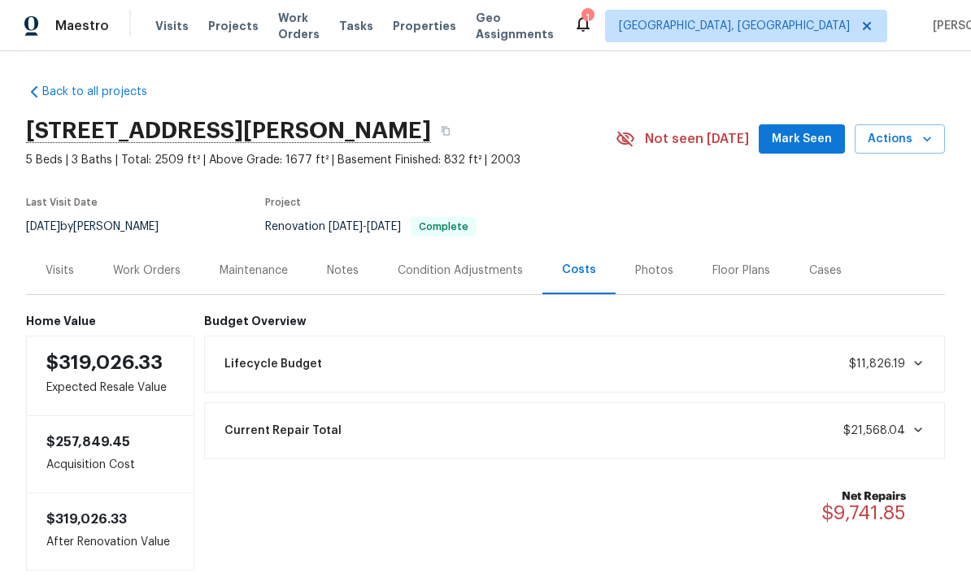
click at [491, 273] on div "Condition Adjustments" at bounding box center [460, 271] width 125 height 16
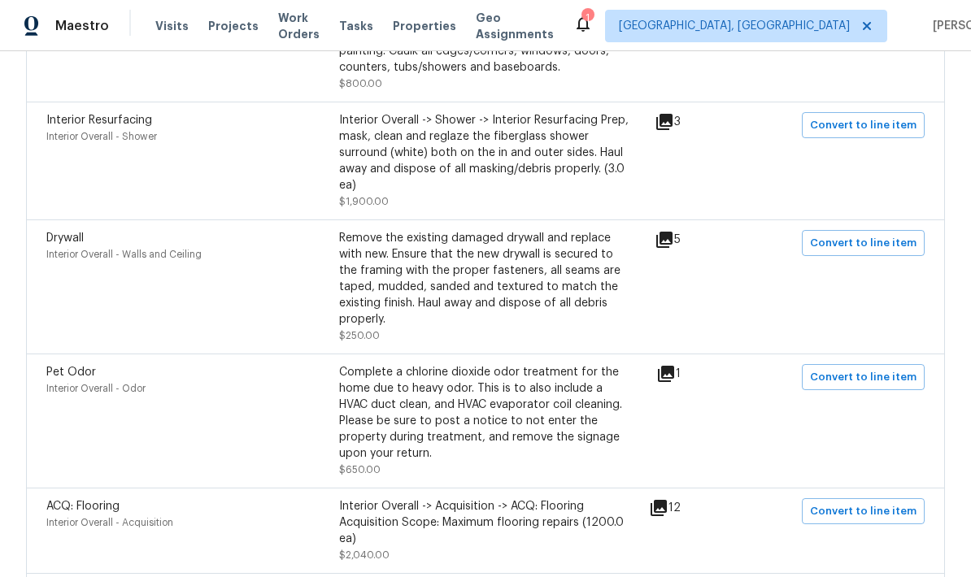
scroll to position [516, 0]
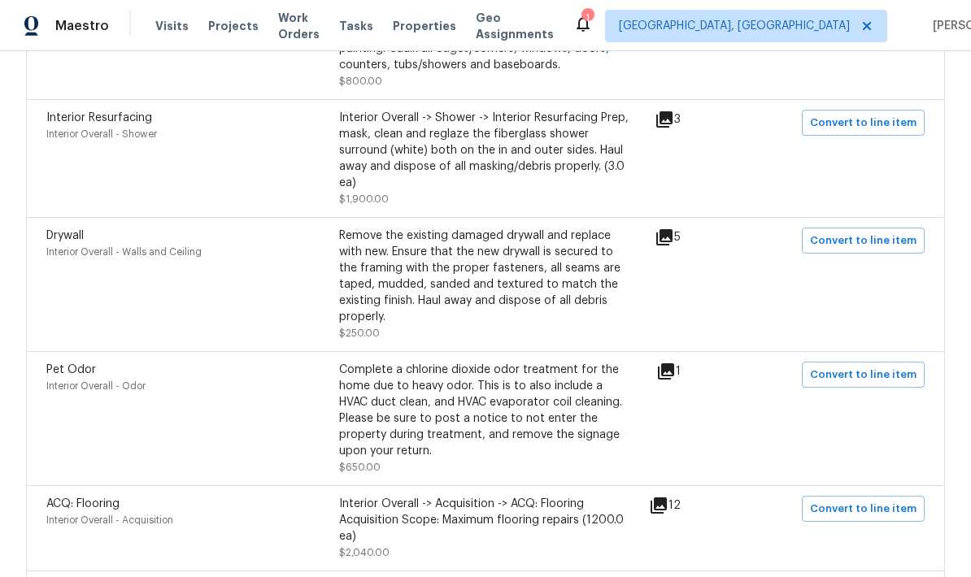
click at [672, 243] on icon at bounding box center [664, 237] width 16 height 16
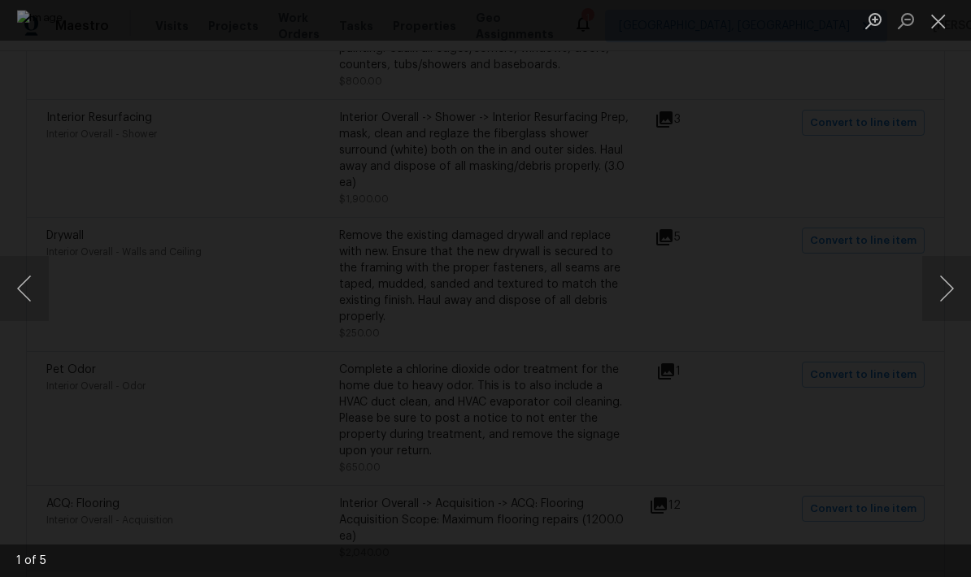
click at [677, 21] on button "Close lightbox" at bounding box center [938, 21] width 33 height 28
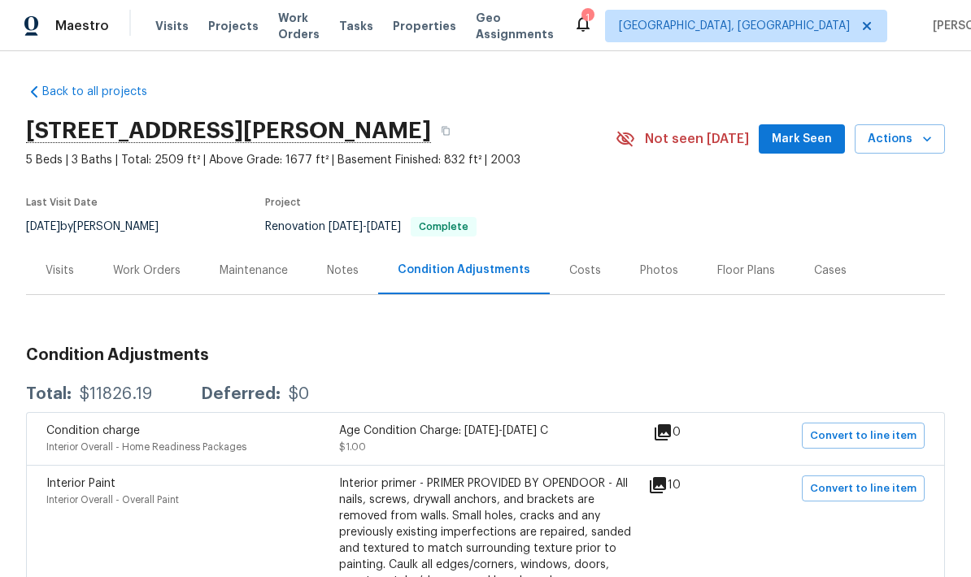
scroll to position [0, 0]
click at [154, 263] on div "Work Orders" at bounding box center [146, 271] width 67 height 16
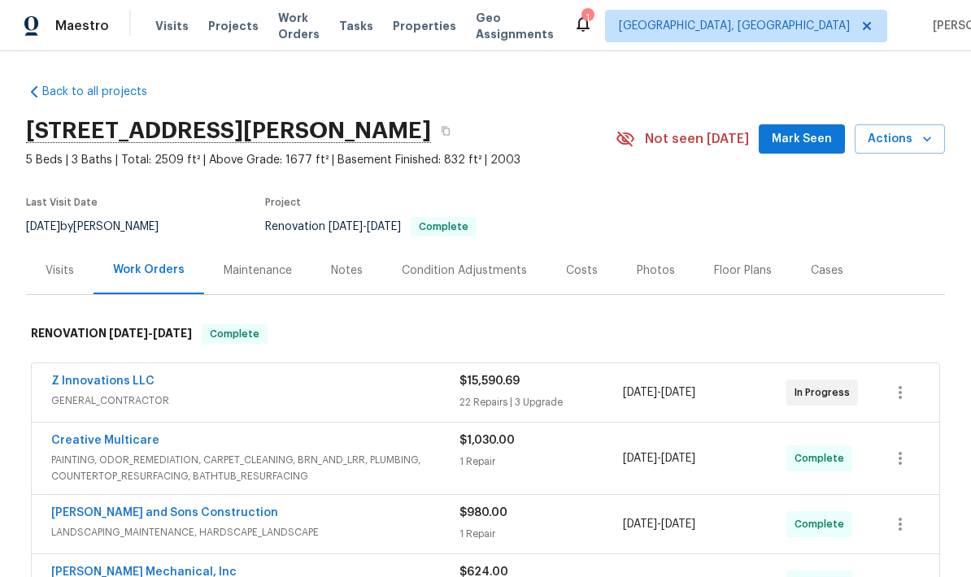
click at [586, 263] on div "Costs" at bounding box center [582, 271] width 32 height 16
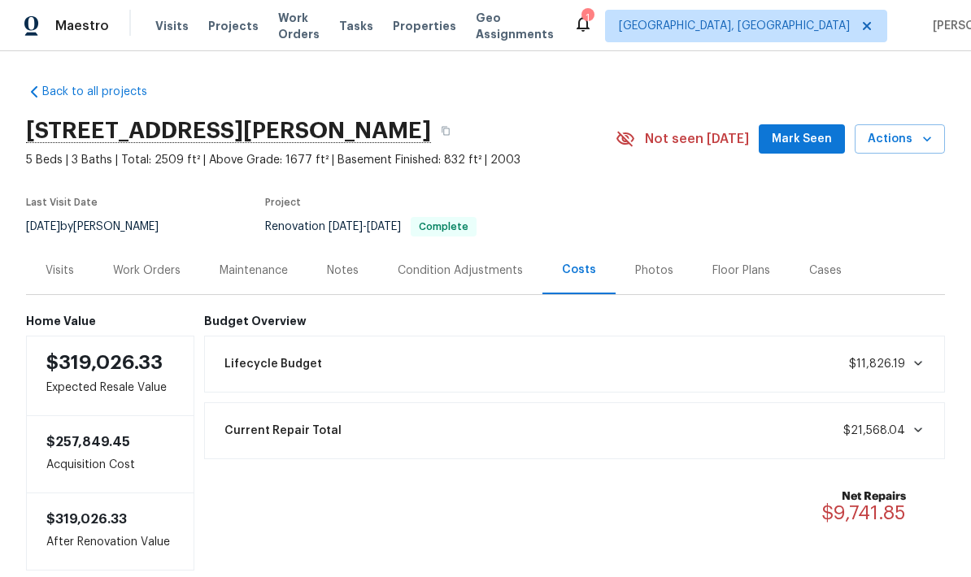
click at [158, 263] on div "Work Orders" at bounding box center [146, 271] width 67 height 16
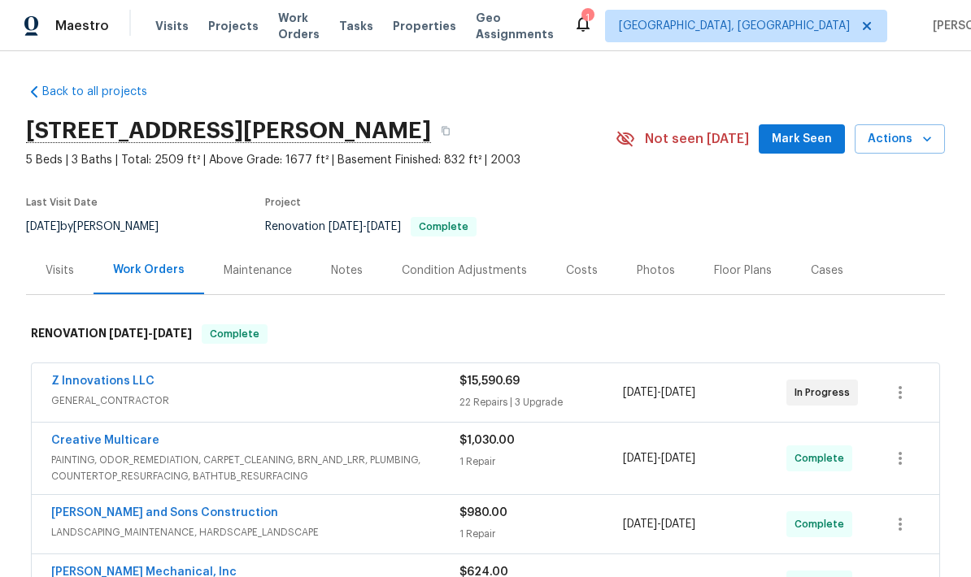
click at [126, 376] on link "Z Innovations LLC" at bounding box center [102, 381] width 103 height 11
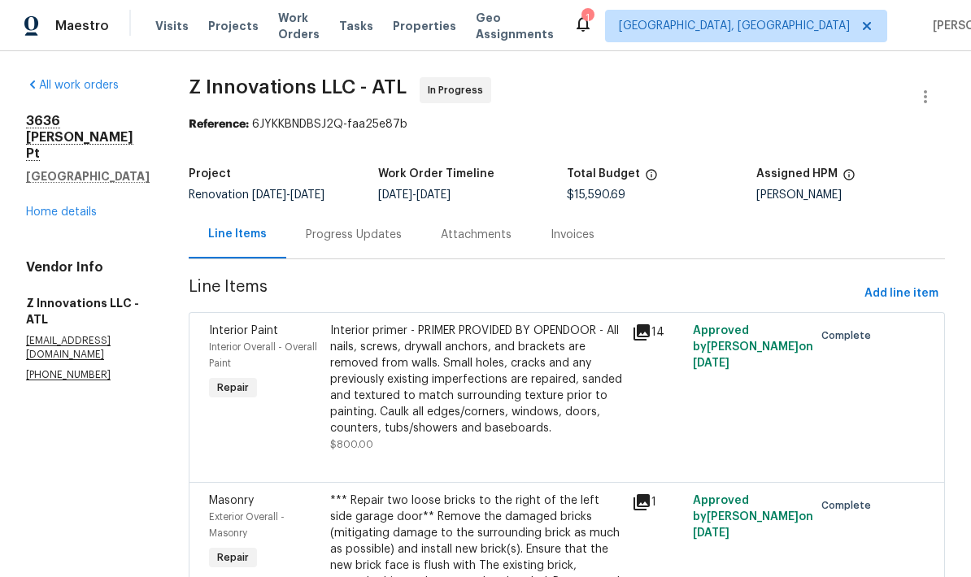
click at [79, 207] on link "Home details" at bounding box center [61, 212] width 71 height 11
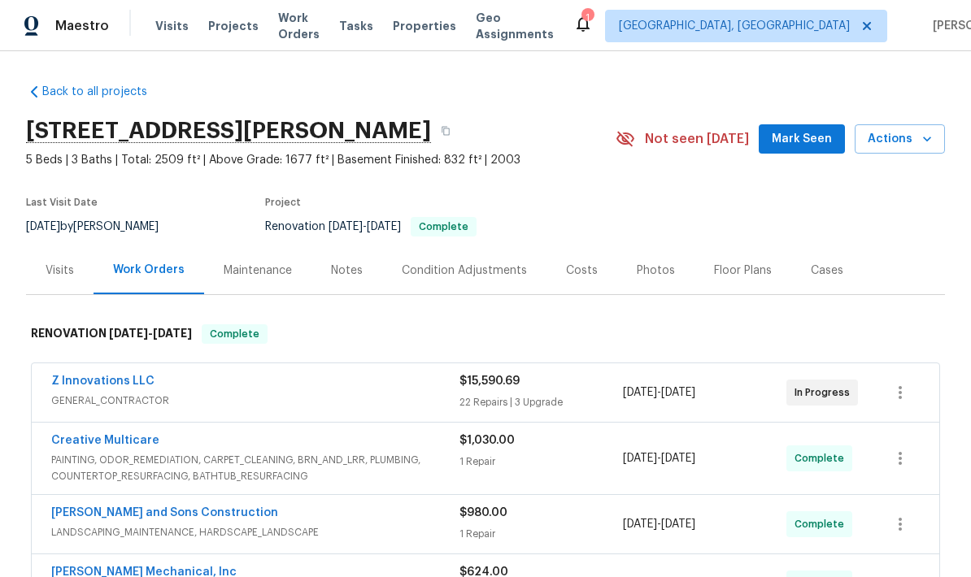
click at [579, 273] on div "Costs" at bounding box center [582, 271] width 32 height 16
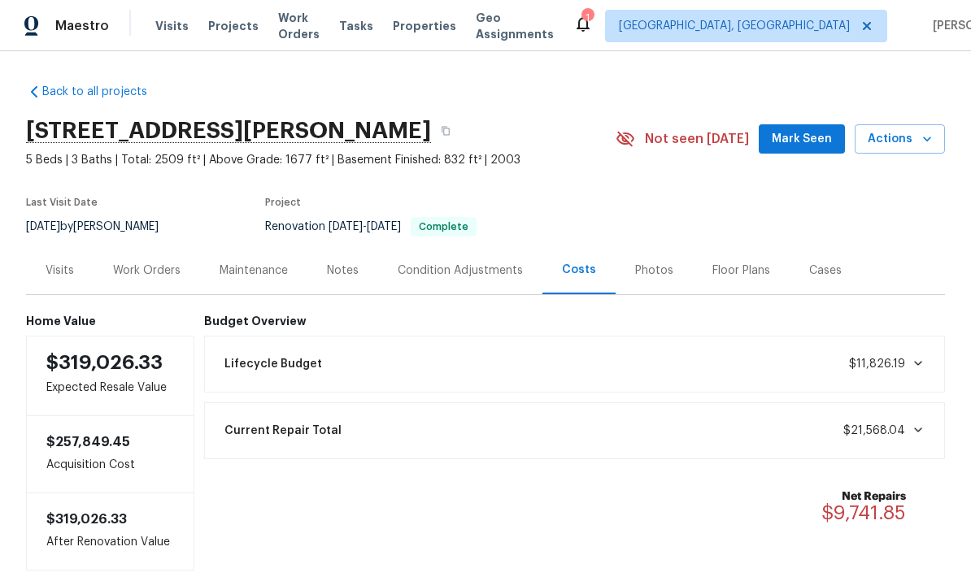
click at [157, 275] on div "Work Orders" at bounding box center [146, 271] width 67 height 16
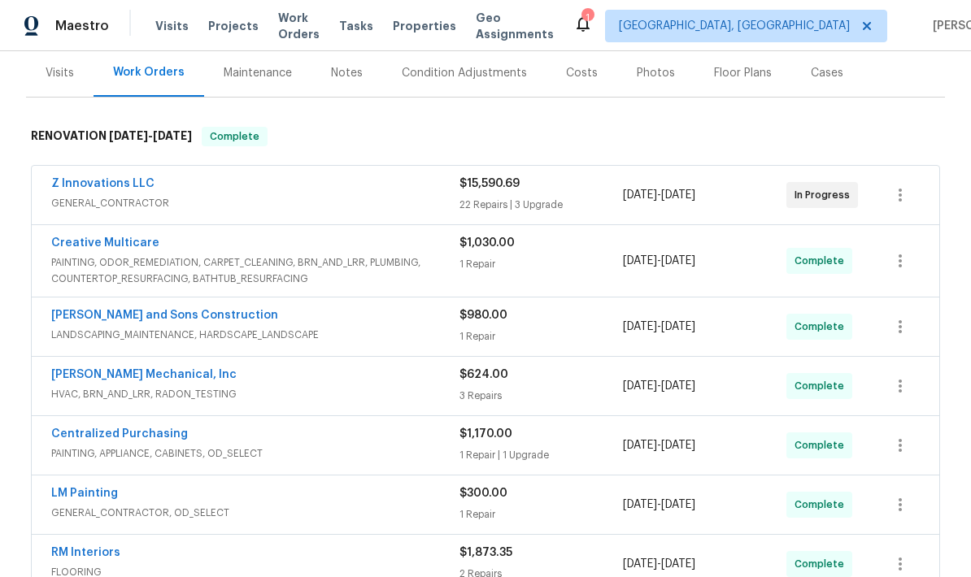
scroll to position [150, 0]
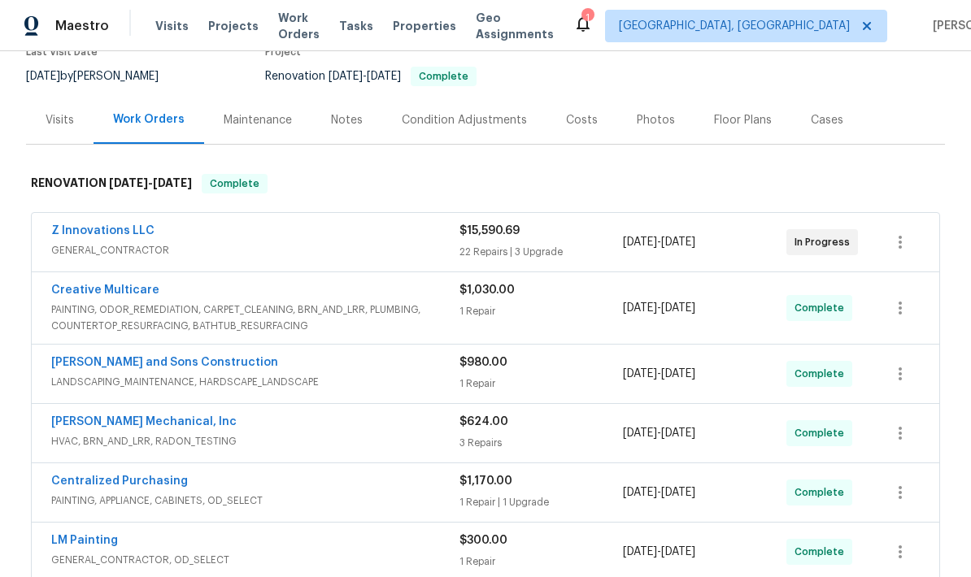
click at [494, 118] on div "Condition Adjustments" at bounding box center [464, 120] width 125 height 16
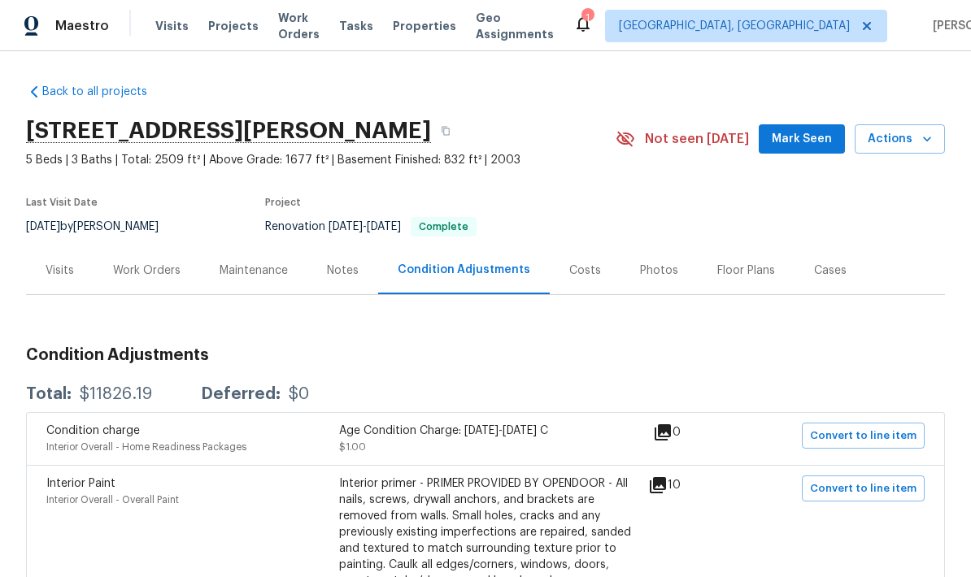
click at [168, 263] on div "Work Orders" at bounding box center [146, 271] width 67 height 16
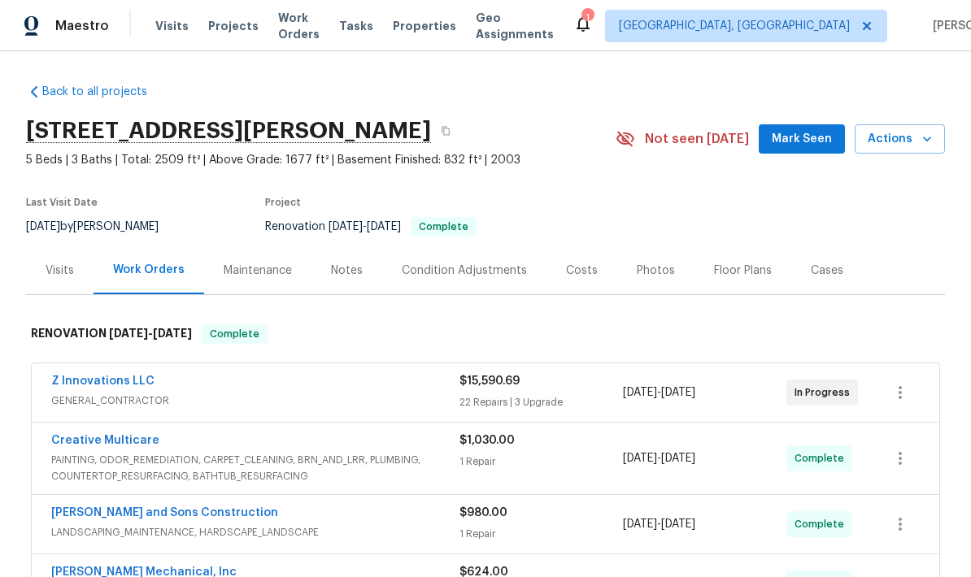
click at [145, 376] on link "Z Innovations LLC" at bounding box center [102, 381] width 103 height 11
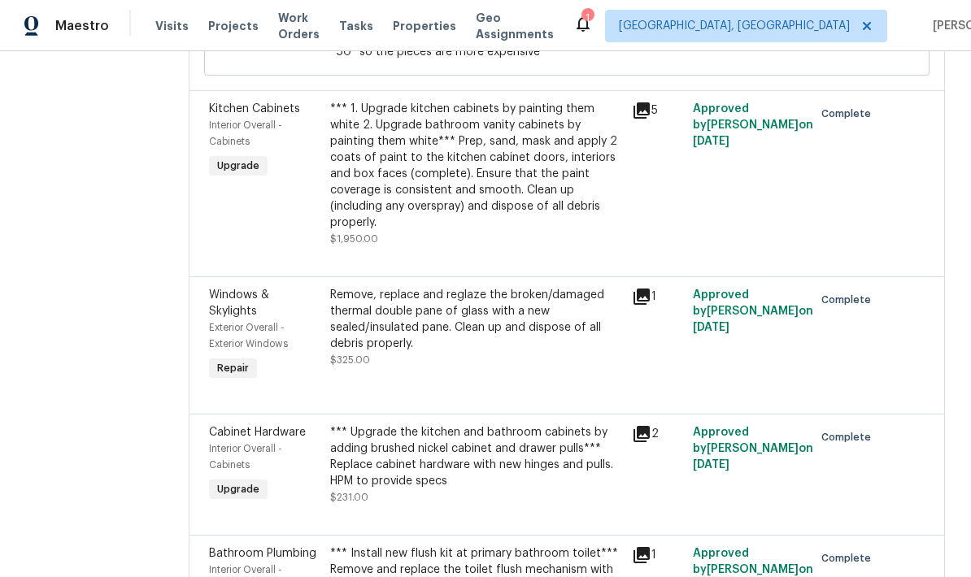
scroll to position [833, 0]
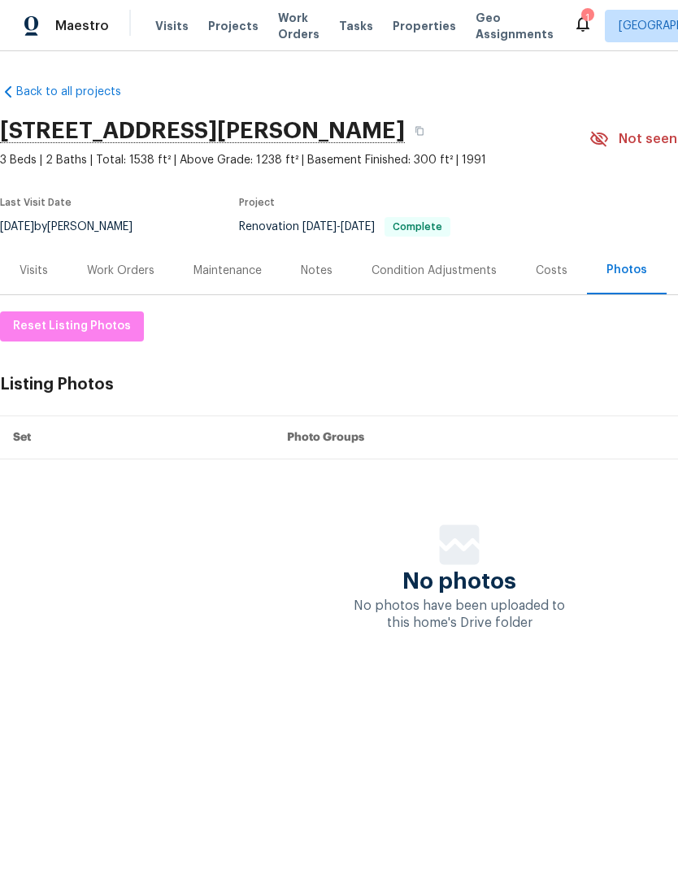
click at [143, 272] on div "Work Orders" at bounding box center [120, 271] width 67 height 16
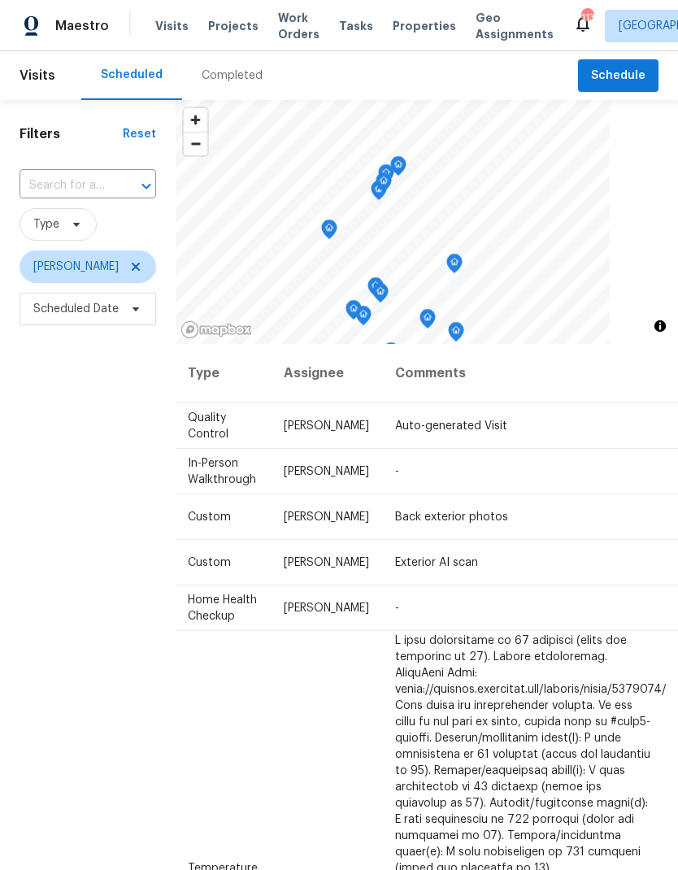
scroll to position [0, 134]
click at [0, 0] on icon at bounding box center [0, 0] width 0 height 0
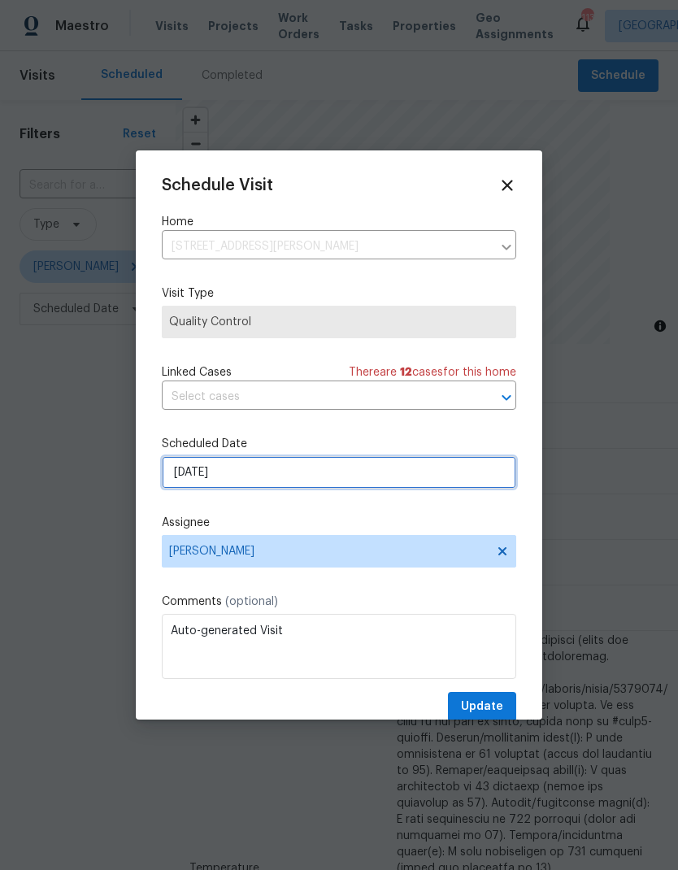
click at [326, 477] on input "[DATE]" at bounding box center [339, 472] width 355 height 33
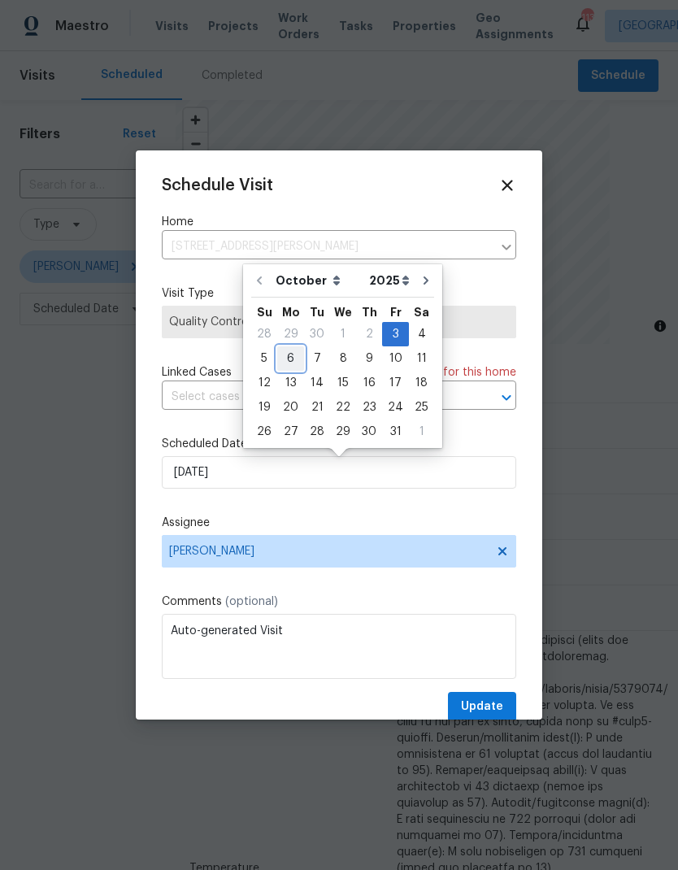
click at [292, 355] on div "6" at bounding box center [290, 358] width 27 height 23
type input "10/6/2025"
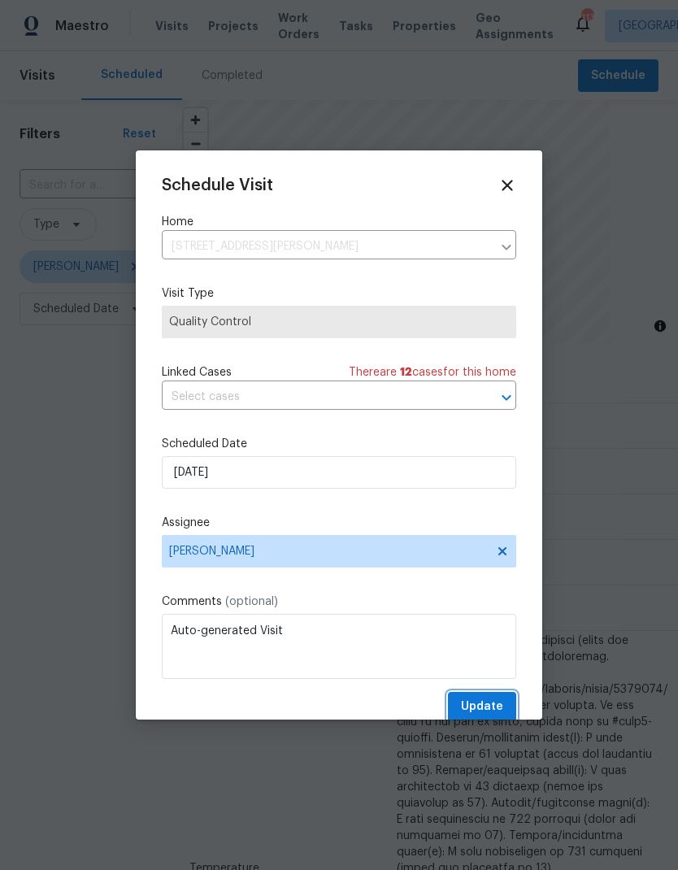
click at [506, 707] on button "Update" at bounding box center [482, 707] width 68 height 30
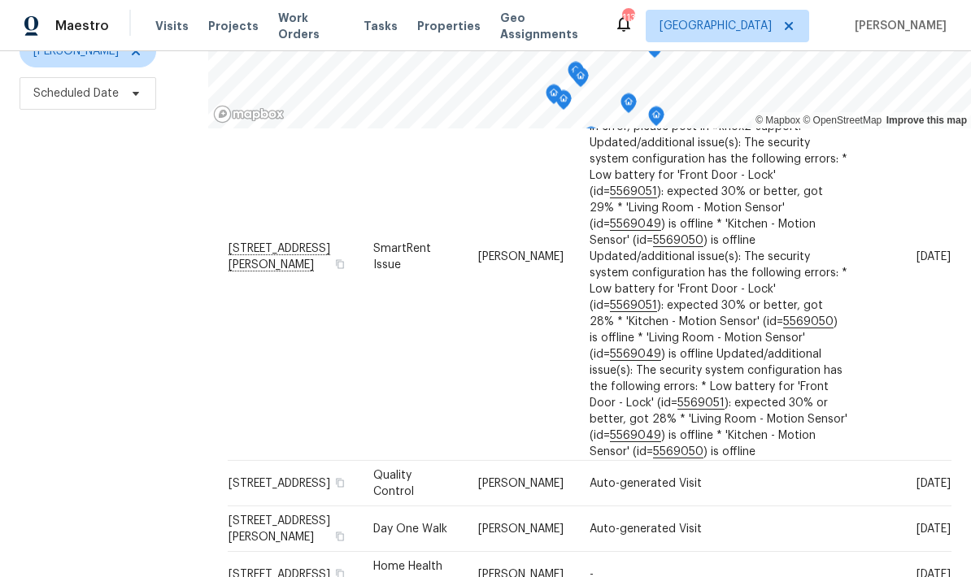
scroll to position [839, 0]
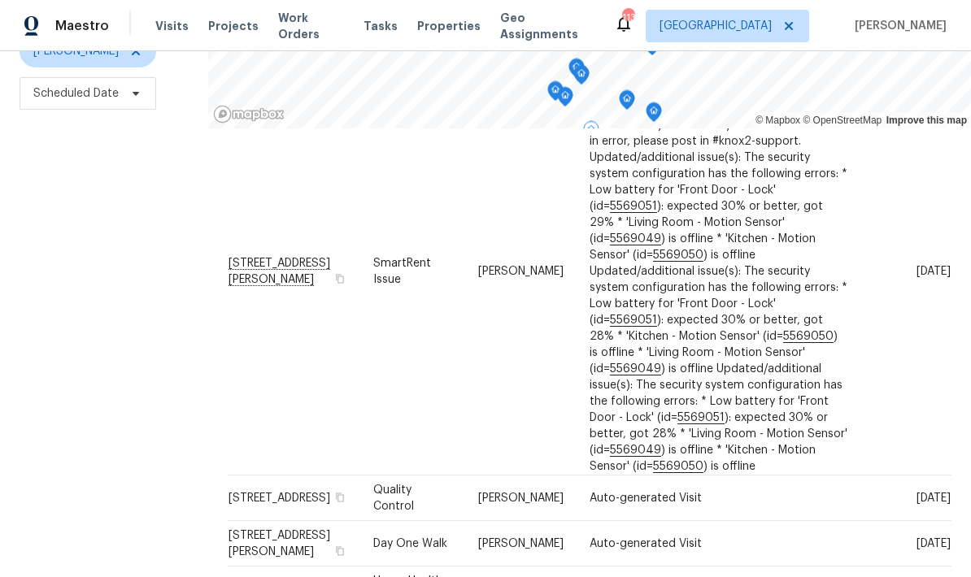
click at [0, 0] on span at bounding box center [0, 0] width 0 height 0
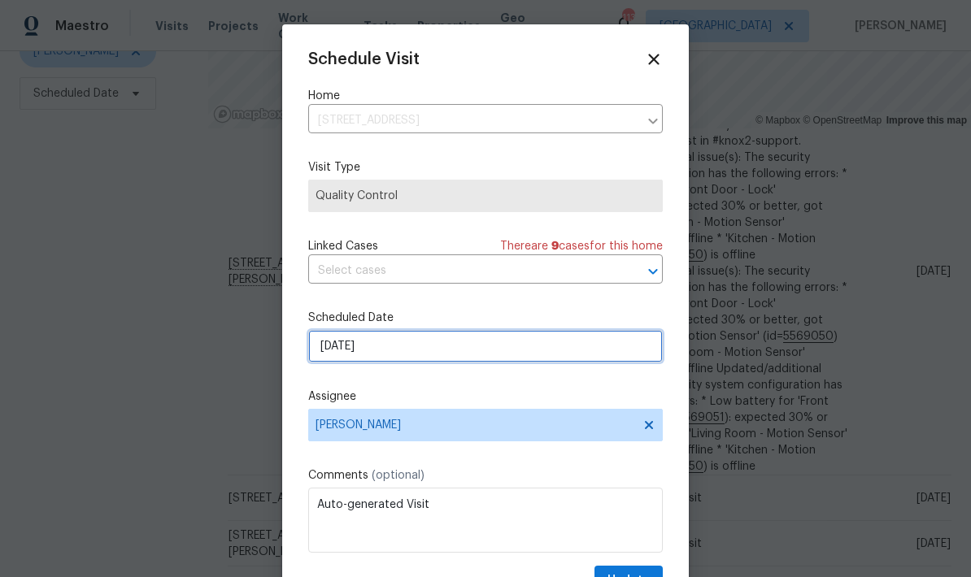
click at [485, 361] on input "10/7/2025" at bounding box center [485, 346] width 355 height 33
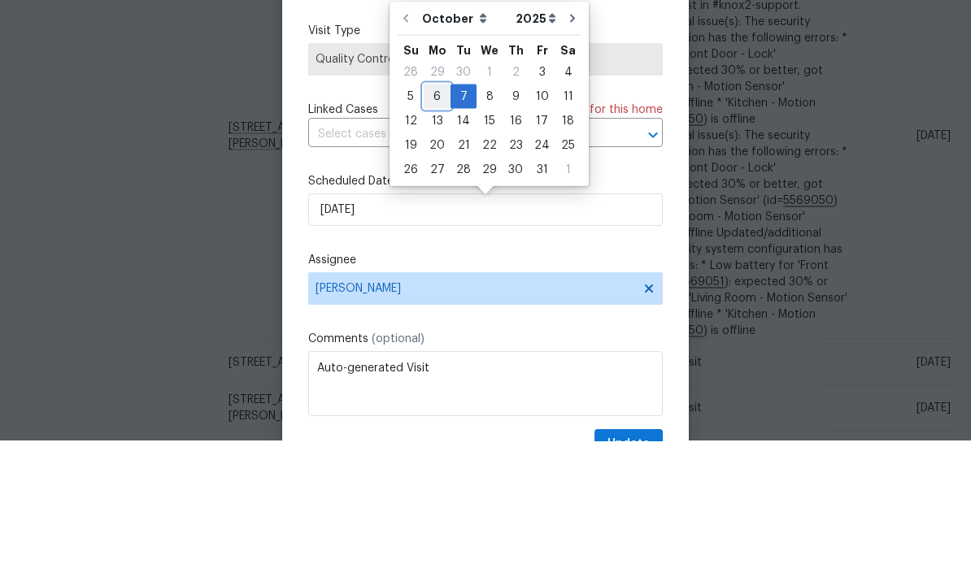
click at [435, 221] on div "6" at bounding box center [437, 232] width 27 height 23
type input "10/6/2025"
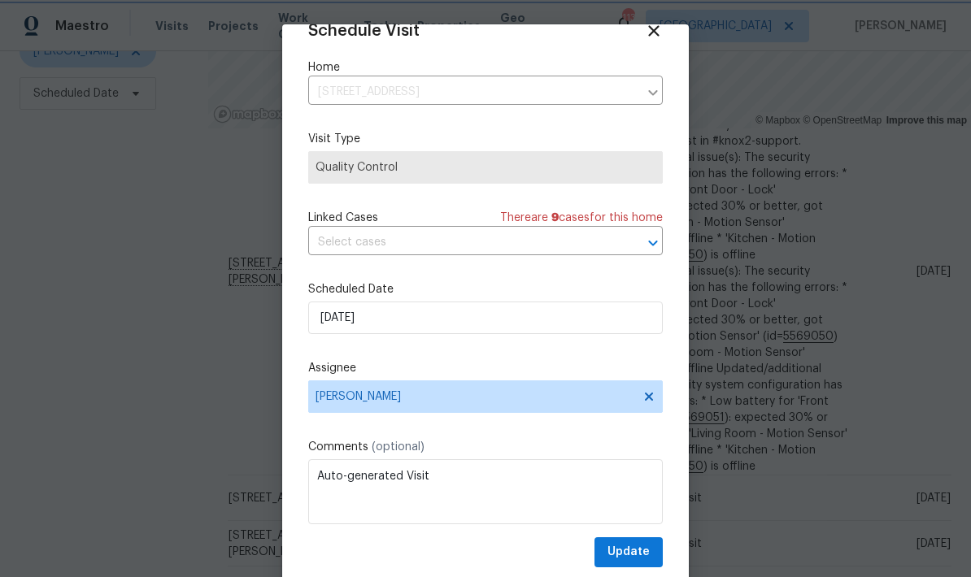
scroll to position [32, 0]
click at [651, 548] on button "Update" at bounding box center [628, 552] width 68 height 30
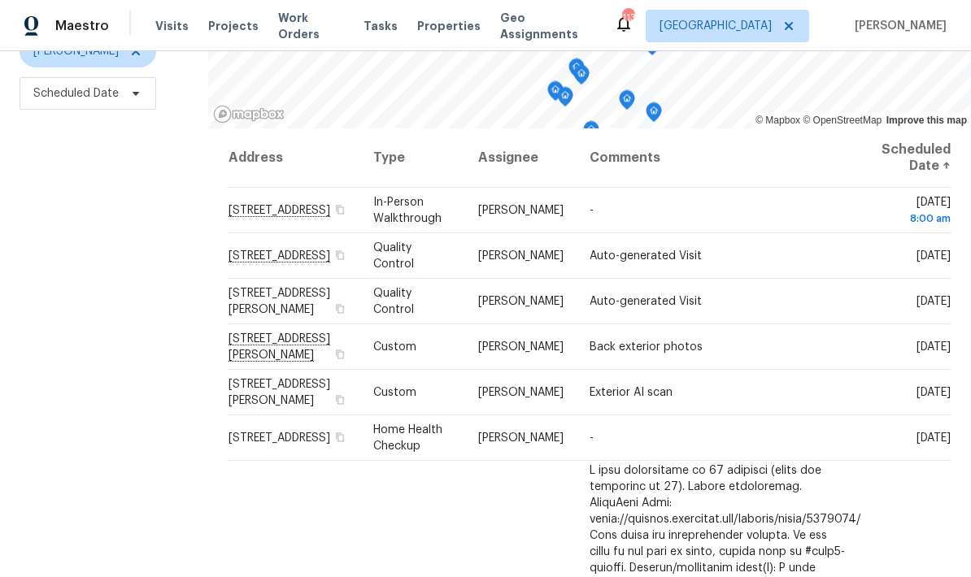
scroll to position [0, 0]
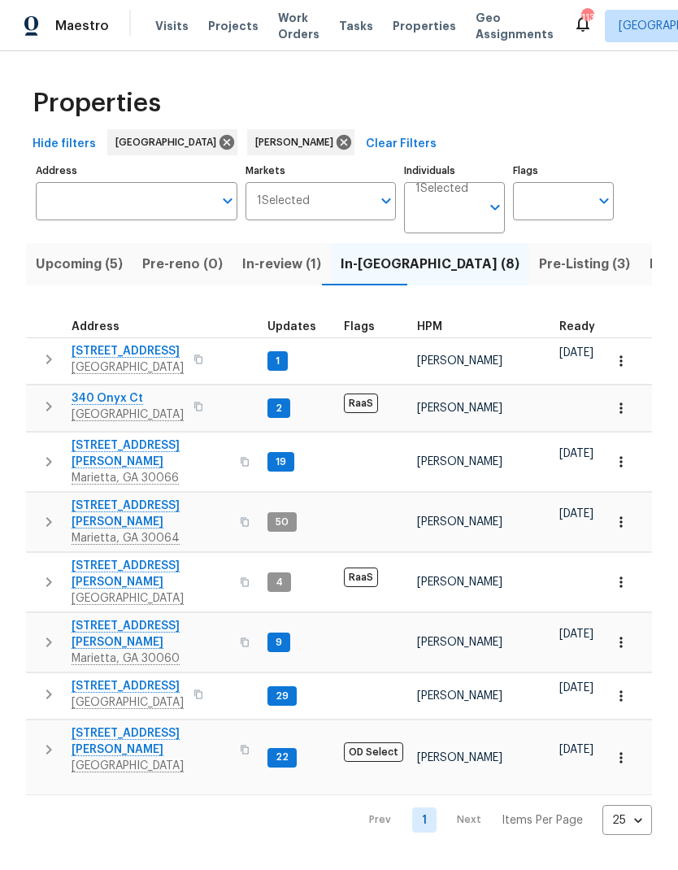
click at [277, 270] on span "In-review (1)" at bounding box center [281, 264] width 79 height 23
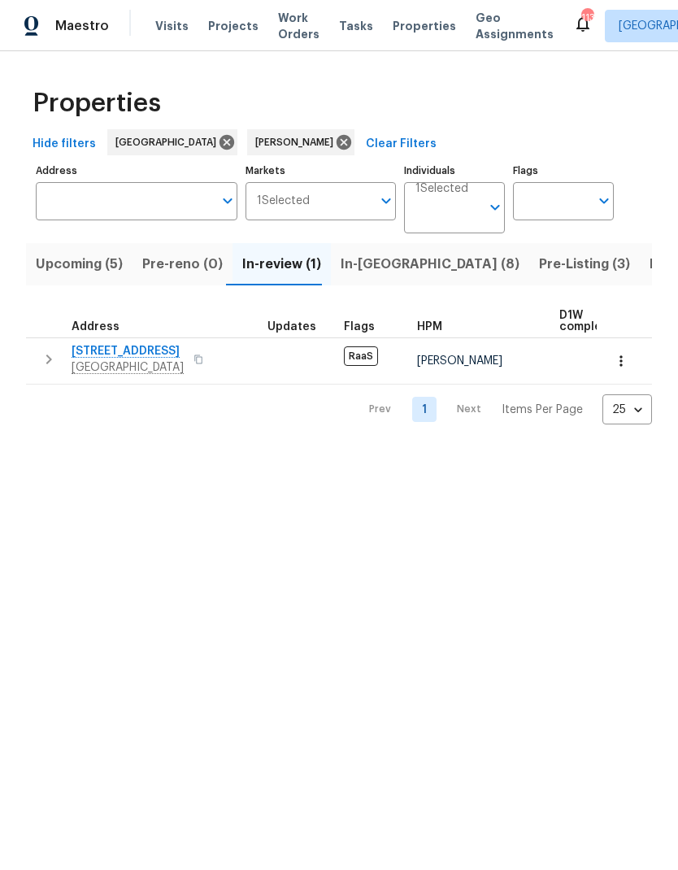
click at [95, 262] on span "Upcoming (5)" at bounding box center [79, 264] width 87 height 23
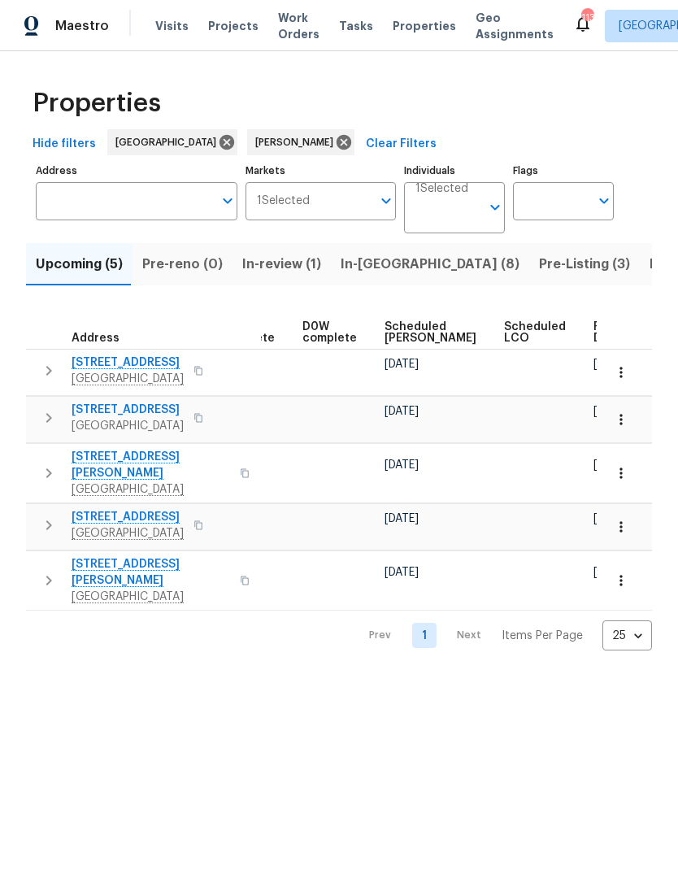
scroll to position [0, 407]
click at [400, 333] on span "Scheduled [PERSON_NAME]" at bounding box center [431, 332] width 92 height 23
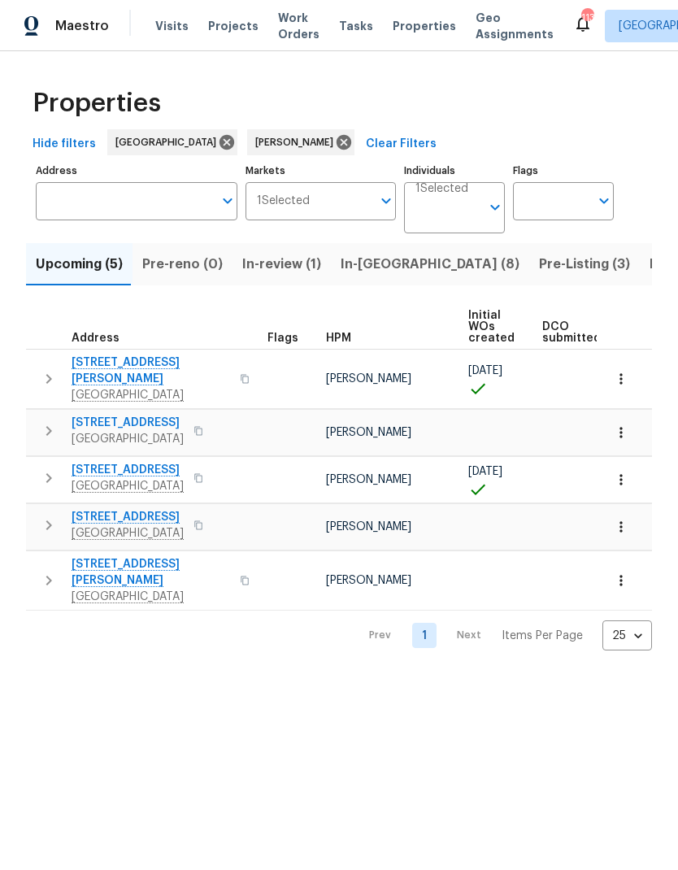
click at [384, 263] on span "In-reno (8)" at bounding box center [430, 264] width 179 height 23
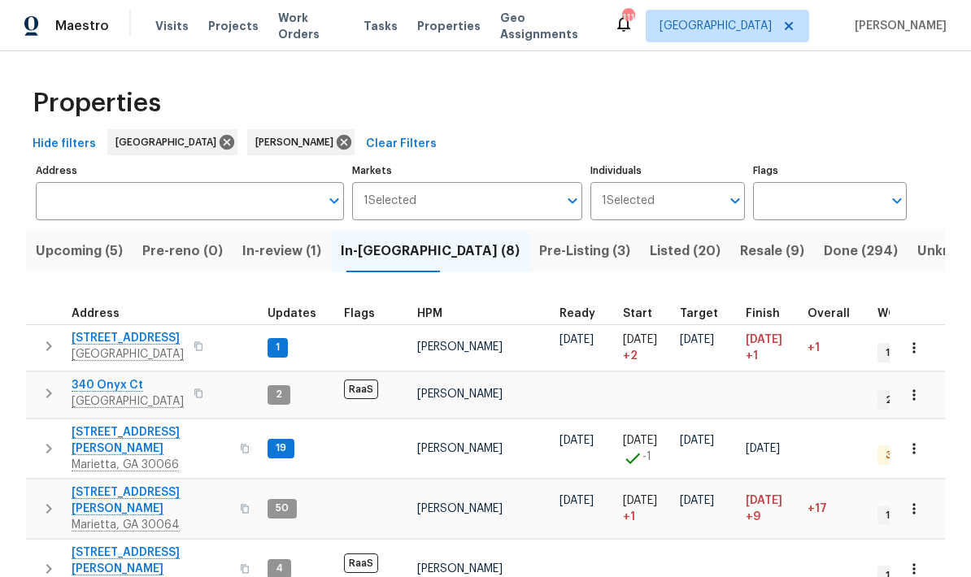
click at [47, 350] on icon "button" at bounding box center [49, 347] width 20 height 20
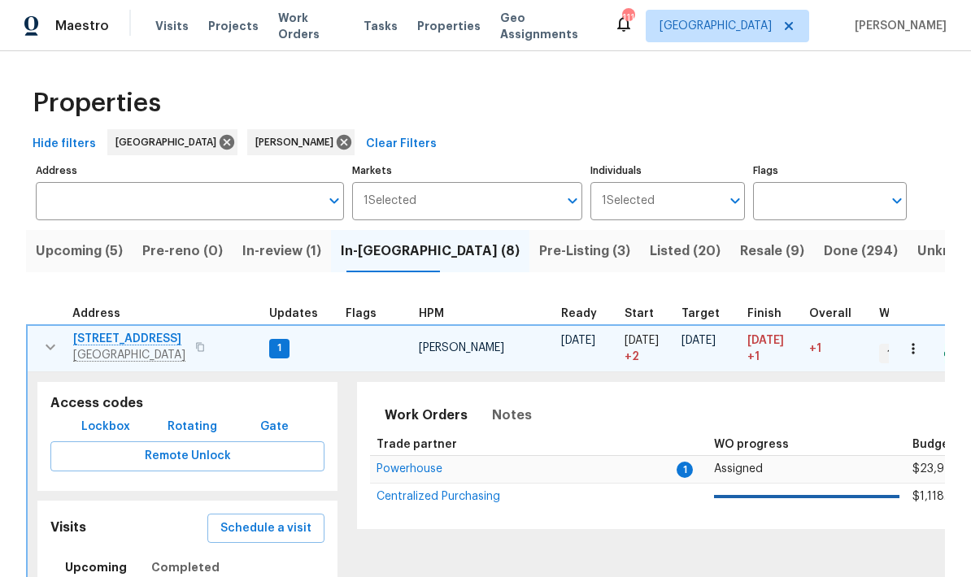
click at [51, 347] on icon "button" at bounding box center [51, 347] width 20 height 20
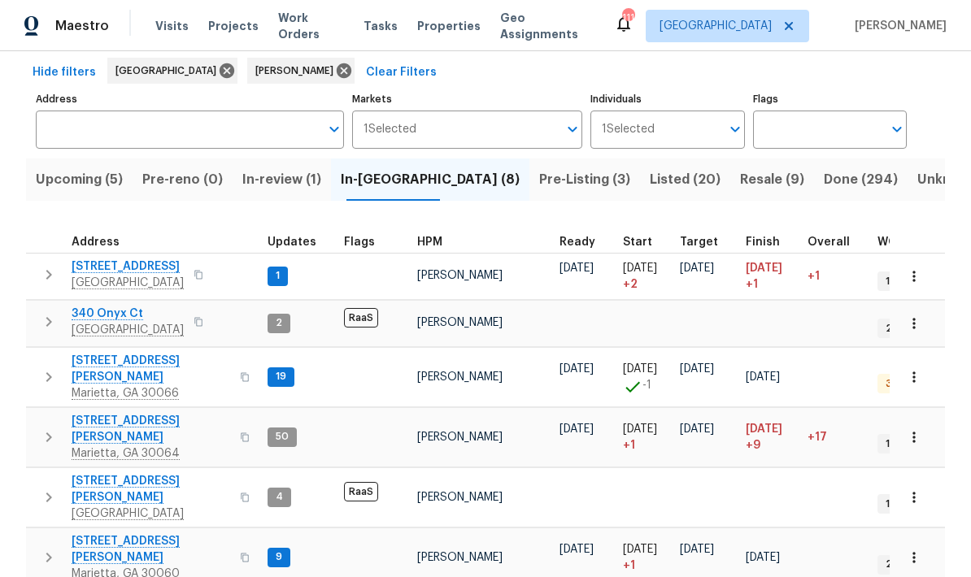
scroll to position [74, 0]
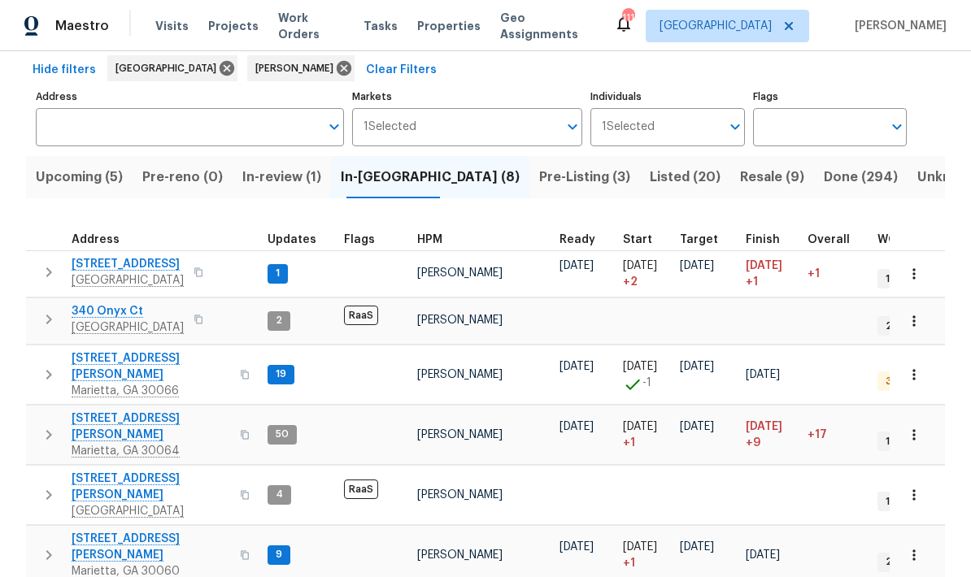
click at [50, 425] on icon "button" at bounding box center [49, 435] width 20 height 20
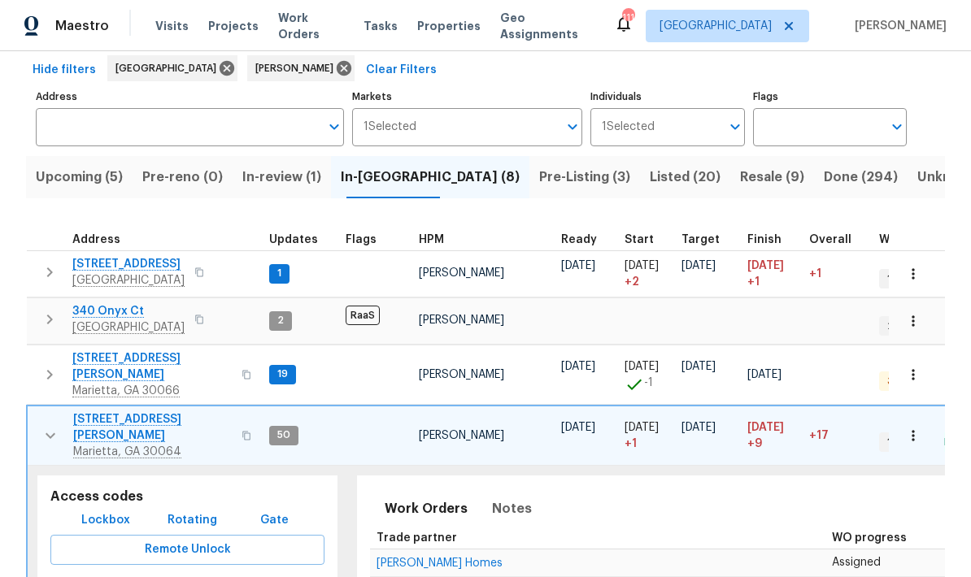
scroll to position [13, 0]
click at [163, 411] on span "3526 W Hampton Dr NW" at bounding box center [152, 427] width 159 height 33
click at [61, 411] on button "button" at bounding box center [50, 435] width 33 height 49
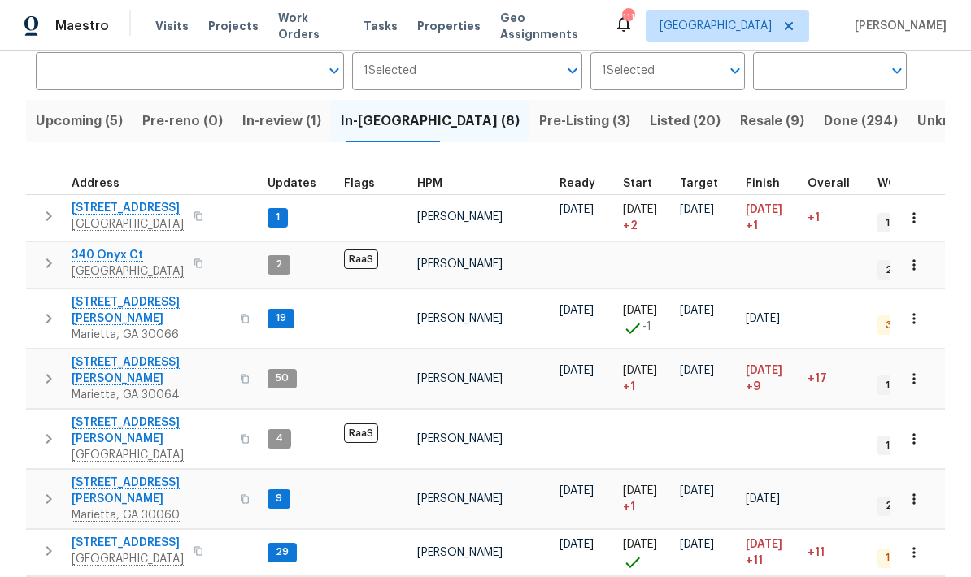
scroll to position [0, 0]
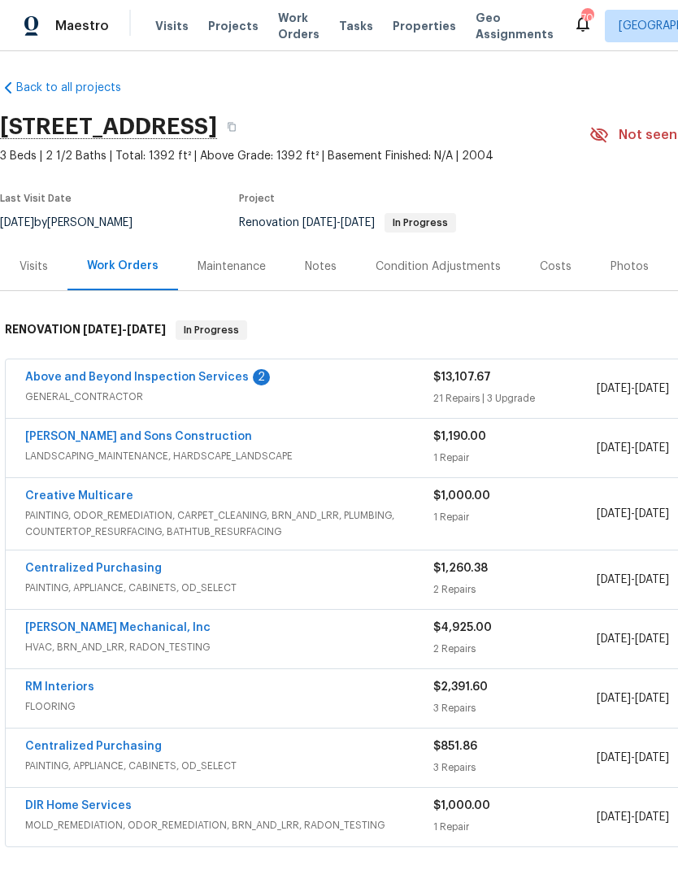
scroll to position [4, 0]
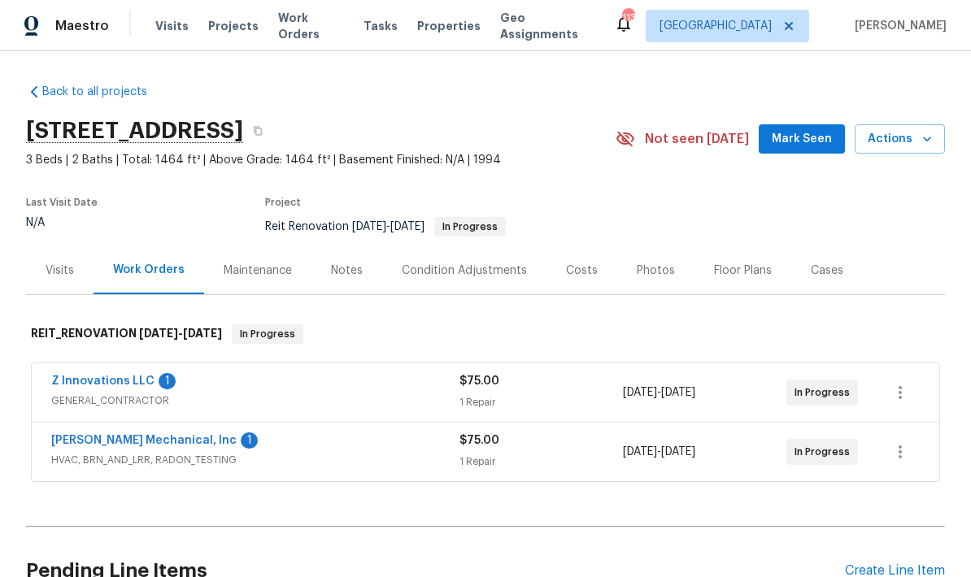
click at [83, 381] on link "Z Innovations LLC" at bounding box center [102, 381] width 103 height 11
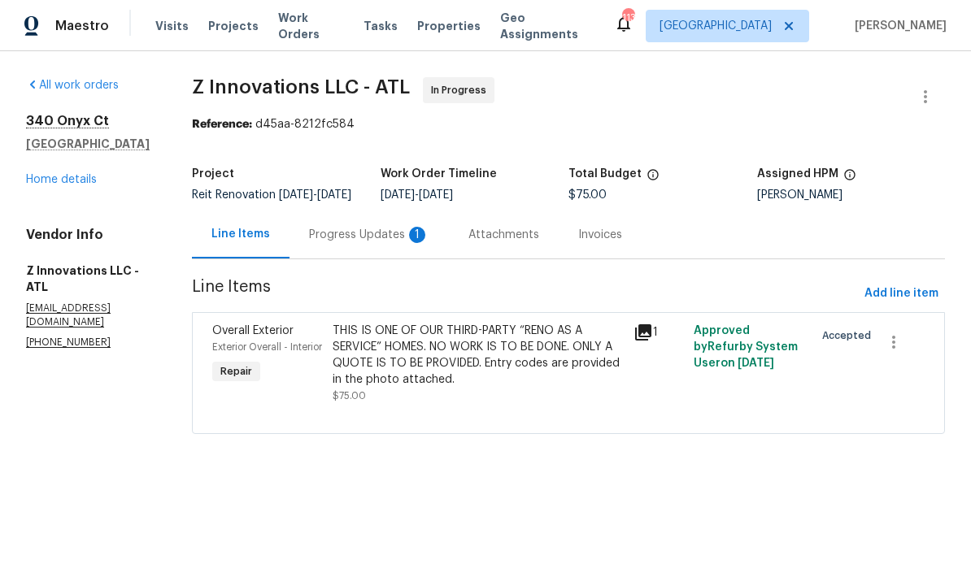
click at [373, 243] on div "Progress Updates 1" at bounding box center [369, 235] width 120 height 16
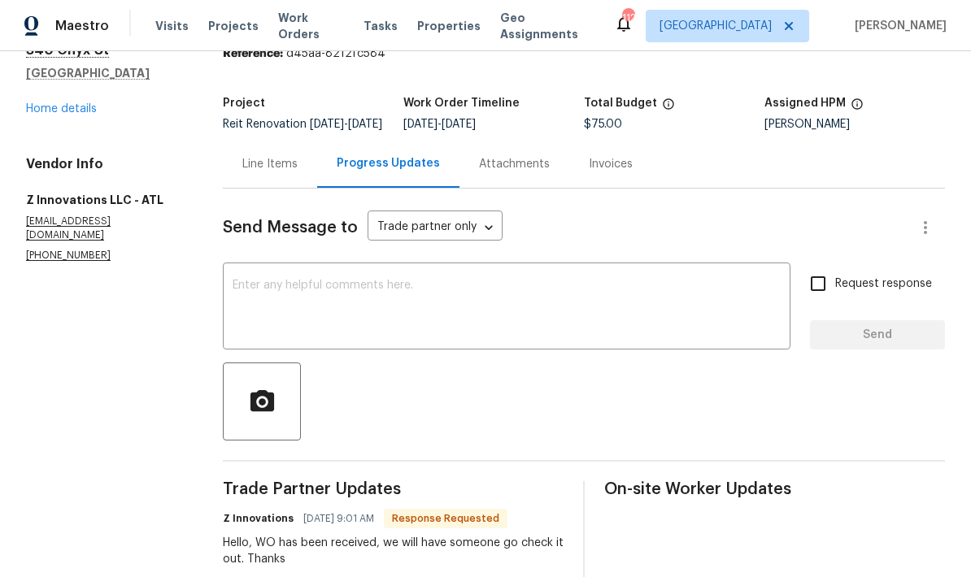
scroll to position [72, 0]
click at [507, 307] on textarea at bounding box center [507, 307] width 548 height 57
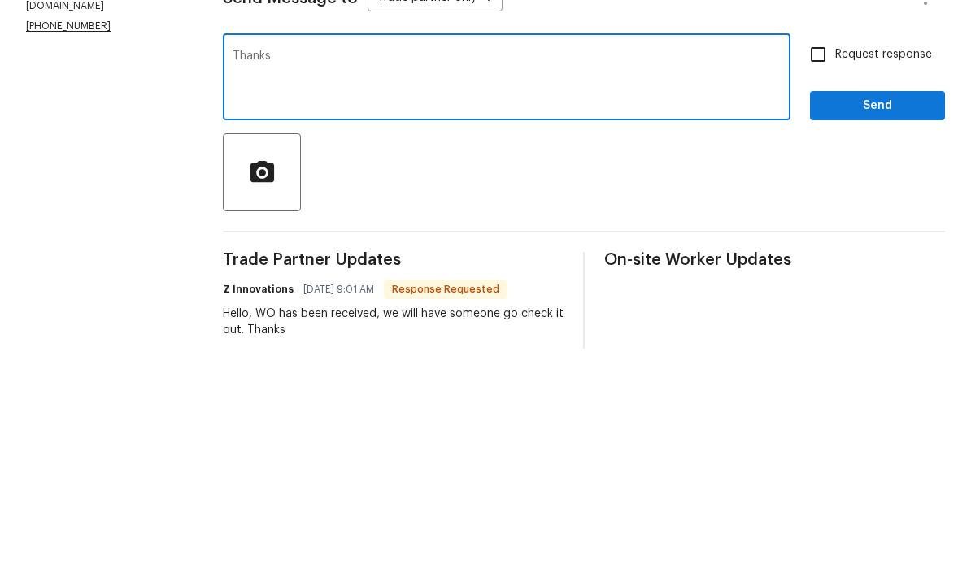
type textarea "Thanks"
click at [894, 324] on span "Send" at bounding box center [877, 334] width 109 height 20
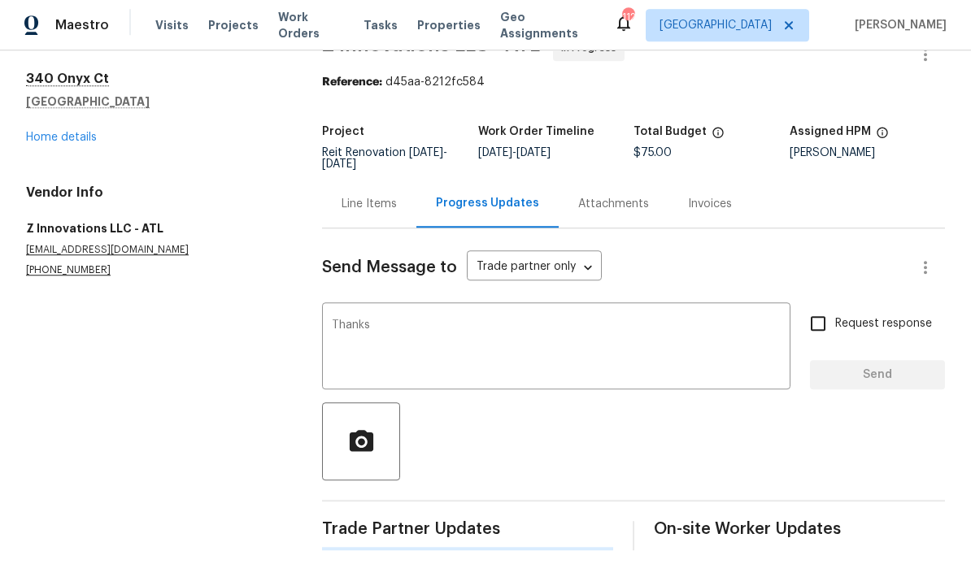
scroll to position [0, 0]
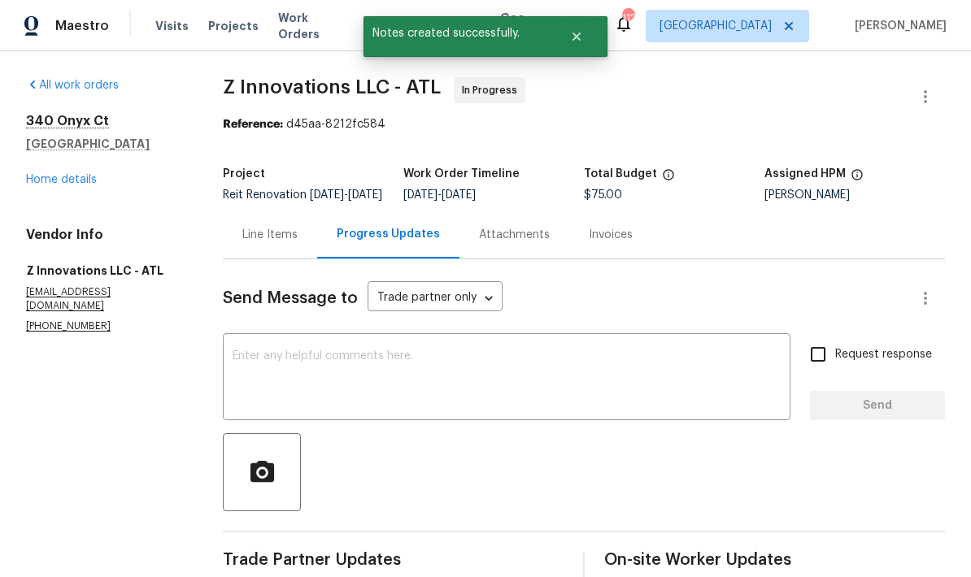
click at [50, 174] on link "Home details" at bounding box center [61, 179] width 71 height 11
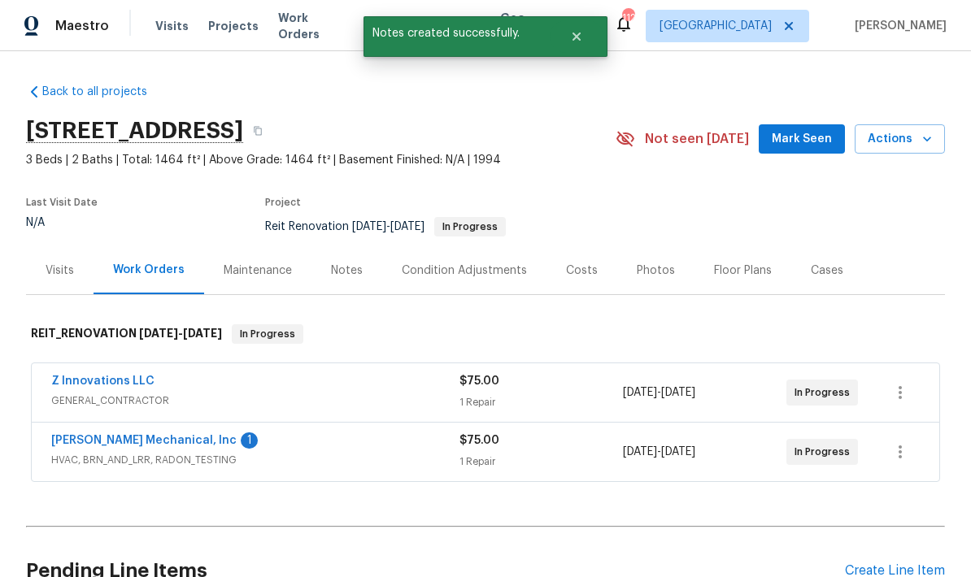
click at [72, 439] on link "JH Martin Mechanical, Inc" at bounding box center [143, 440] width 185 height 11
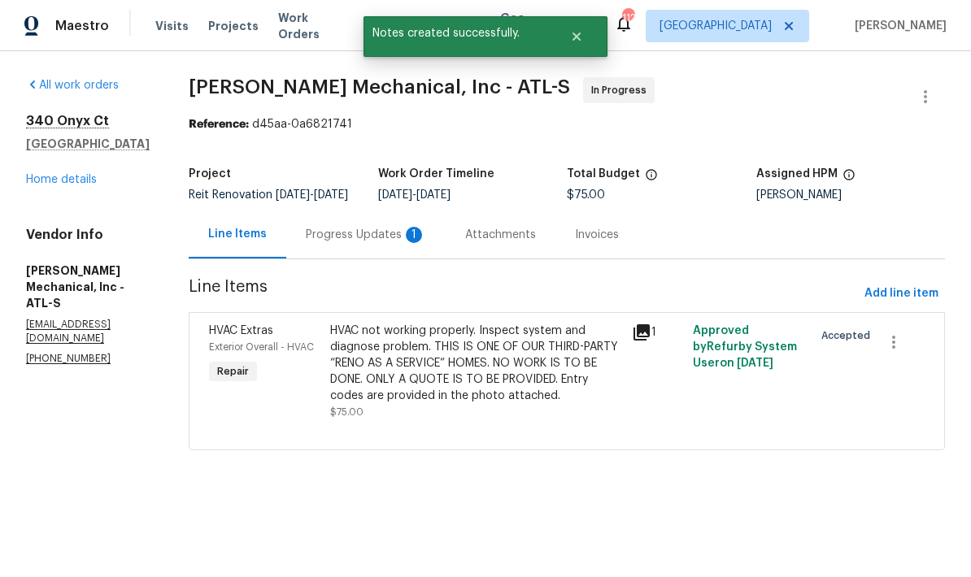
click at [416, 243] on div "Progress Updates 1" at bounding box center [366, 235] width 120 height 16
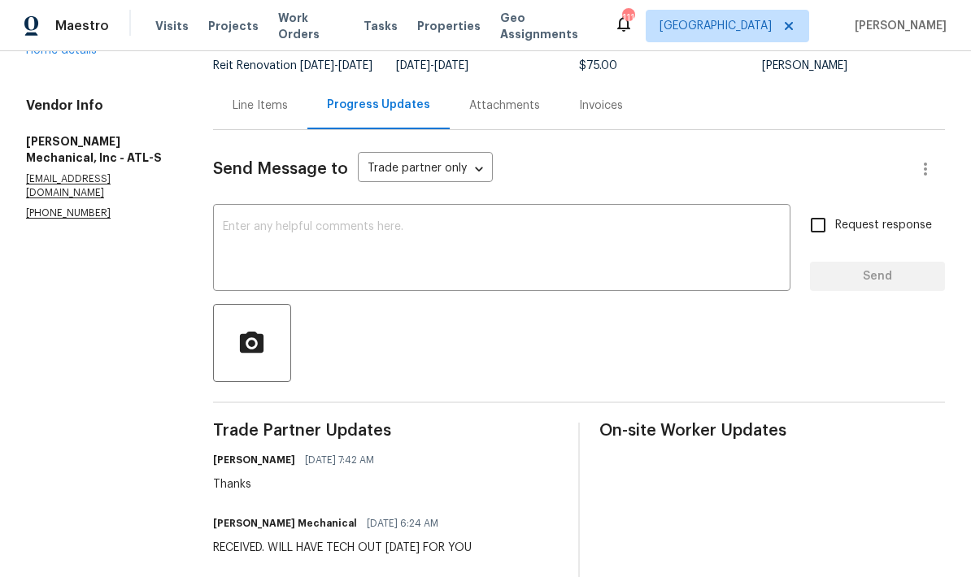
scroll to position [130, 0]
click at [424, 237] on textarea at bounding box center [502, 248] width 558 height 57
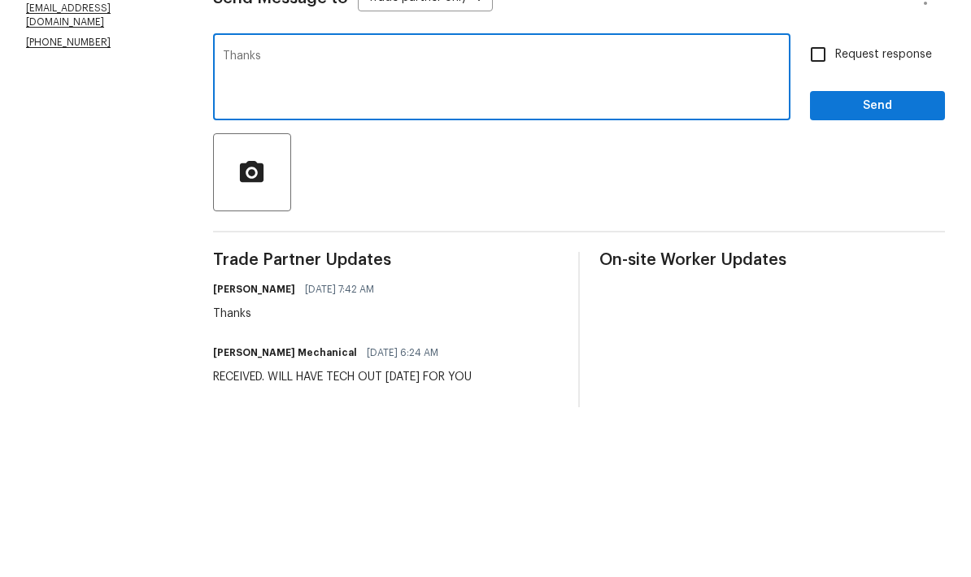
type textarea "Thanks"
click at [865, 261] on button "Send" at bounding box center [877, 276] width 135 height 30
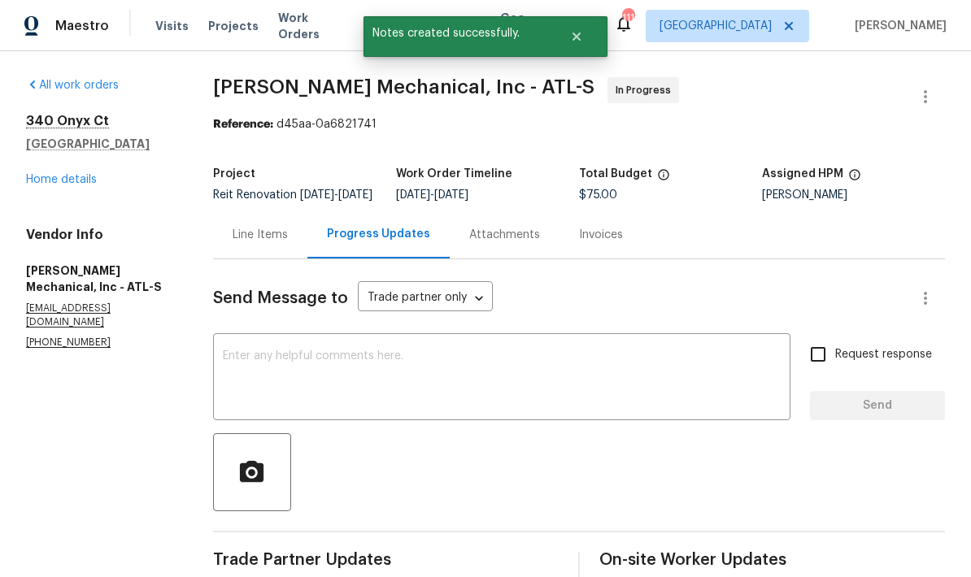
click at [43, 174] on link "Home details" at bounding box center [61, 179] width 71 height 11
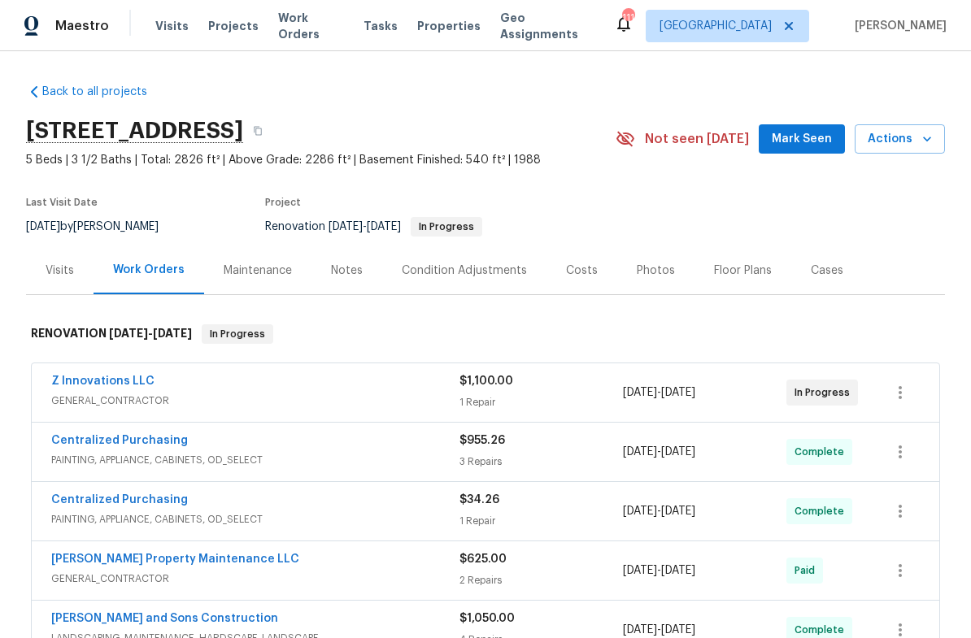
click at [145, 383] on link "Z Innovations LLC" at bounding box center [102, 381] width 103 height 11
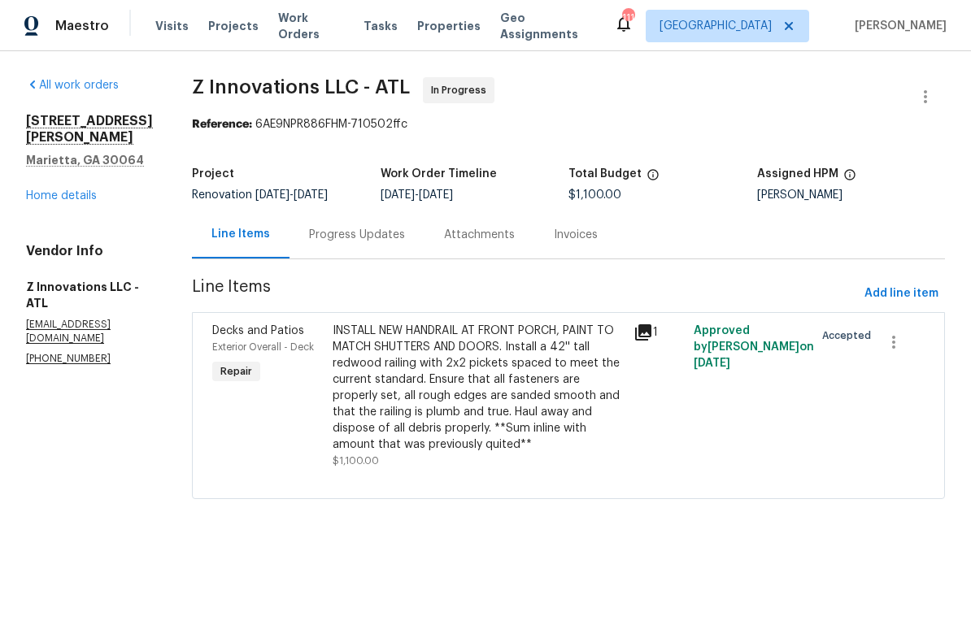
click at [77, 200] on link "Home details" at bounding box center [61, 195] width 71 height 11
